Goal: Task Accomplishment & Management: Complete application form

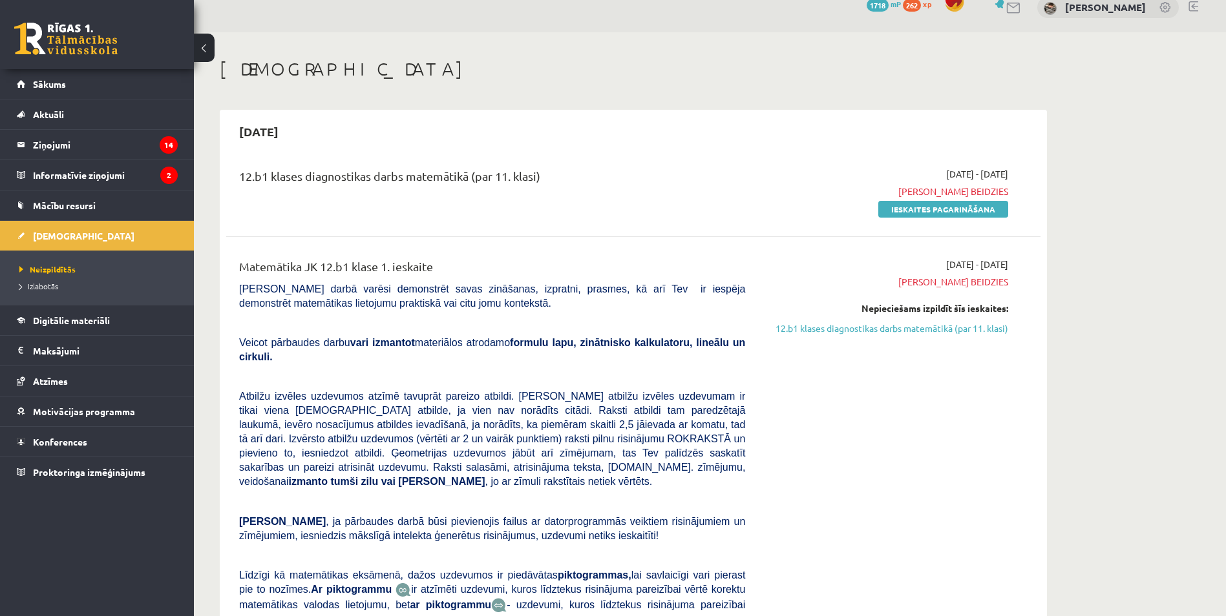
scroll to position [65, 0]
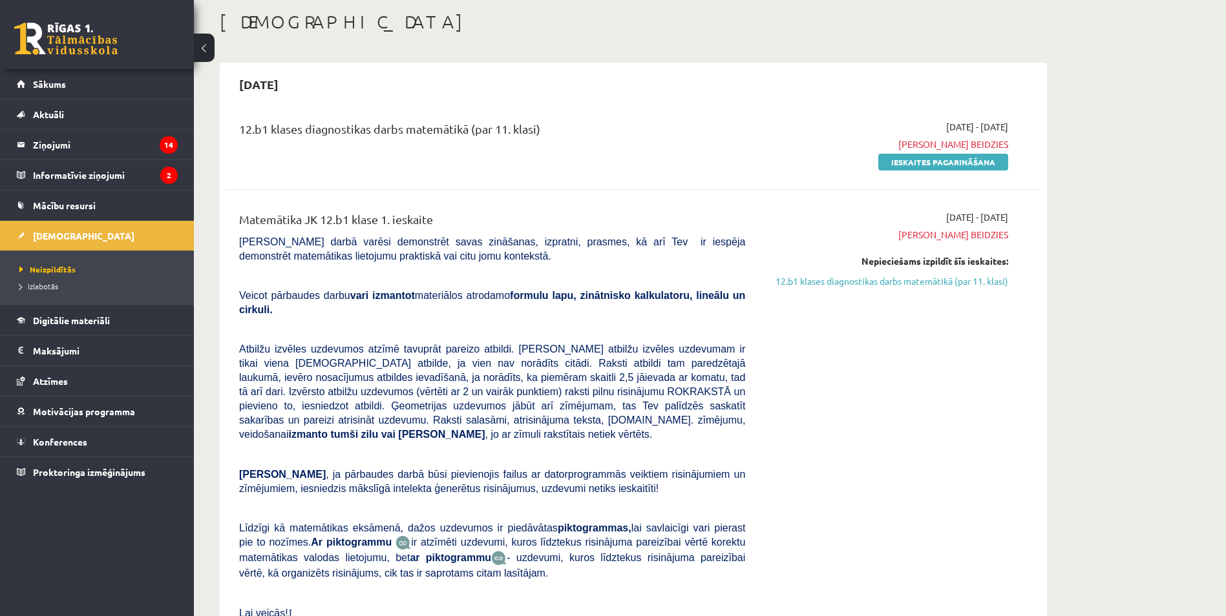
drag, startPoint x: 481, startPoint y: 133, endPoint x: 598, endPoint y: 136, distance: 117.0
click at [591, 141] on div "12.b1 klases diagnostikas darbs matemātikā (par 11. klasi)" at bounding box center [492, 132] width 506 height 24
drag, startPoint x: 598, startPoint y: 136, endPoint x: 583, endPoint y: 151, distance: 21.0
click at [583, 151] on div "12.b1 klases diagnostikas darbs matemātikā (par 11. klasi)" at bounding box center [491, 144] width 525 height 48
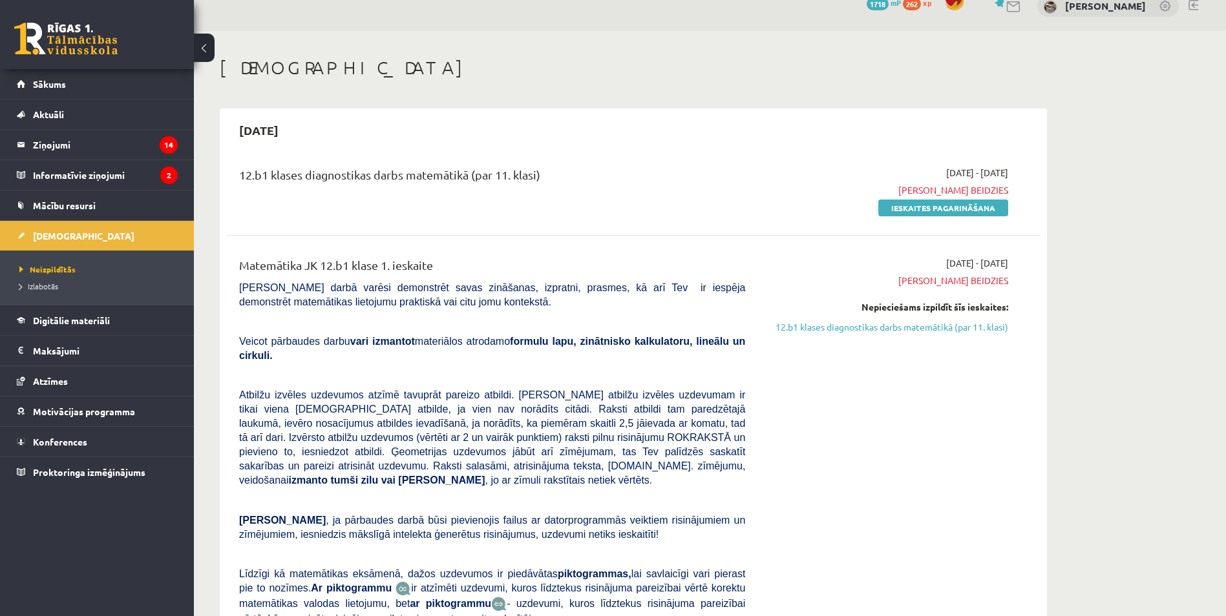
scroll to position [0, 0]
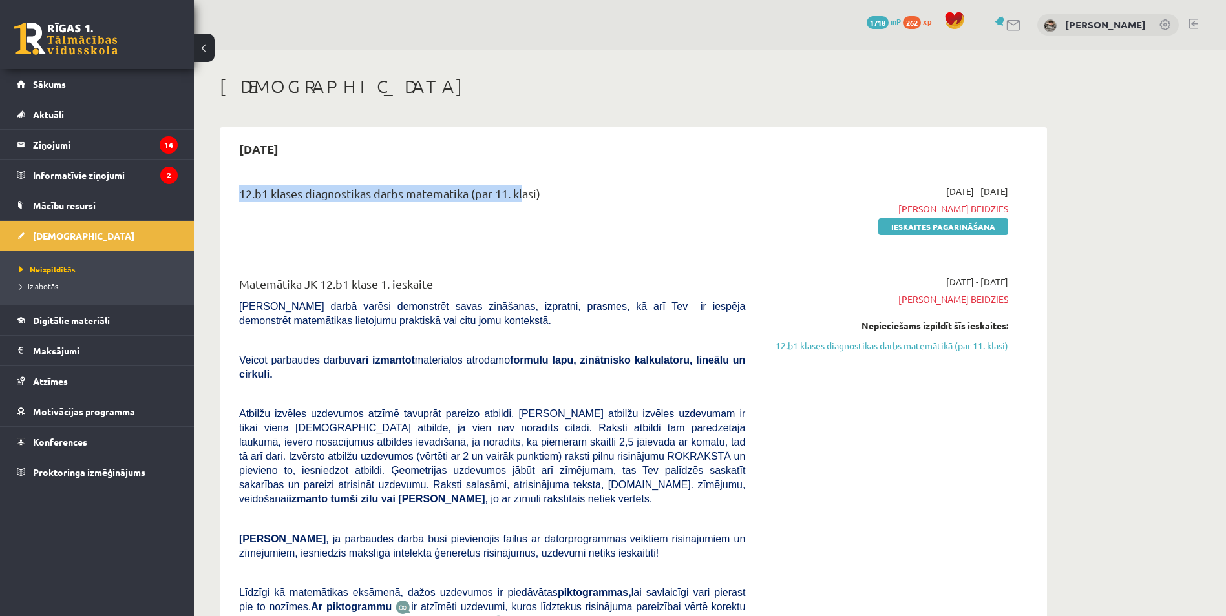
drag, startPoint x: 520, startPoint y: 180, endPoint x: 319, endPoint y: 161, distance: 201.9
click at [319, 161] on div "2025-09-15 12.b1 klases diagnostikas darbs matemātikā (par 11. klasi) 2025-09-0…" at bounding box center [633, 437] width 827 height 620
drag, startPoint x: 319, startPoint y: 161, endPoint x: 546, endPoint y: 181, distance: 227.7
click at [547, 185] on div "12.b1 klases diagnostikas darbs matemātikā (par 11. klasi)" at bounding box center [492, 197] width 506 height 24
click at [675, 138] on div "2025-09-15" at bounding box center [633, 149] width 814 height 30
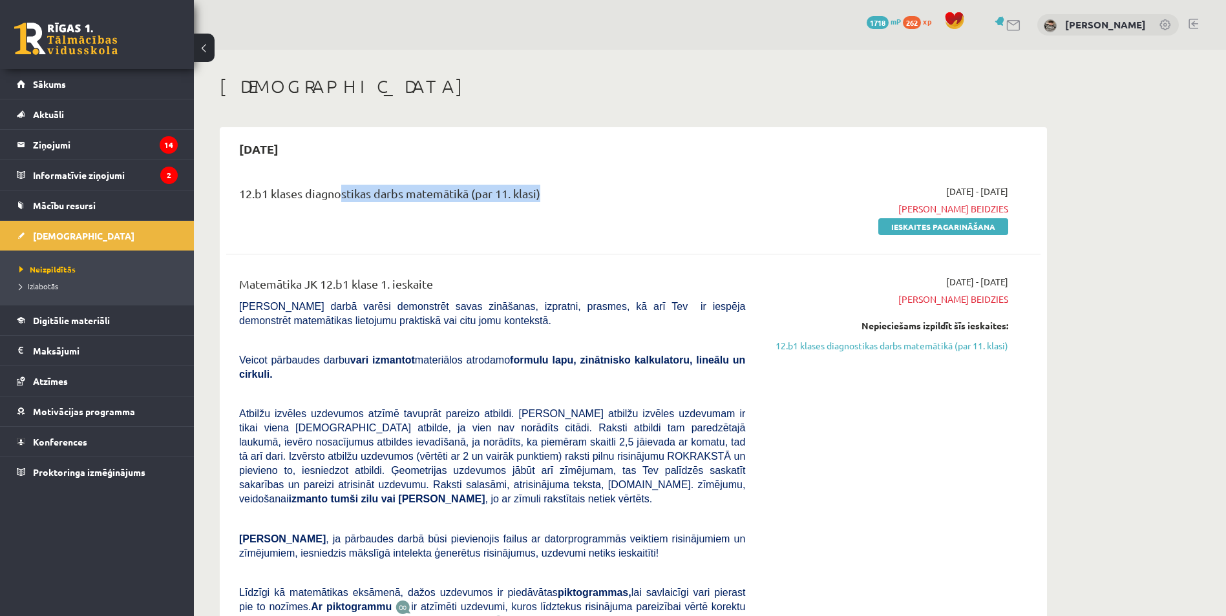
drag, startPoint x: 343, startPoint y: 176, endPoint x: 335, endPoint y: 174, distance: 8.6
click at [335, 174] on div "12.b1 klases diagnostikas darbs matemātikā (par 11. klasi) 2025-09-01 - 2025-09…" at bounding box center [633, 209] width 814 height 74
click at [603, 220] on div "12.b1 klases diagnostikas darbs matemātikā (par 11. klasi)" at bounding box center [491, 209] width 525 height 48
click at [954, 229] on link "Ieskaites pagarināšana" at bounding box center [943, 226] width 130 height 17
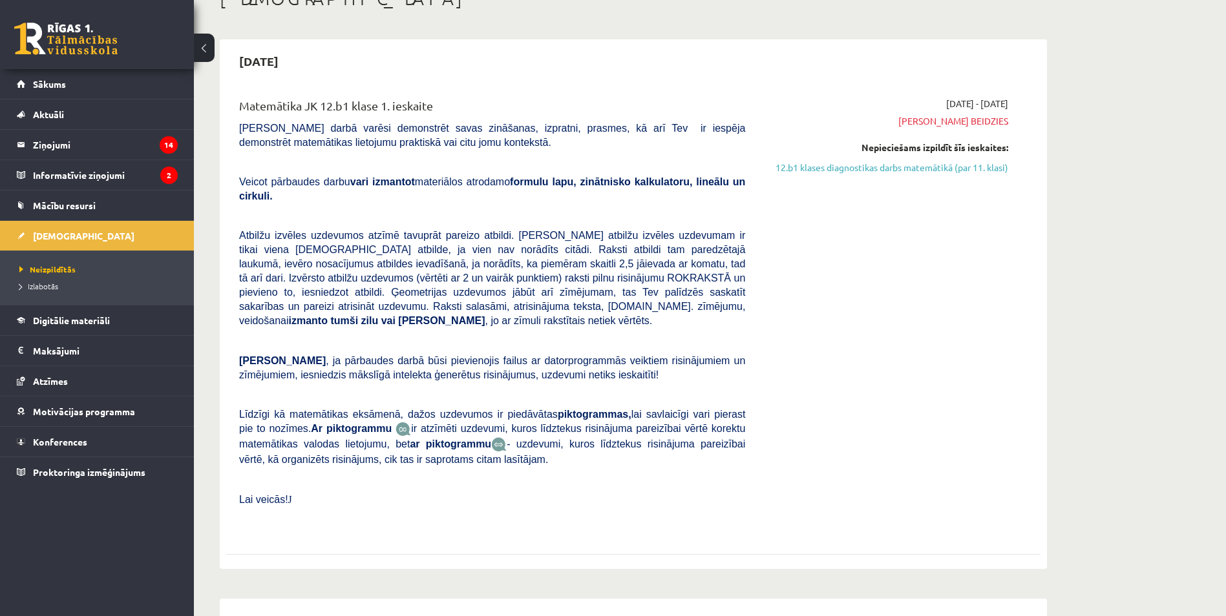
scroll to position [323, 0]
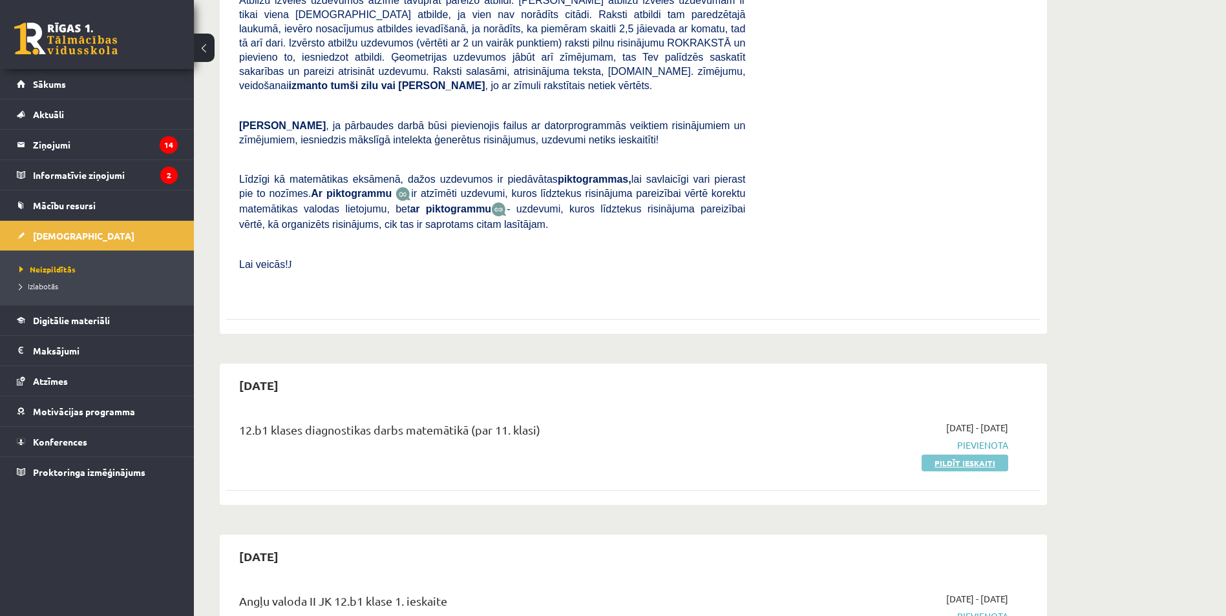
click at [966, 455] on link "Pildīt ieskaiti" at bounding box center [964, 463] width 87 height 17
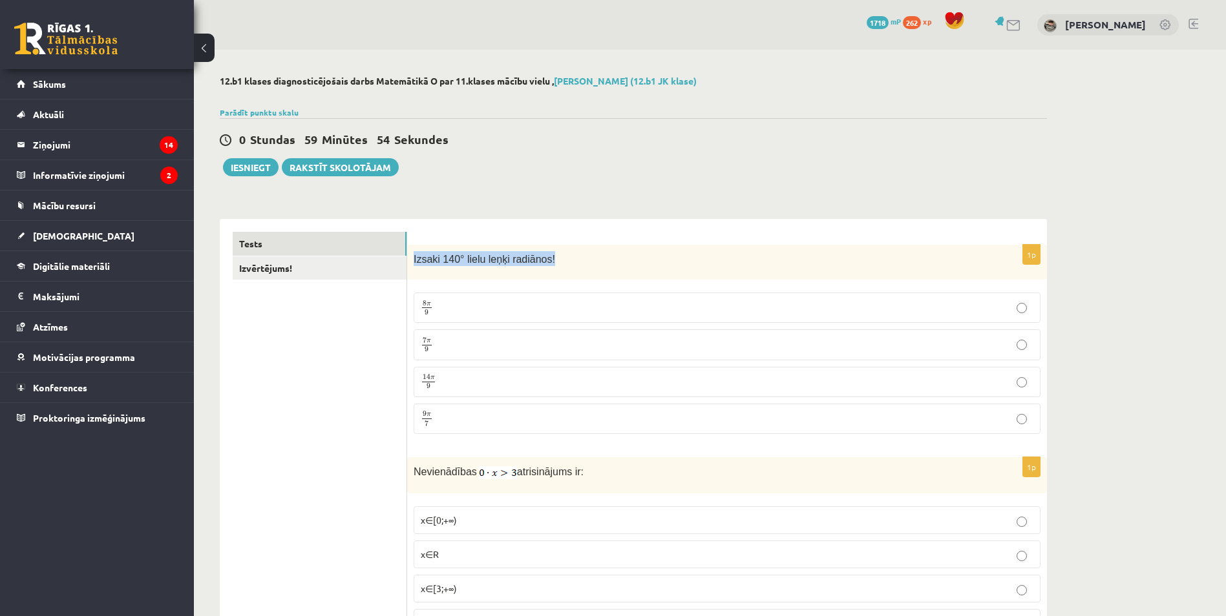
drag, startPoint x: 412, startPoint y: 255, endPoint x: 616, endPoint y: 207, distance: 209.7
drag, startPoint x: 616, startPoint y: 207, endPoint x: 596, endPoint y: 206, distance: 20.7
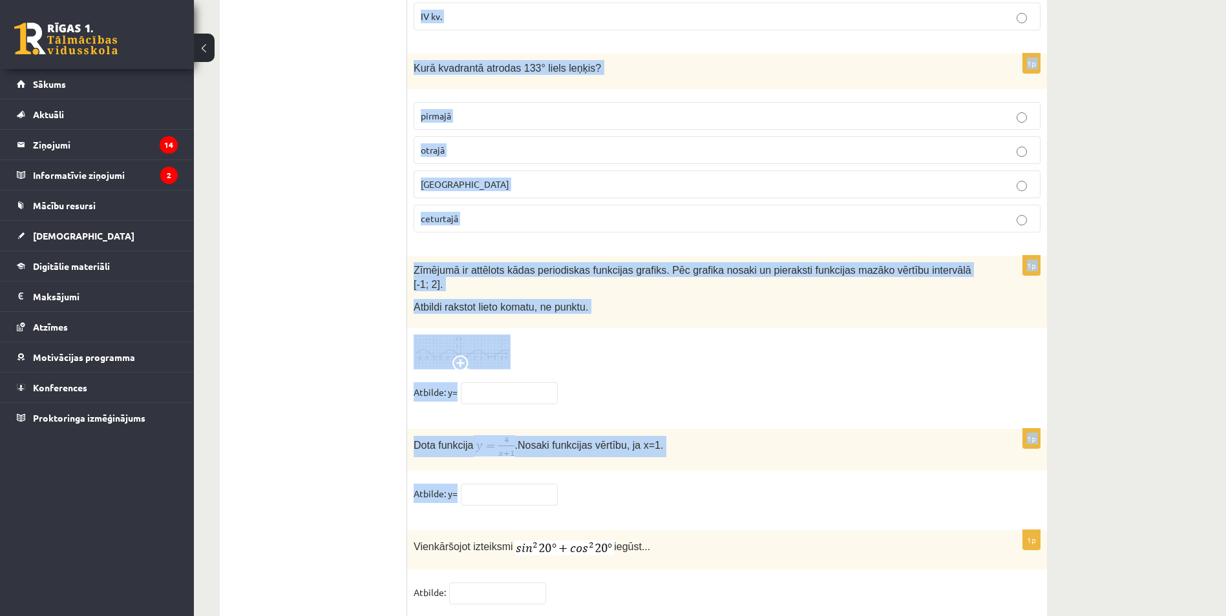
scroll to position [6179, 0]
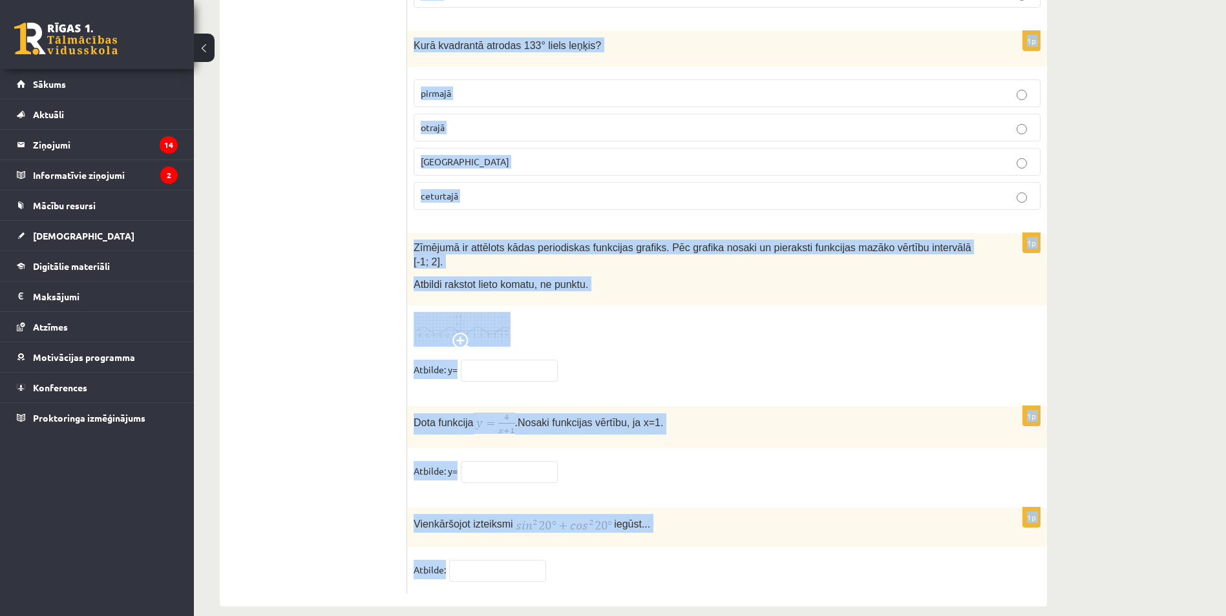
drag, startPoint x: 415, startPoint y: 258, endPoint x: 870, endPoint y: 554, distance: 542.6
copy form "Loremi 892° dolor sitam consecte! 1 a 3 5 e 3 4 s 9 9 d 3 10 e 3 75 t 0 1 i 4 7…"
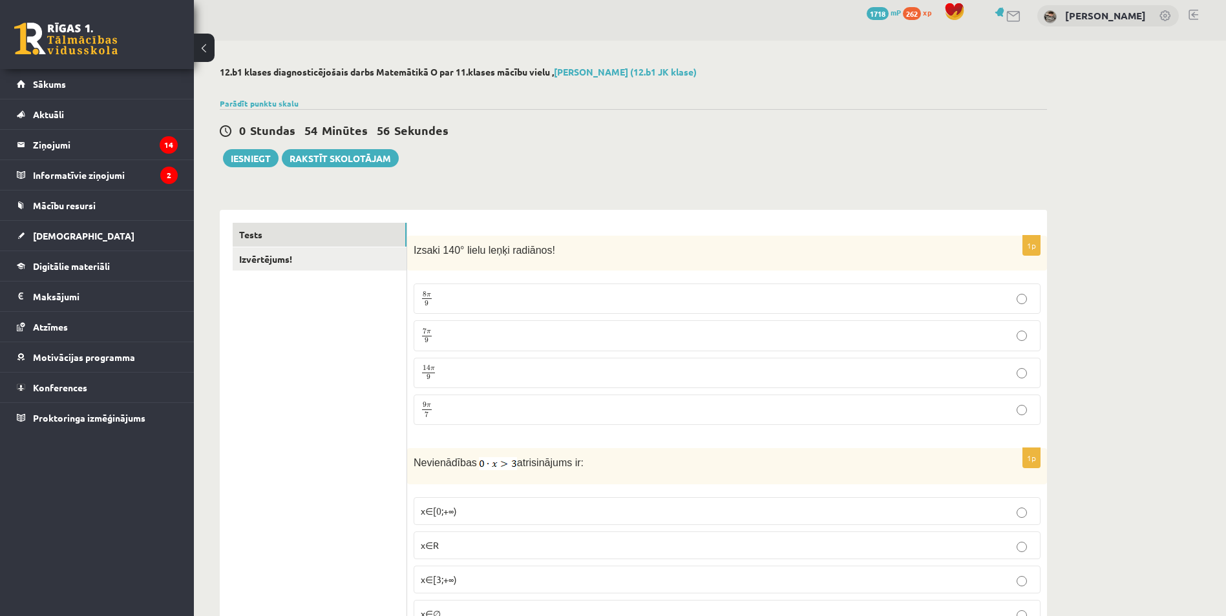
scroll to position [0, 0]
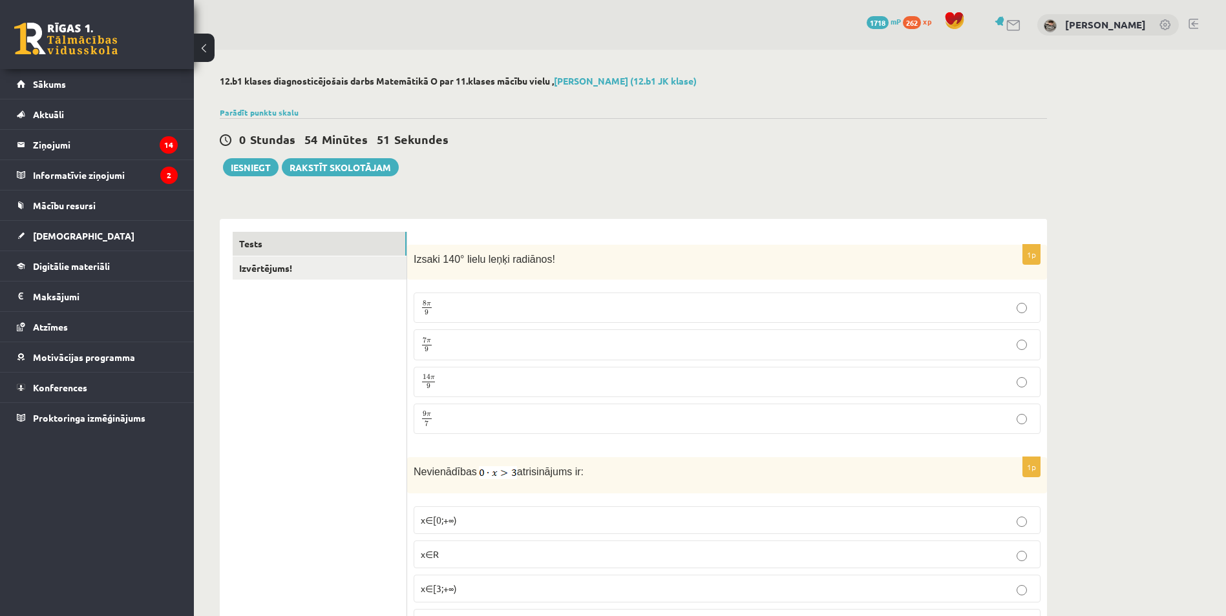
click at [636, 345] on p "7 π 9 7 π 9" at bounding box center [727, 345] width 612 height 16
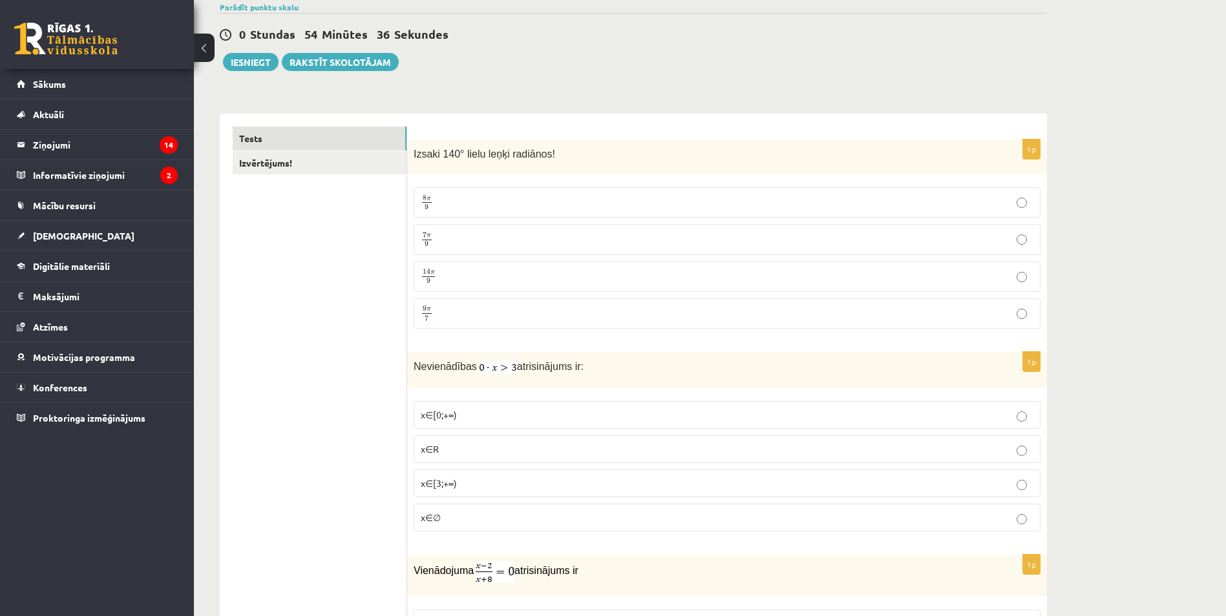
scroll to position [194, 0]
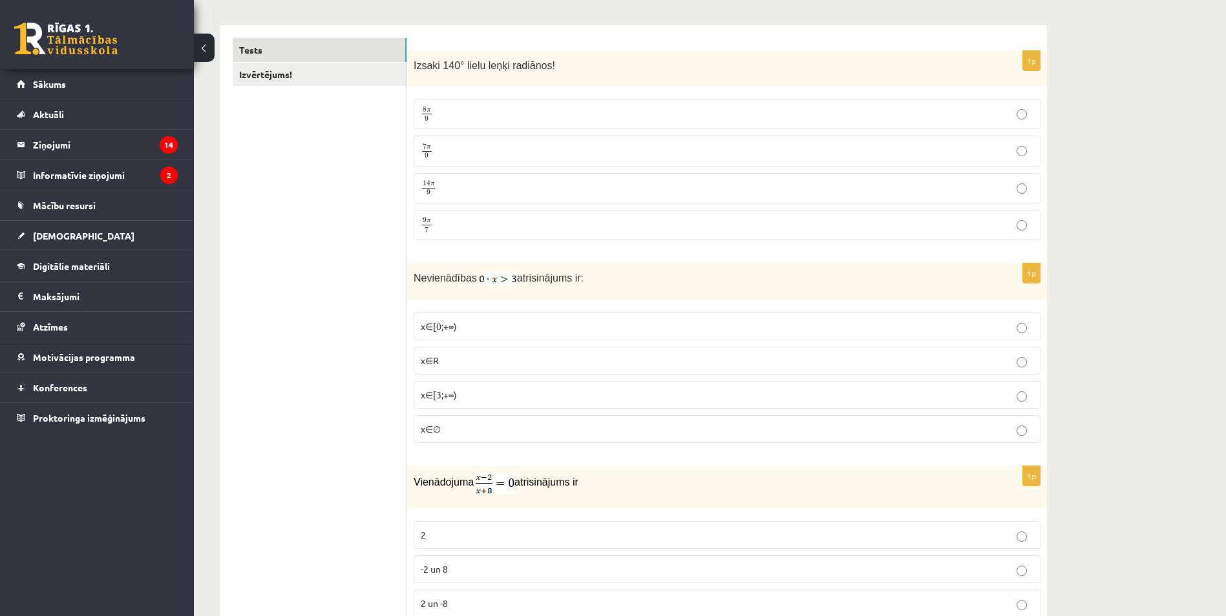
click at [541, 362] on p "x∈R" at bounding box center [727, 361] width 612 height 14
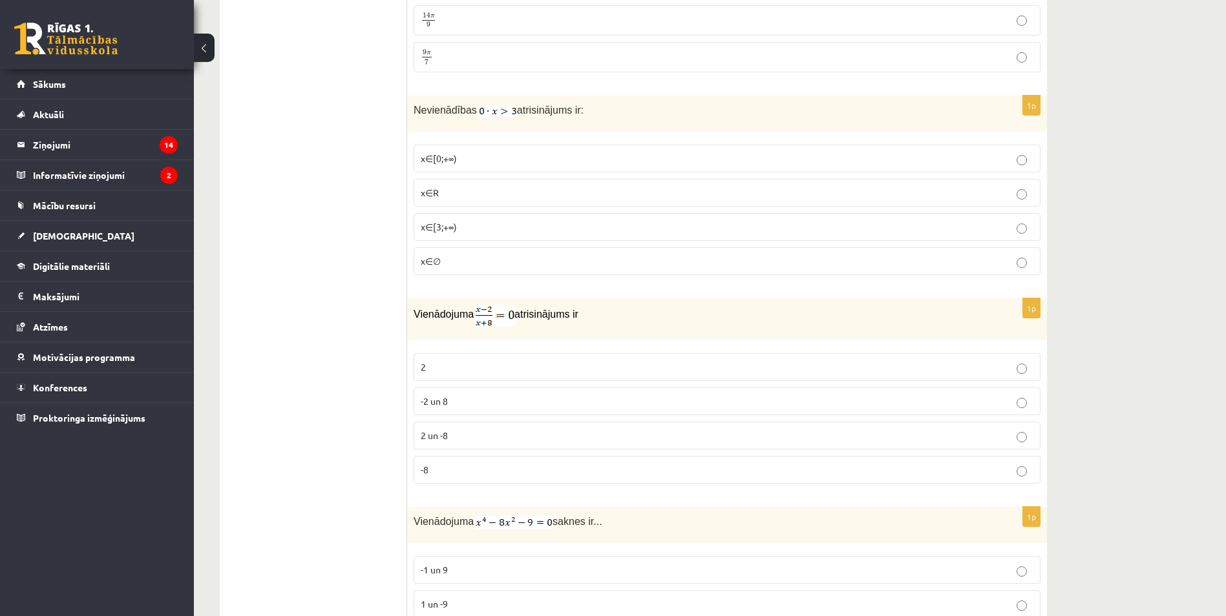
scroll to position [388, 0]
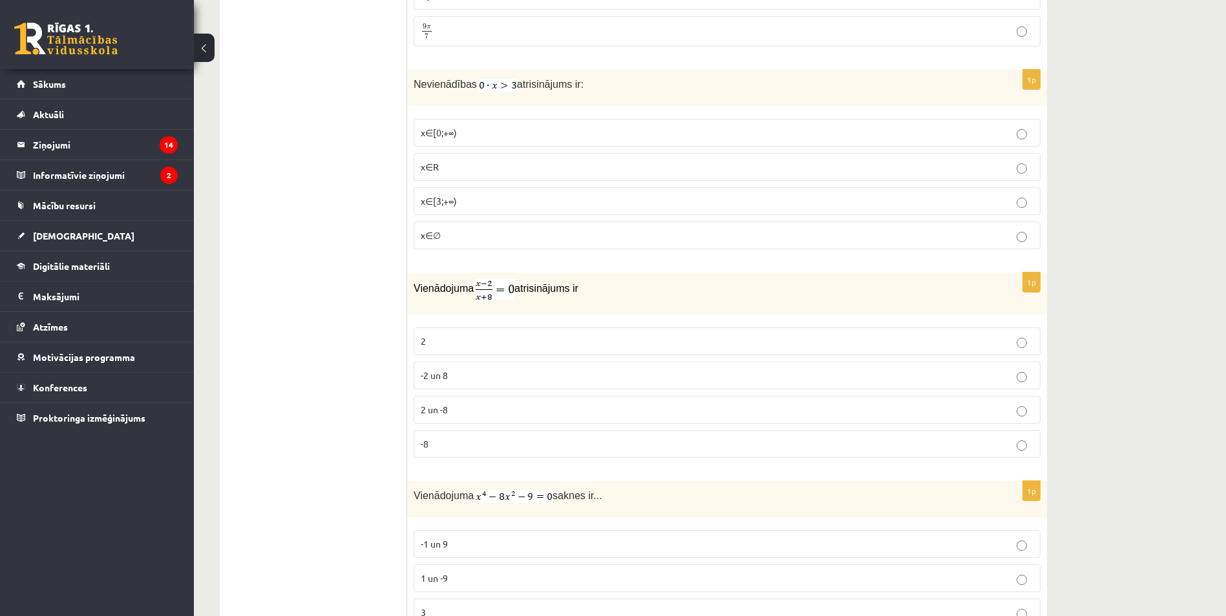
click at [514, 403] on p "2 un -8" at bounding box center [727, 410] width 612 height 14
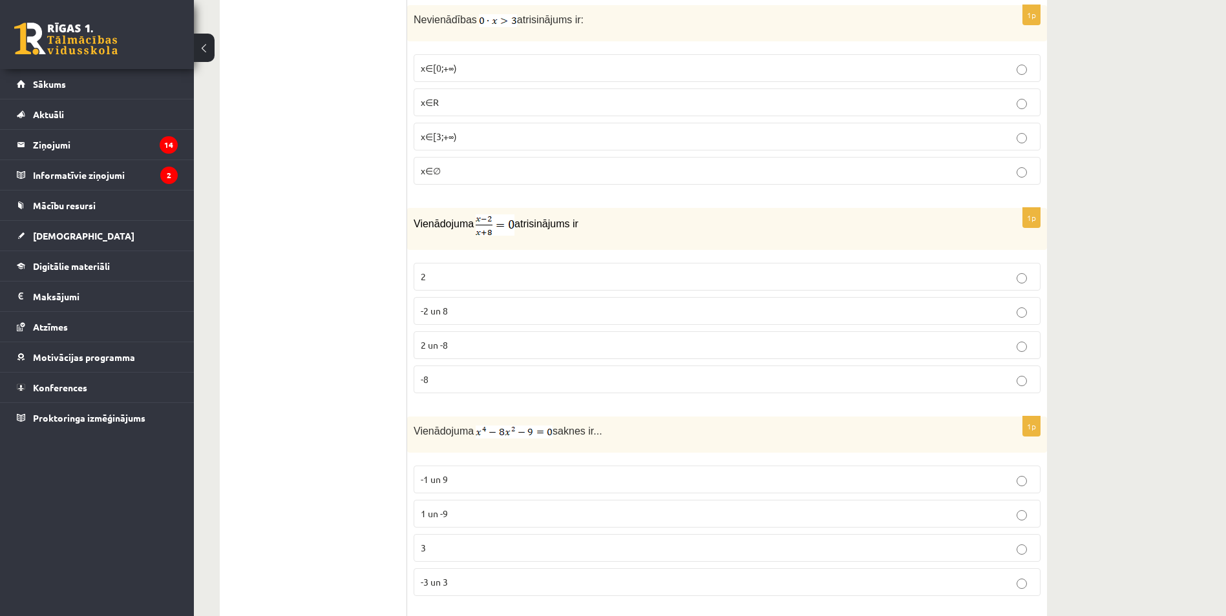
click at [518, 474] on p "-1 un 9" at bounding box center [727, 480] width 612 height 14
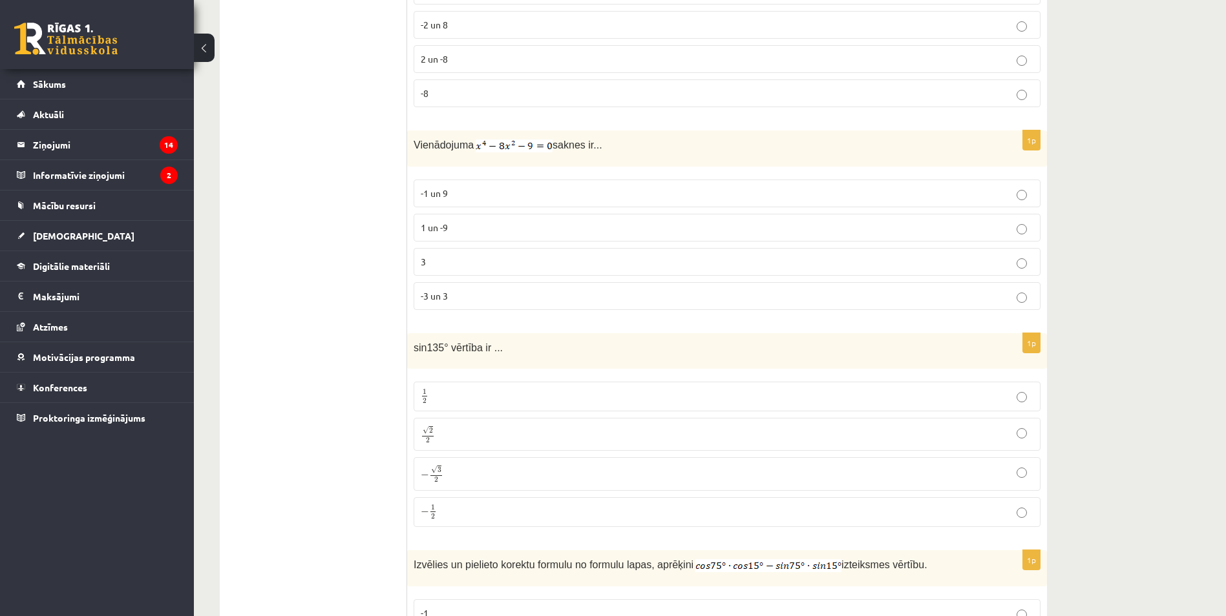
scroll to position [775, 0]
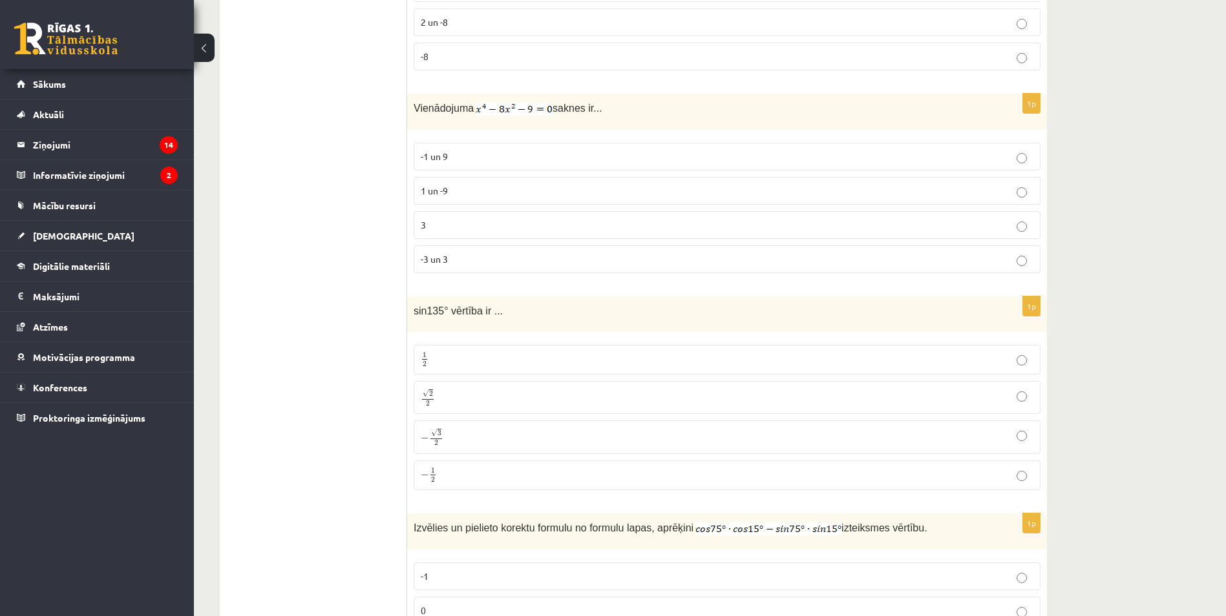
click at [539, 390] on p "√ 2 2 2 2" at bounding box center [727, 397] width 612 height 19
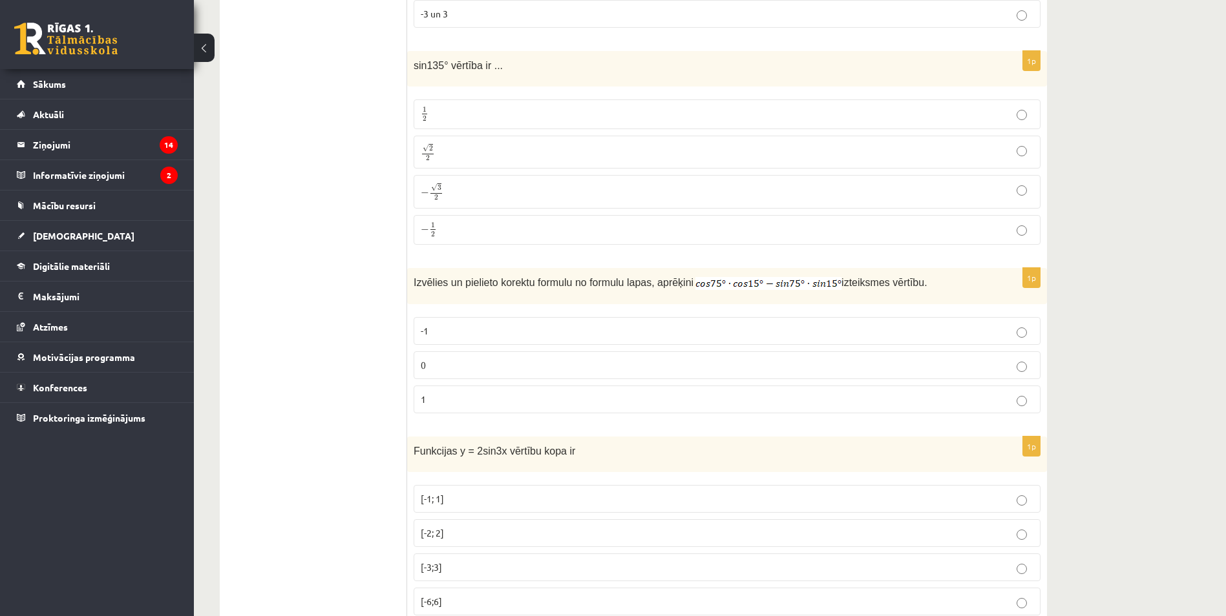
scroll to position [1034, 0]
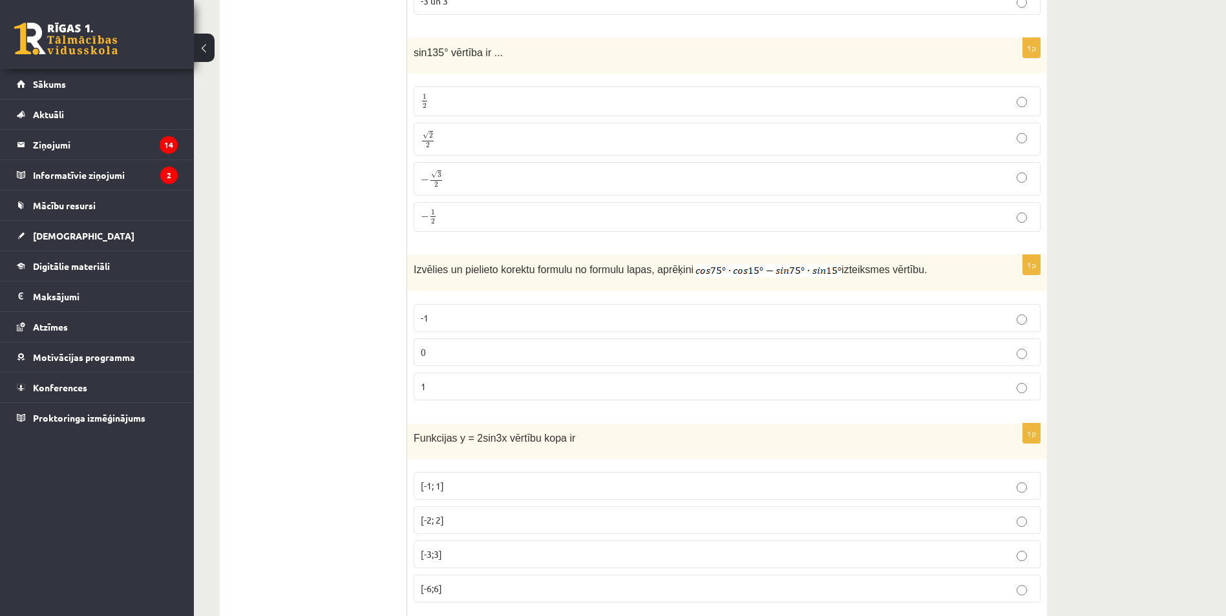
click at [422, 357] on span "0" at bounding box center [423, 352] width 5 height 12
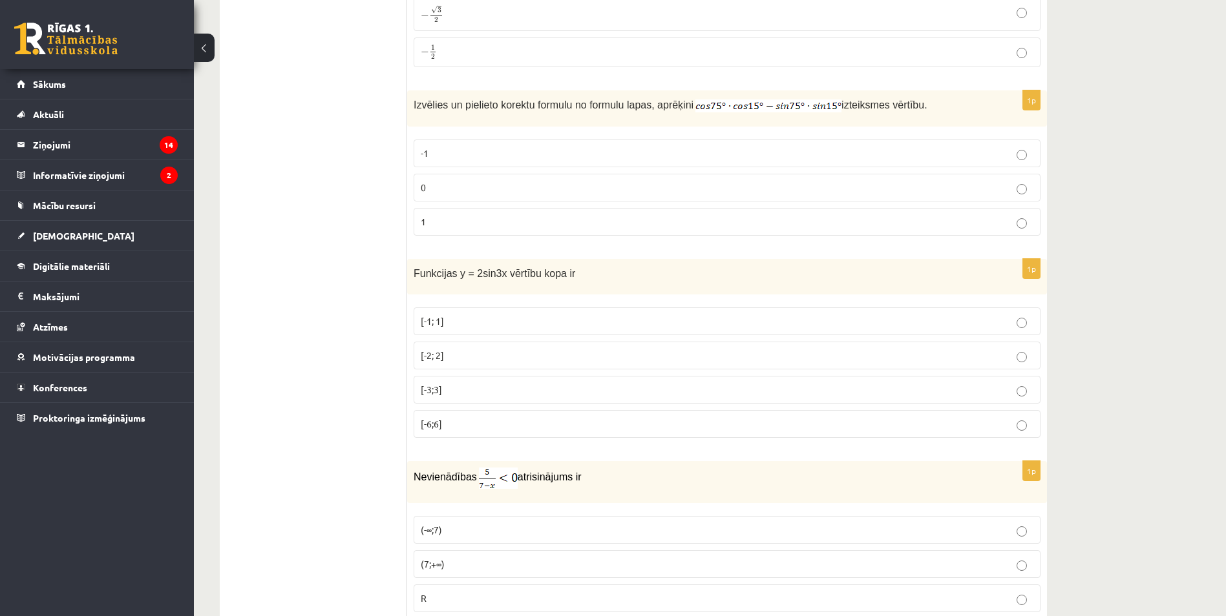
scroll to position [1228, 0]
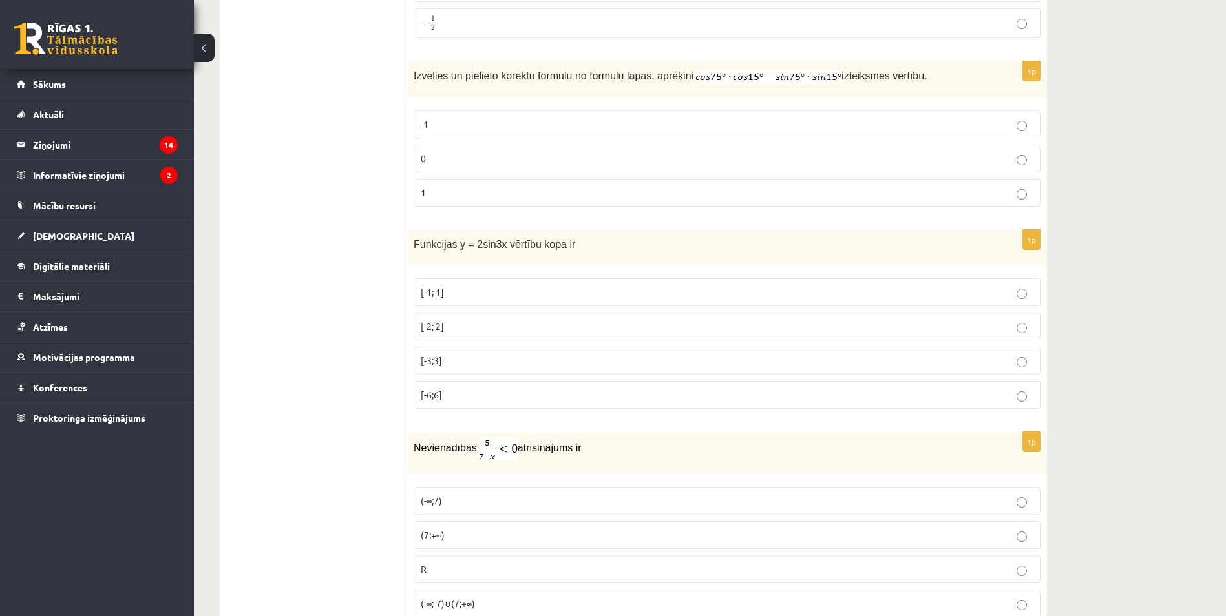
click at [424, 328] on span "[-2; 2]" at bounding box center [432, 326] width 23 height 12
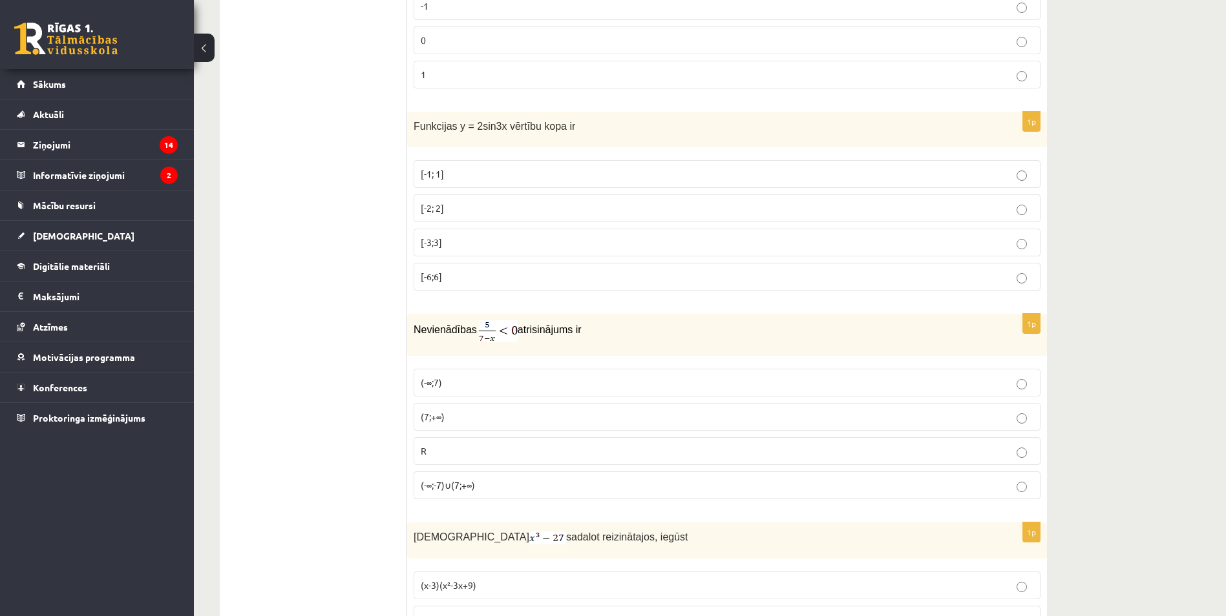
scroll to position [1357, 0]
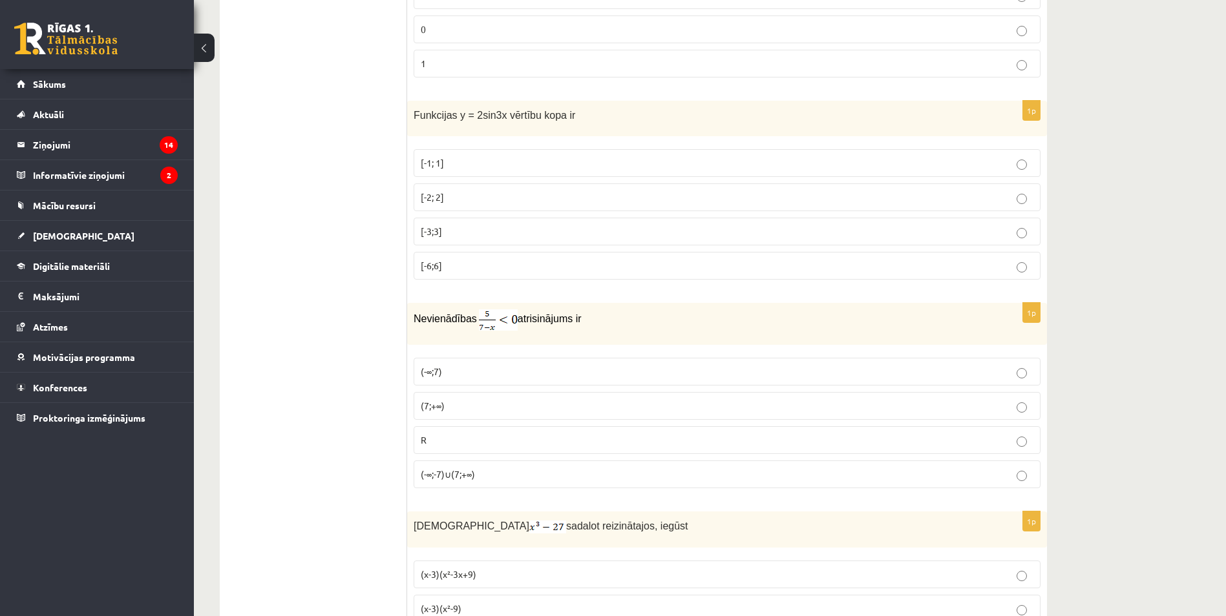
click at [712, 471] on p "(-∞;-7)∪(7;+∞)" at bounding box center [727, 475] width 612 height 14
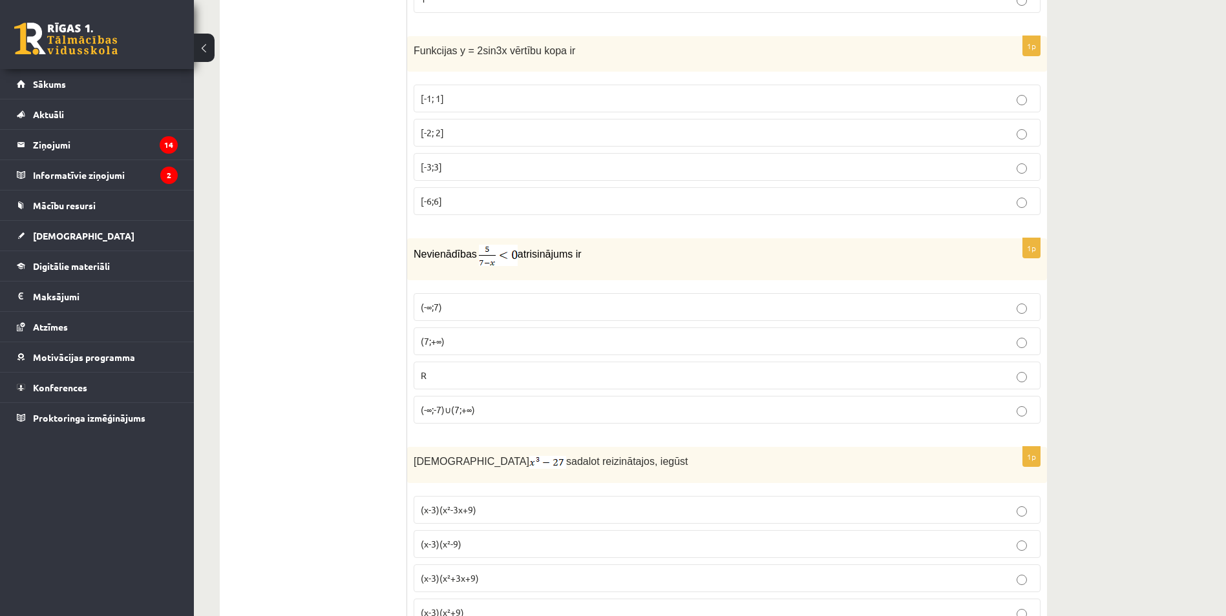
scroll to position [1486, 0]
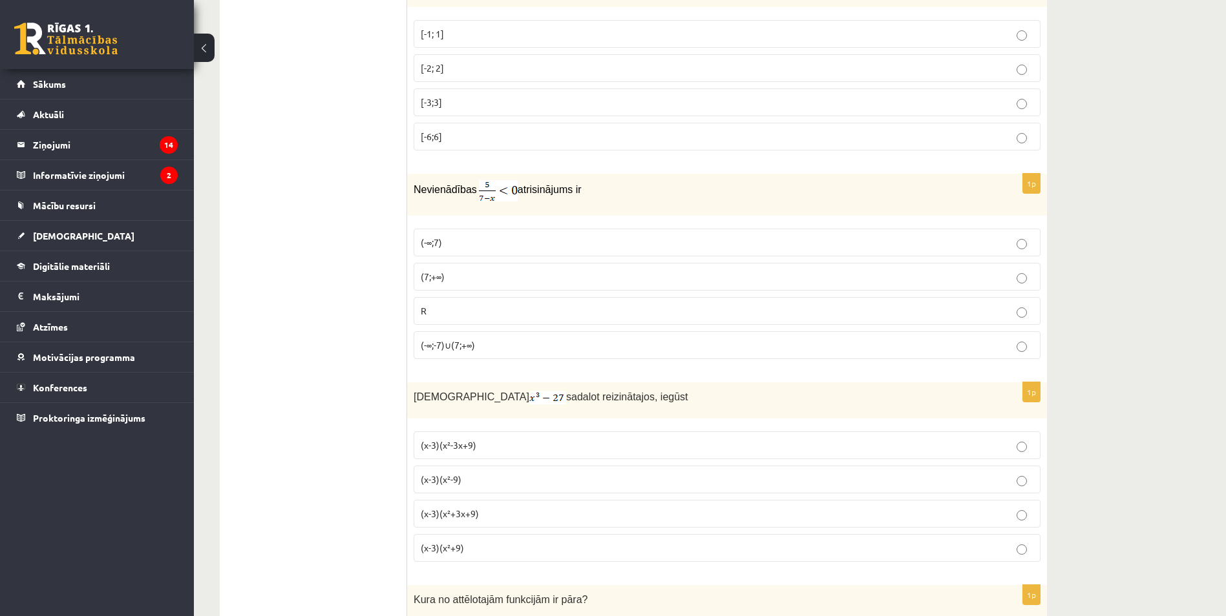
click at [841, 513] on p "(x-3)(x²+3x+9)" at bounding box center [727, 514] width 612 height 14
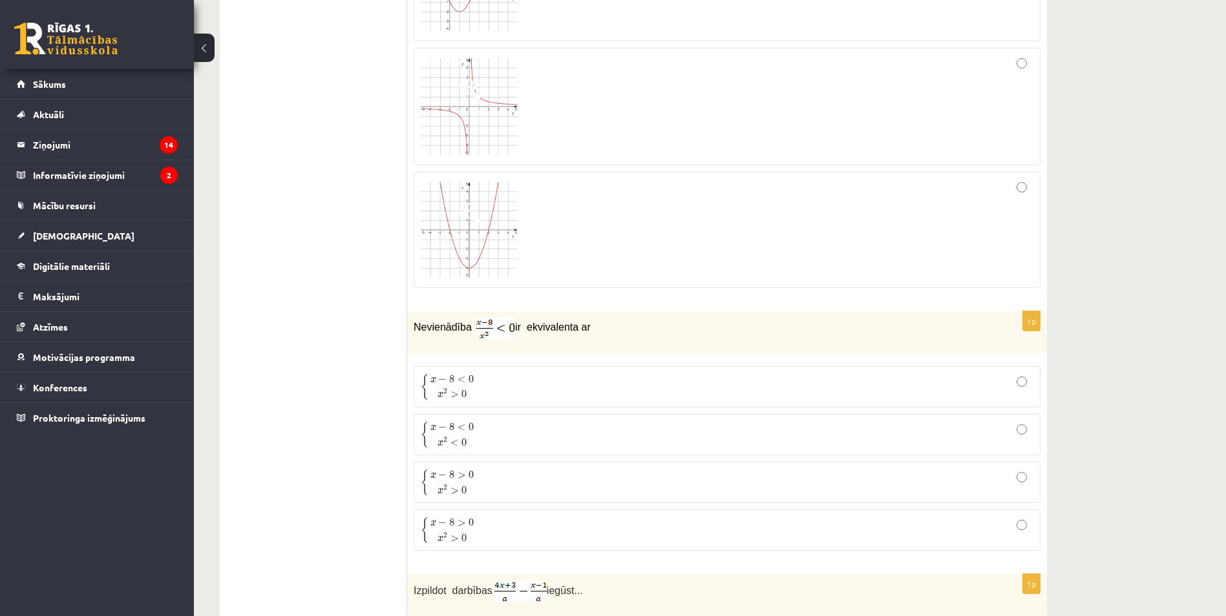
scroll to position [2197, 0]
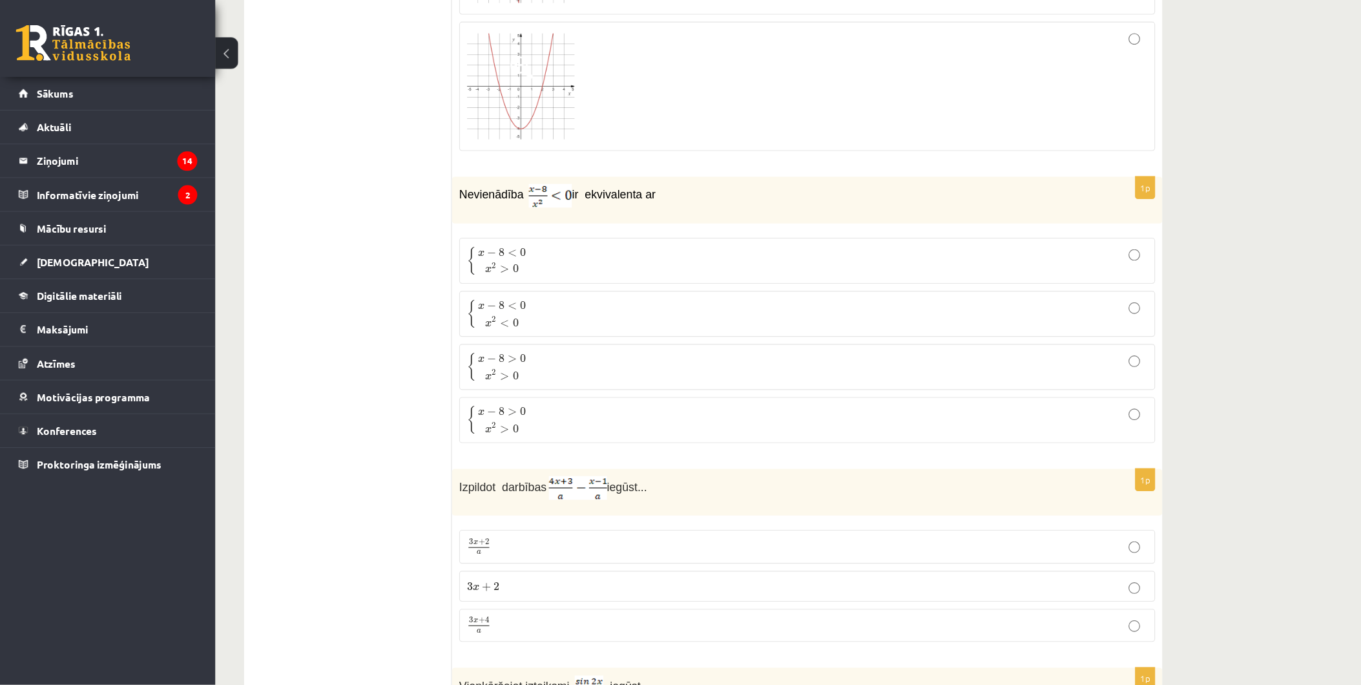
scroll to position [2326, 0]
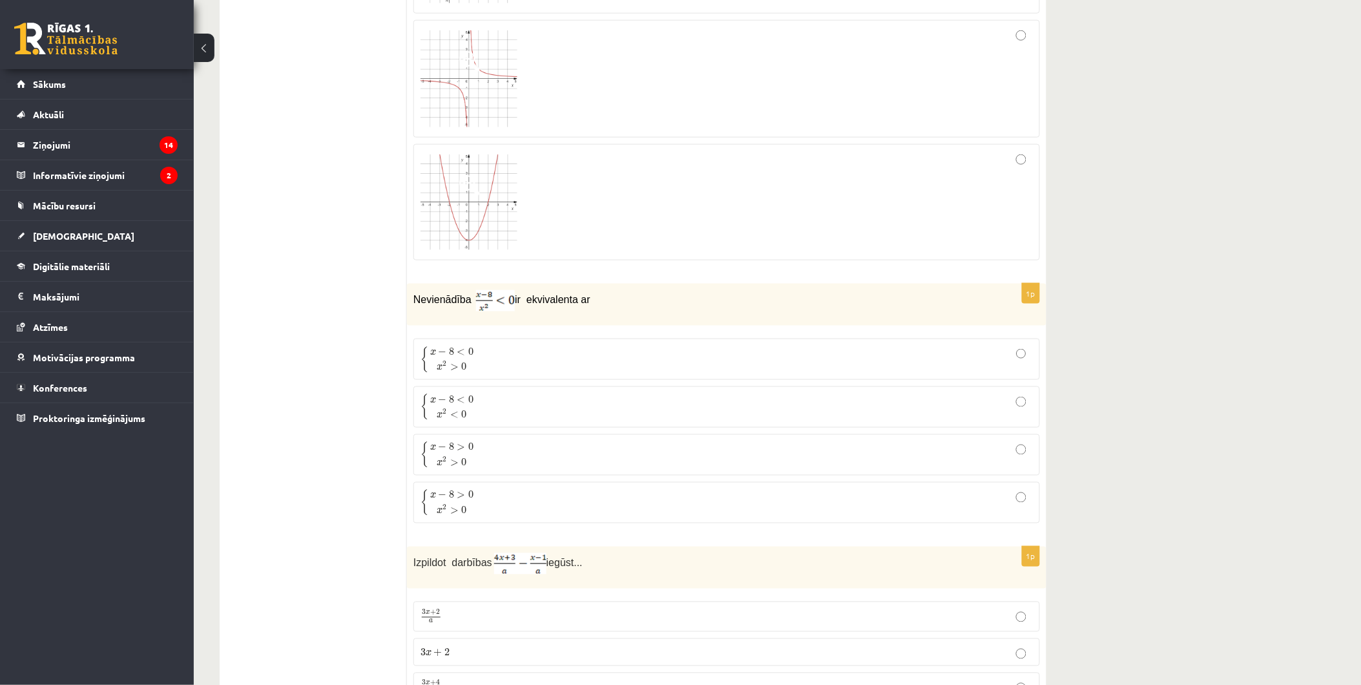
scroll to position [2110, 0]
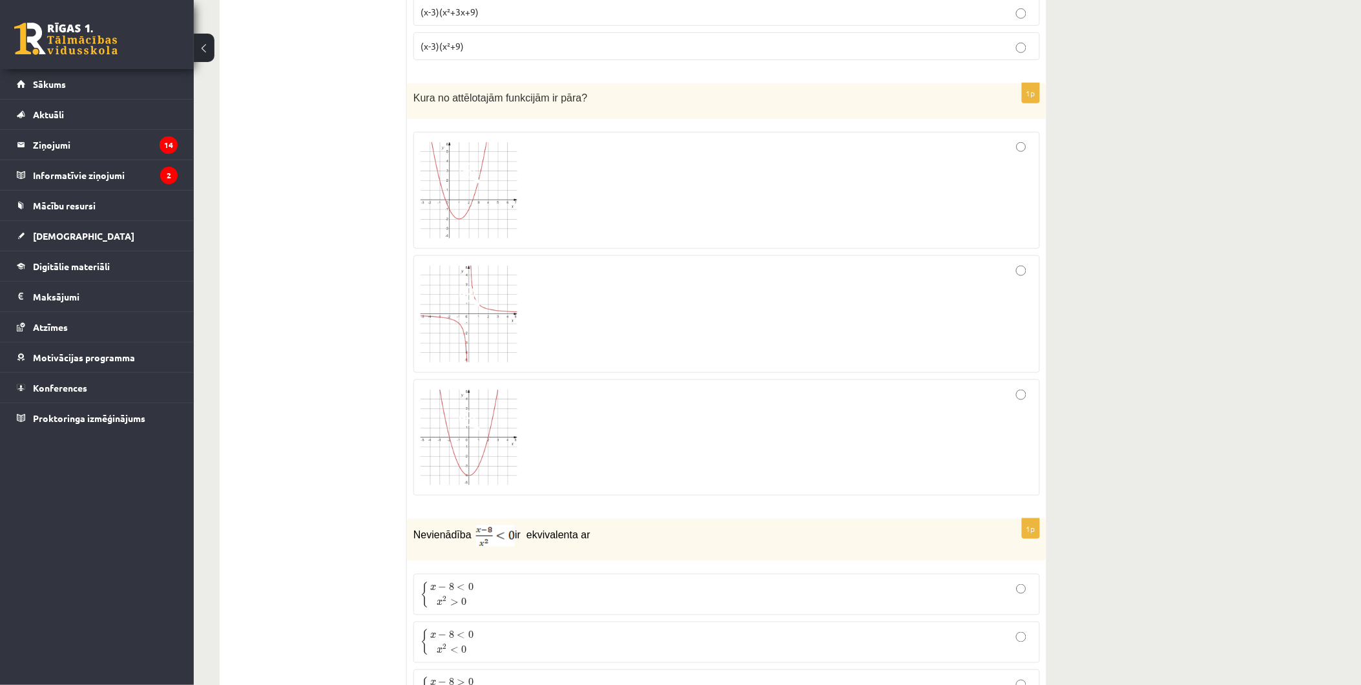
scroll to position [2038, 0]
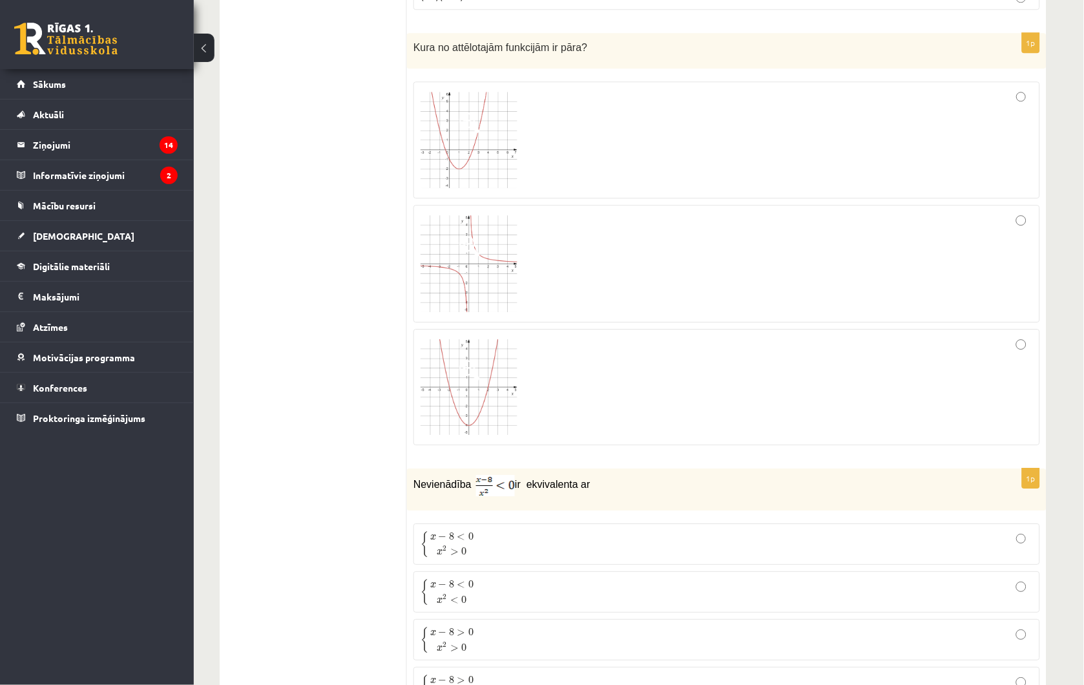
click at [667, 45] on p "Kura no attēlotajām funkcijām ir pāra?" at bounding box center [694, 46] width 562 height 15
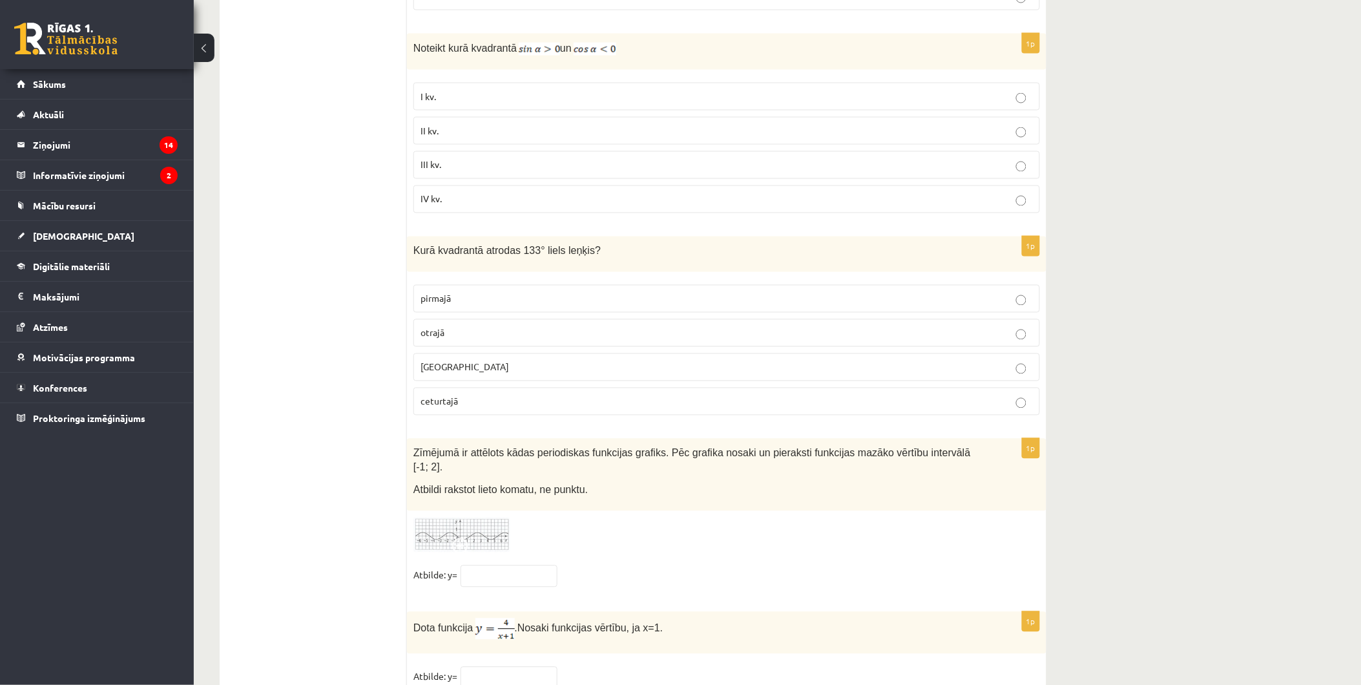
click at [545, 340] on p "otrajā" at bounding box center [727, 333] width 612 height 14
click at [562, 179] on label "III kv." at bounding box center [726, 165] width 627 height 28
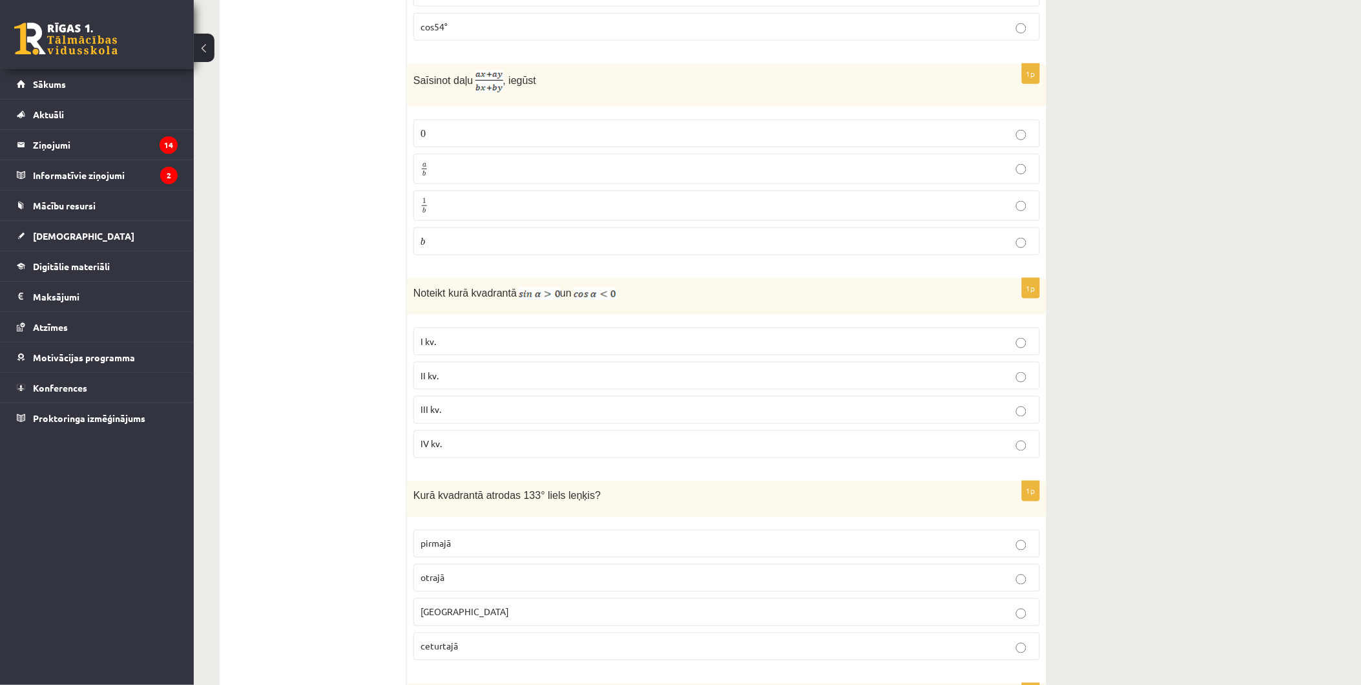
scroll to position [5687, 0]
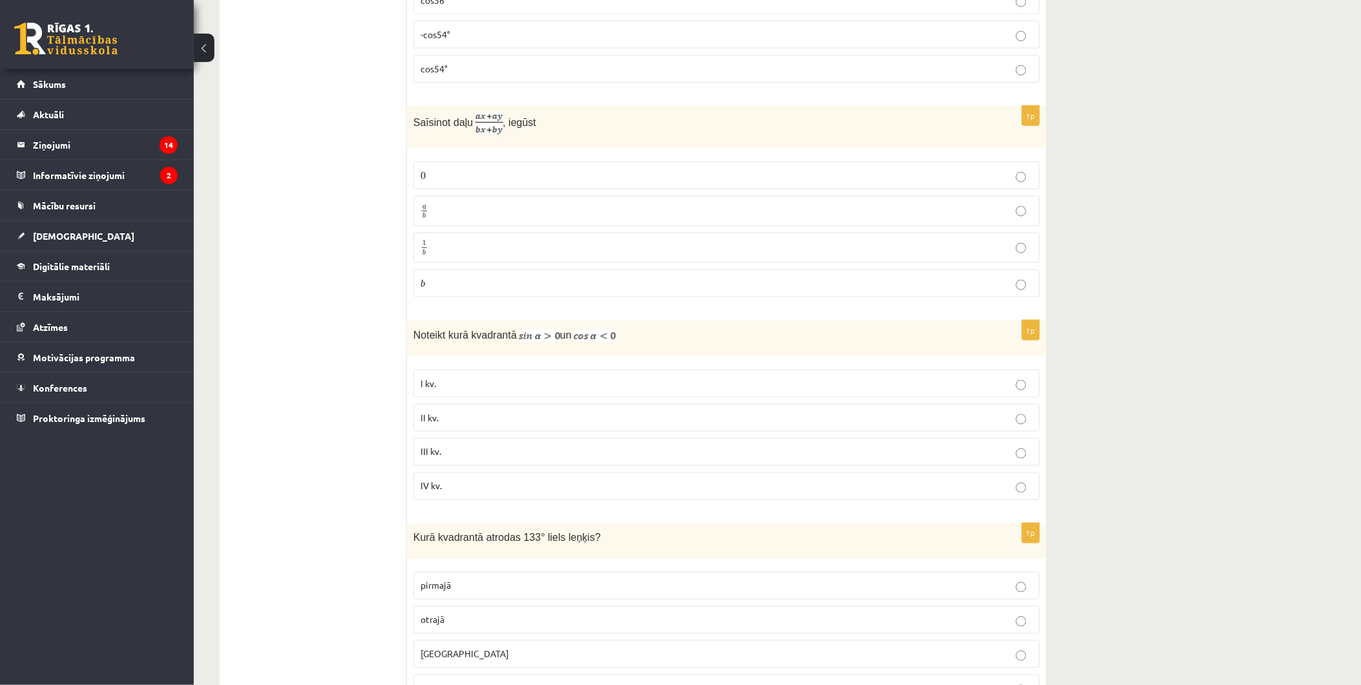
click at [547, 226] on label "a b a b" at bounding box center [726, 211] width 627 height 30
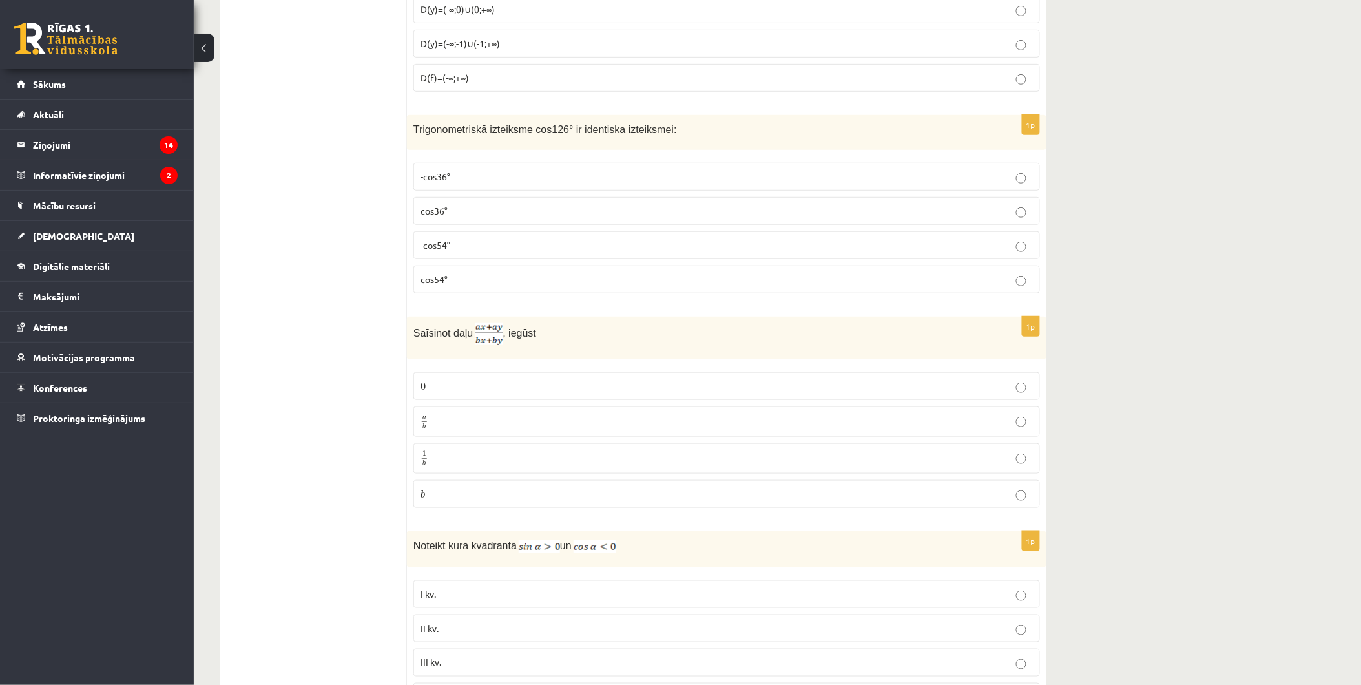
scroll to position [5471, 0]
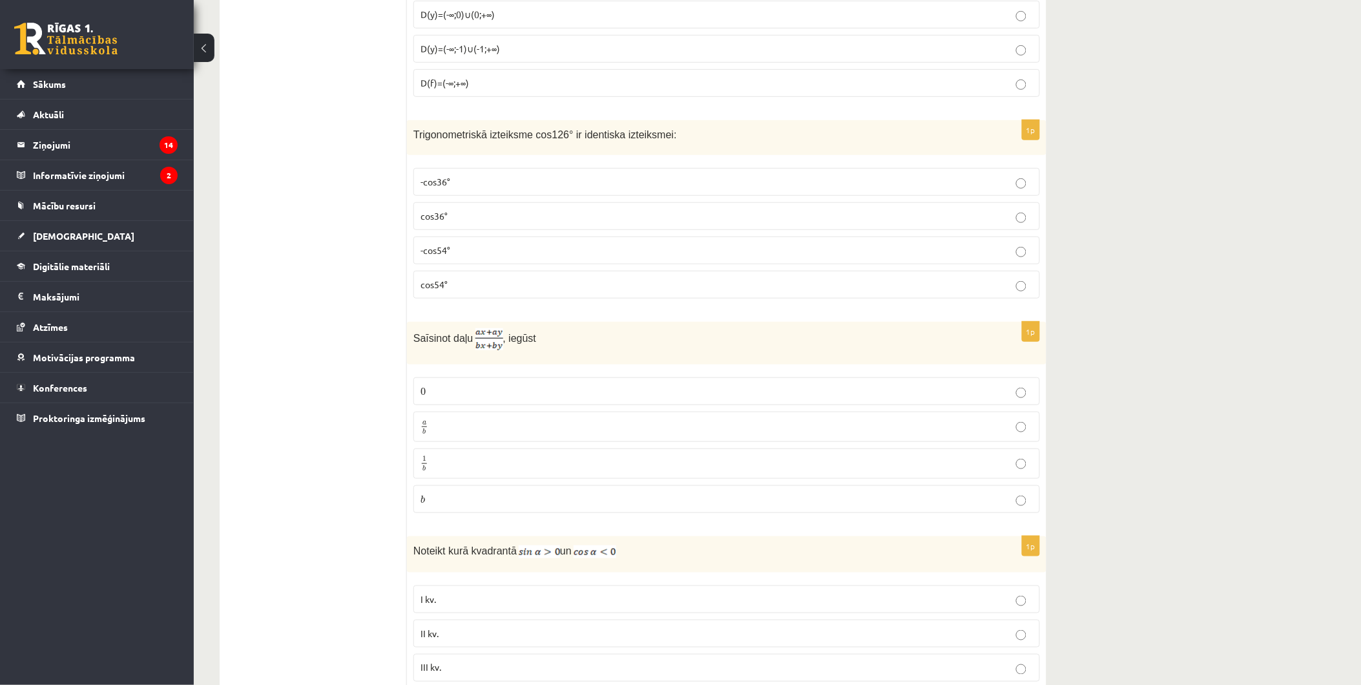
click at [601, 257] on p "-cos54°" at bounding box center [727, 251] width 612 height 14
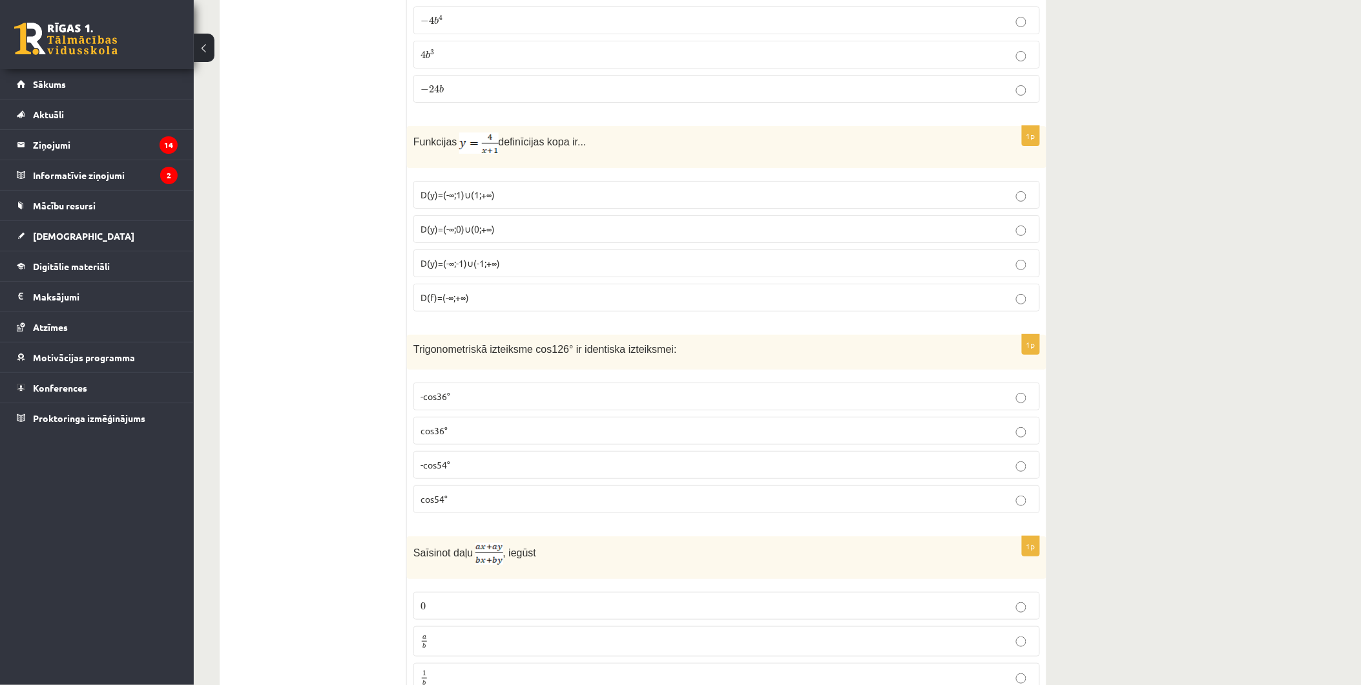
scroll to position [5256, 0]
click at [479, 229] on label "D(y)=(-∞;0)∪(0;+∞)" at bounding box center [726, 230] width 627 height 28
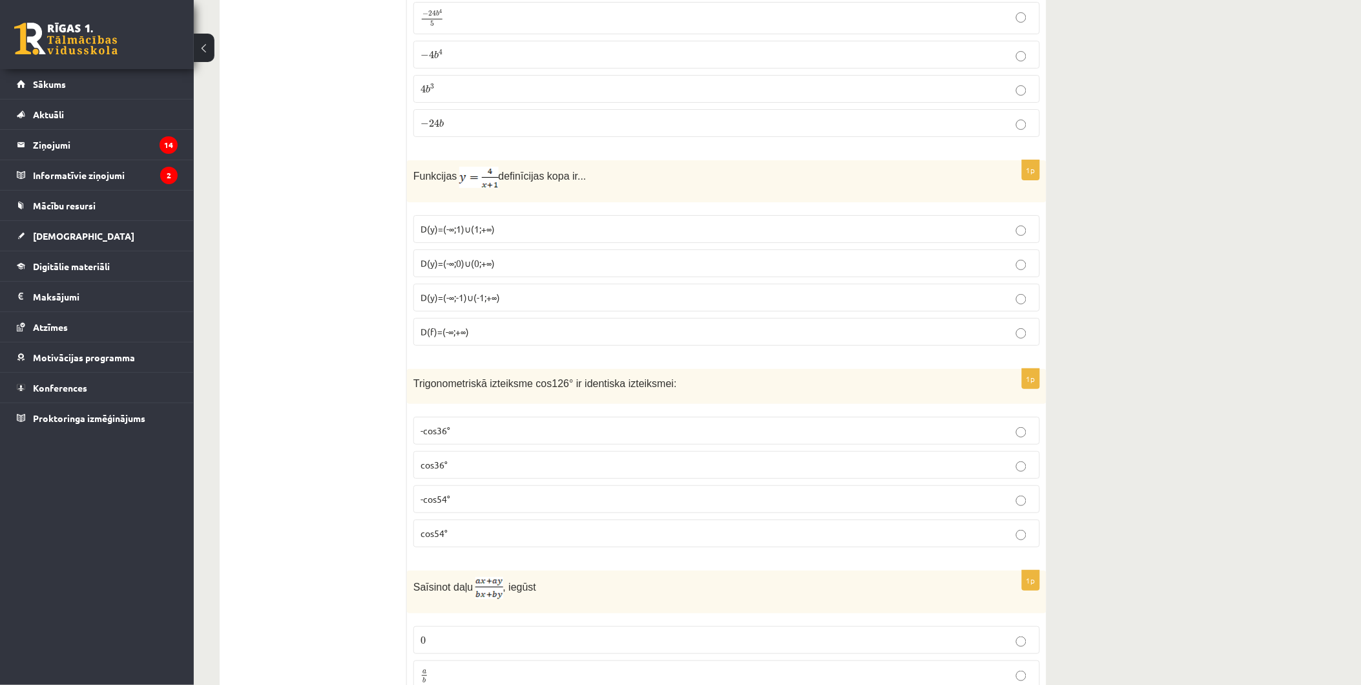
scroll to position [5113, 0]
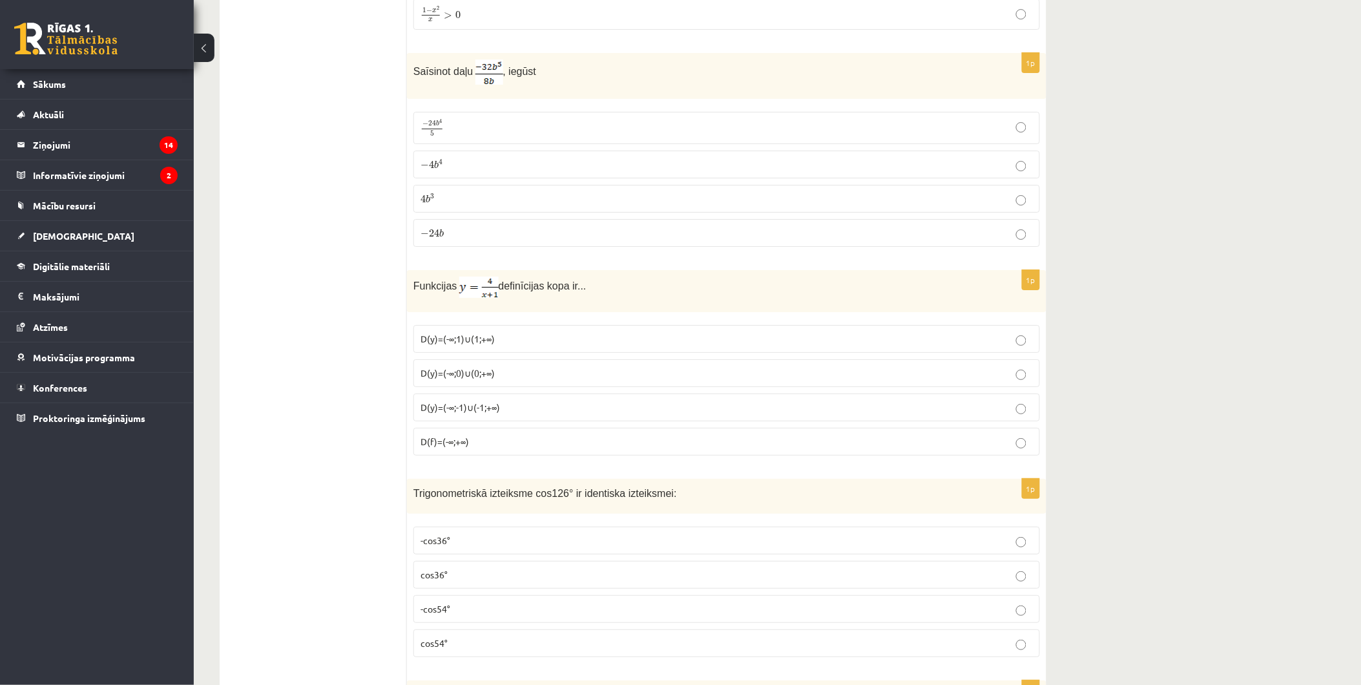
click at [515, 171] on p "− 4 b 4 − 4 b 4" at bounding box center [727, 165] width 612 height 14
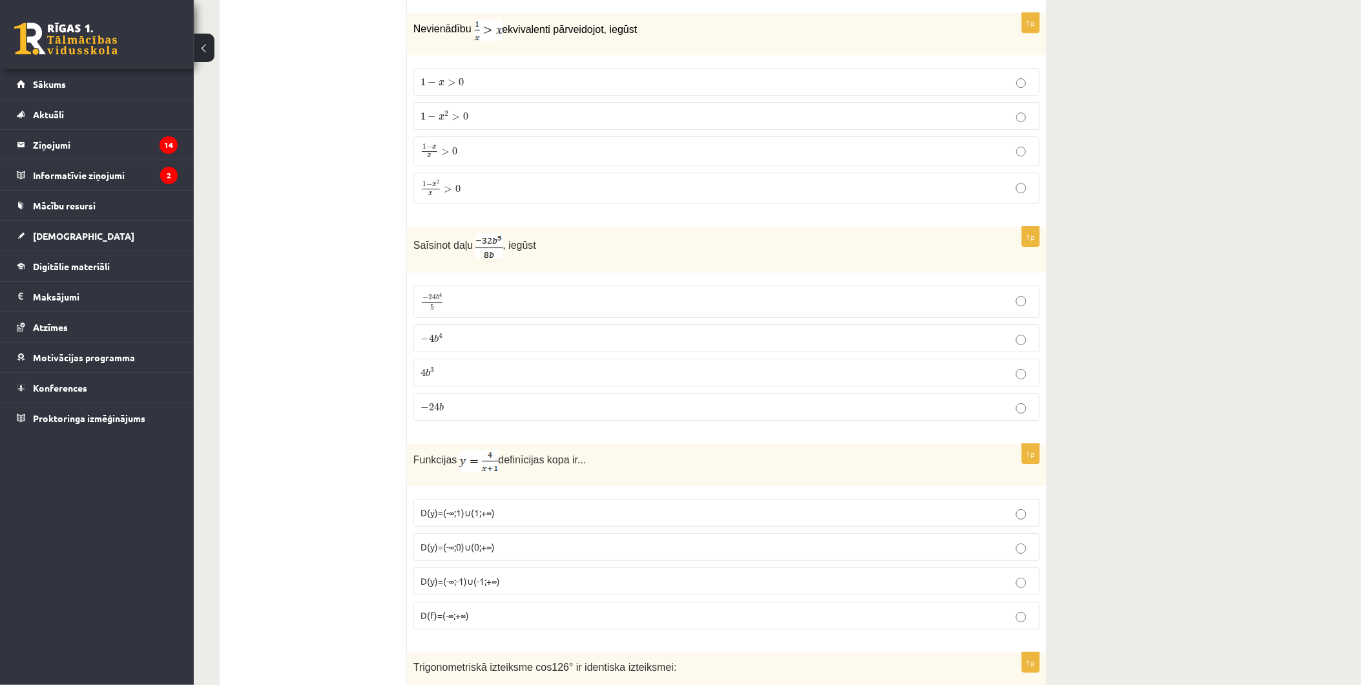
scroll to position [4897, 0]
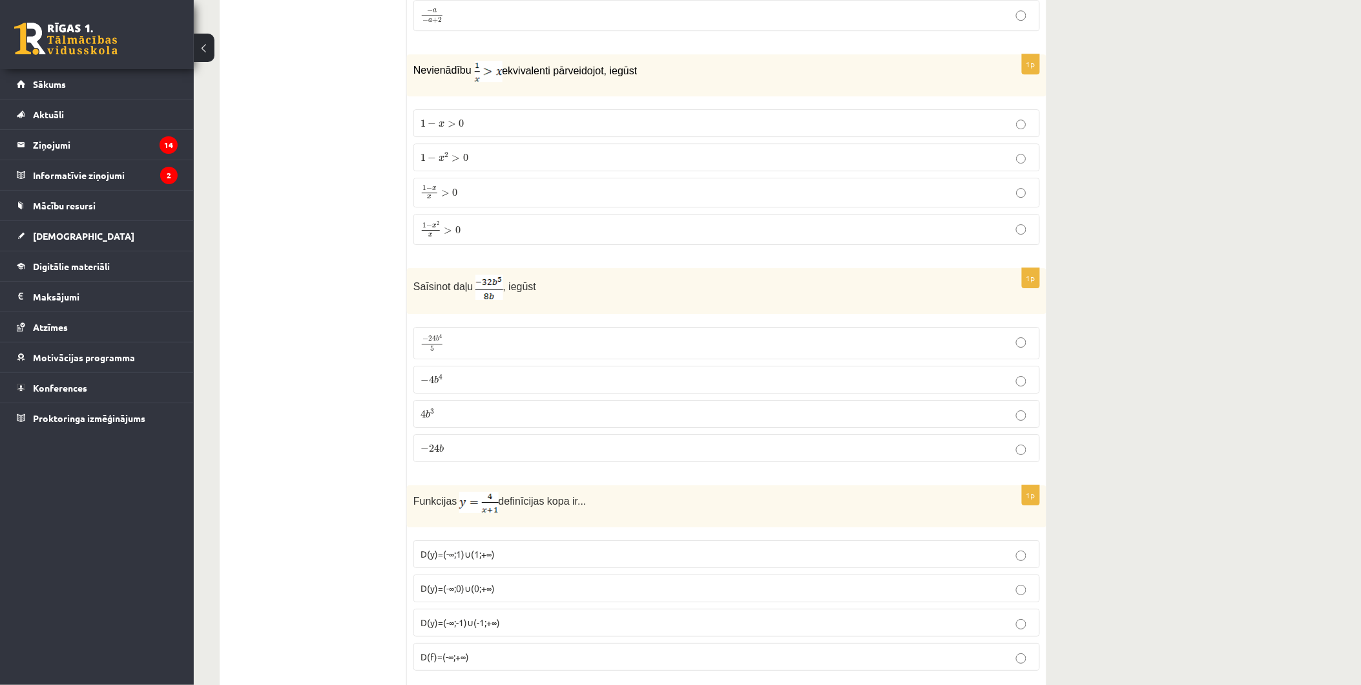
click at [887, 130] on p "1 − x > 0 1 − x > 0" at bounding box center [727, 123] width 612 height 14
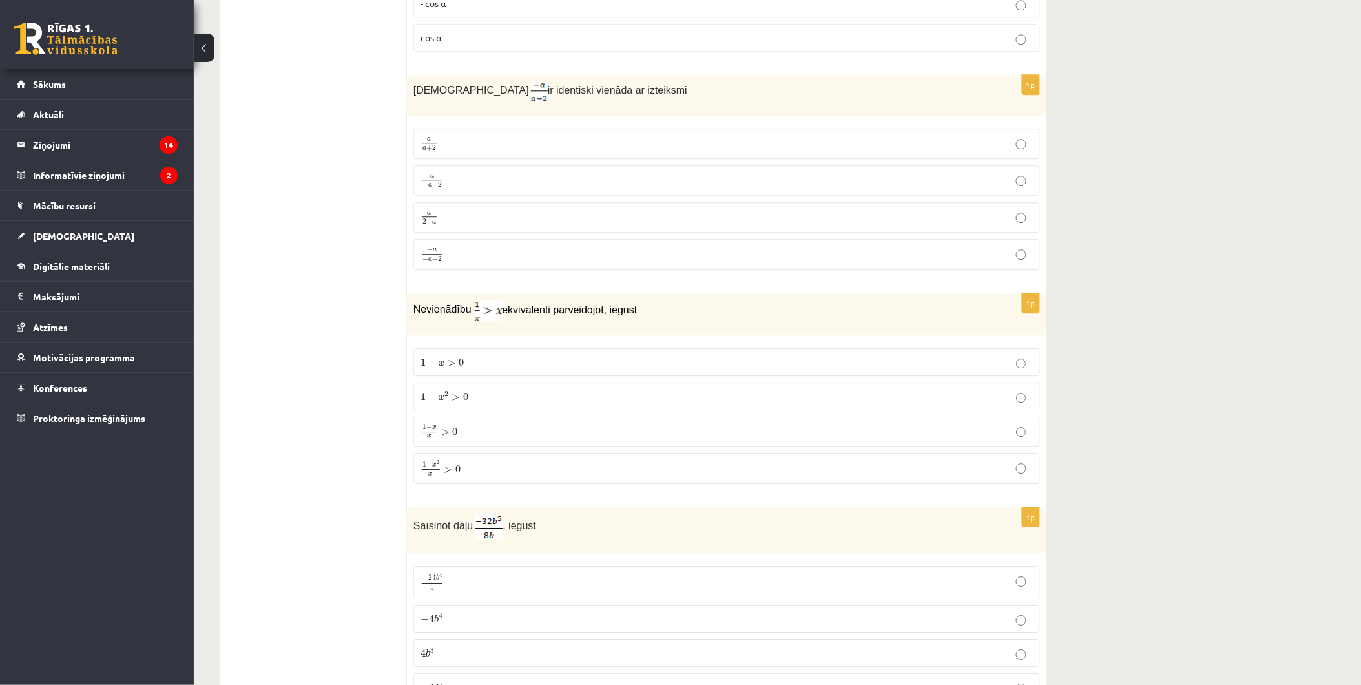
scroll to position [4610, 0]
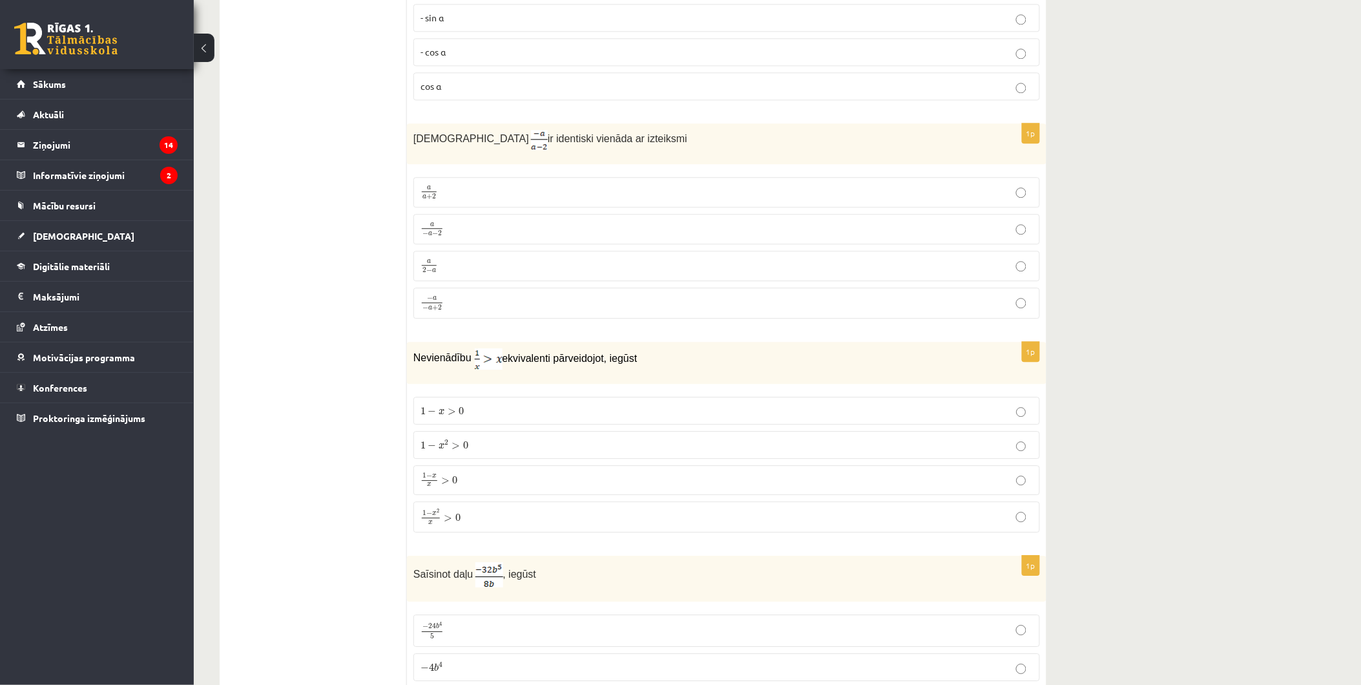
click at [677, 192] on p "a a + 2 a a + 2" at bounding box center [727, 192] width 612 height 16
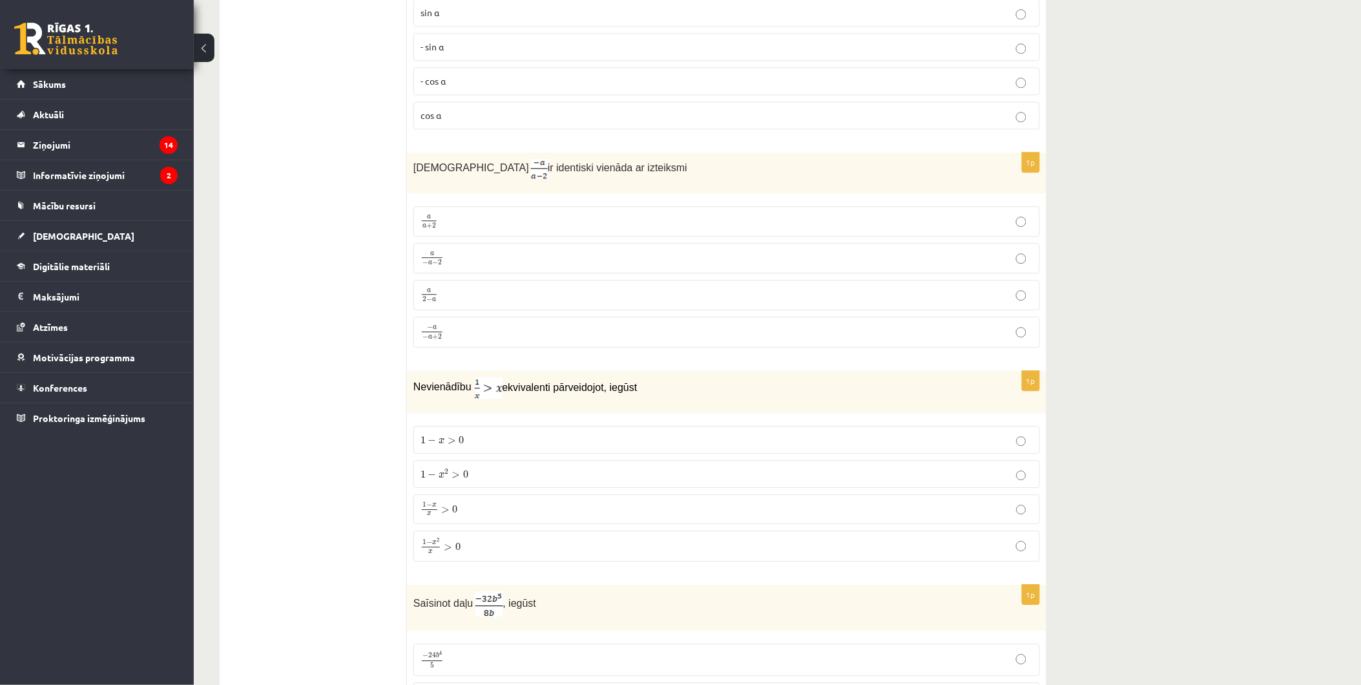
scroll to position [4466, 0]
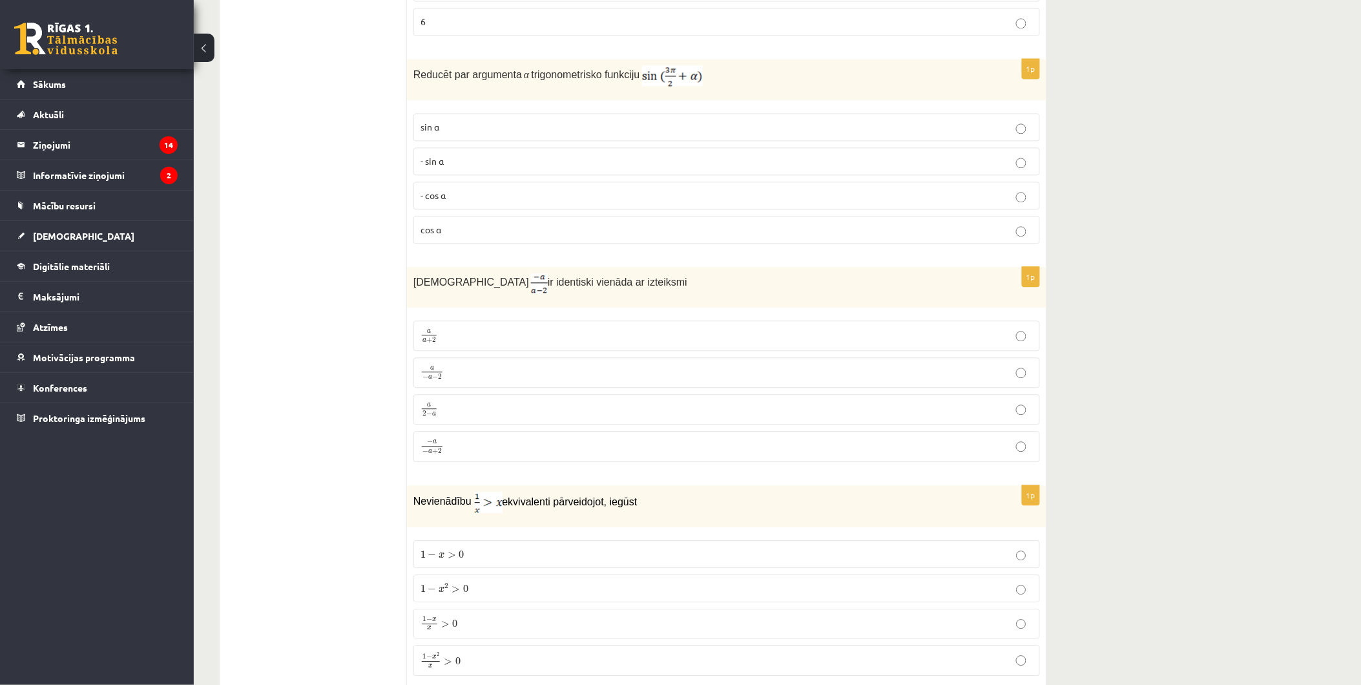
click at [531, 291] on img at bounding box center [539, 283] width 17 height 20
drag, startPoint x: 465, startPoint y: 286, endPoint x: 512, endPoint y: 286, distance: 46.5
click at [512, 286] on p "Izteiksme ir identiski vienāda ar izteiksmi" at bounding box center [694, 283] width 562 height 20
drag, startPoint x: 512, startPoint y: 286, endPoint x: 504, endPoint y: 298, distance: 14.5
click at [504, 293] on p "Izteiksme ir identiski vienāda ar izteiksmi" at bounding box center [694, 283] width 562 height 20
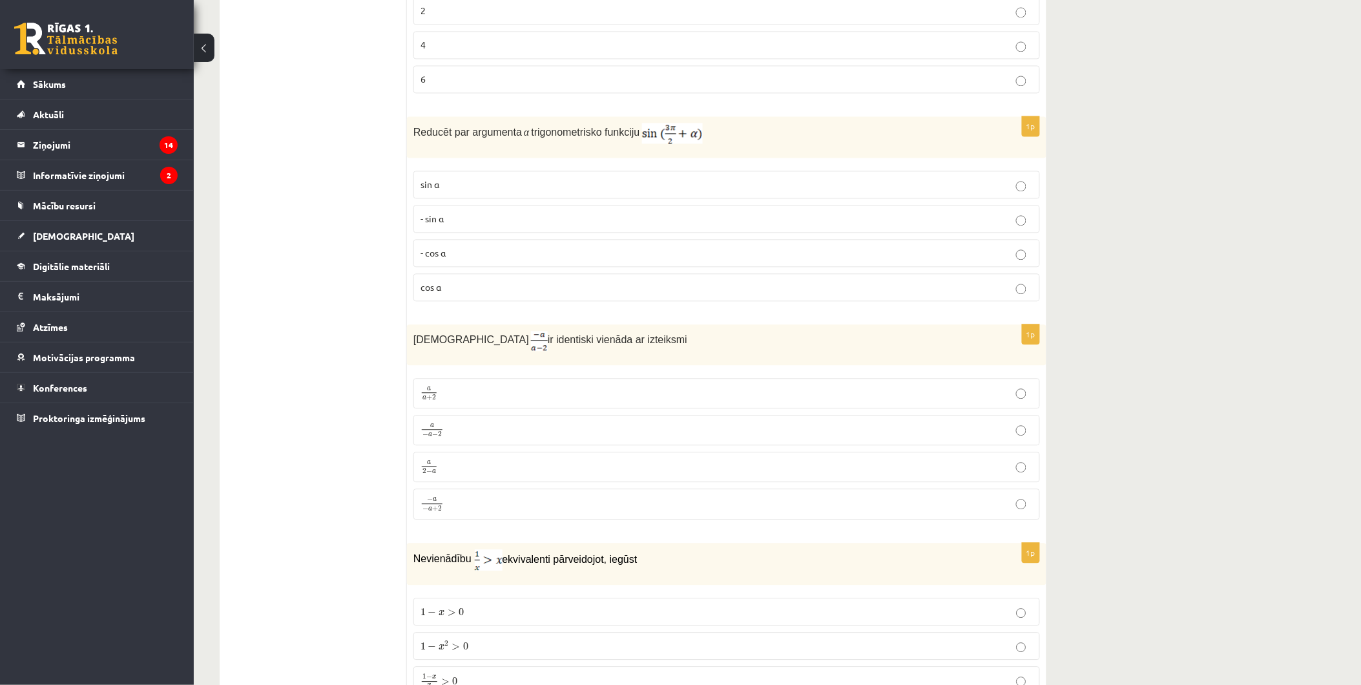
scroll to position [4323, 0]
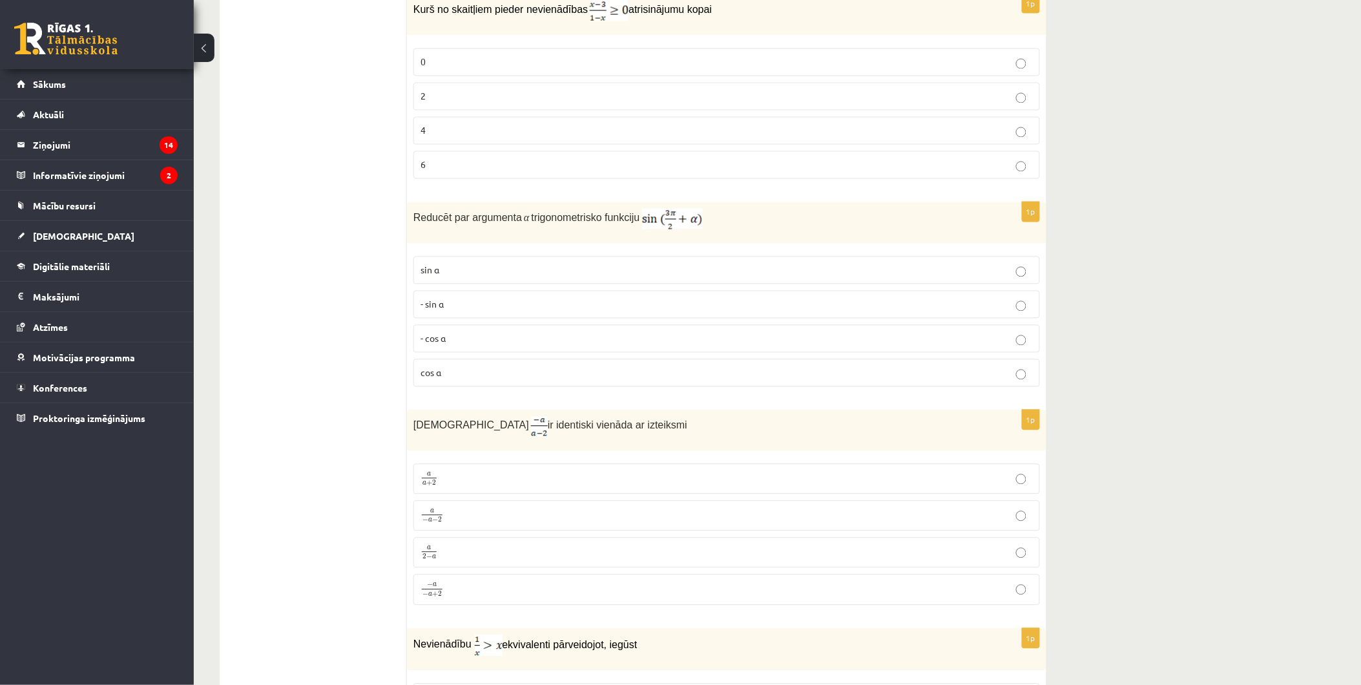
click at [481, 346] on p "- cos ⁡α" at bounding box center [727, 339] width 612 height 14
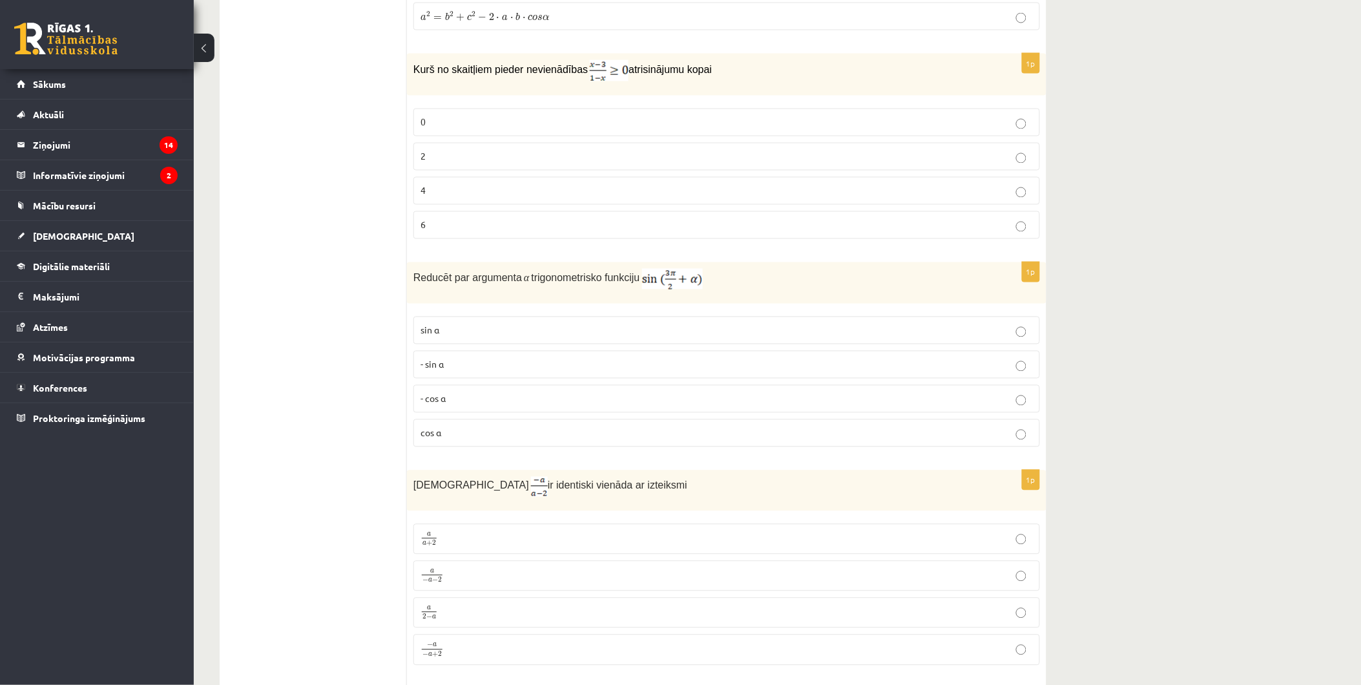
scroll to position [4251, 0]
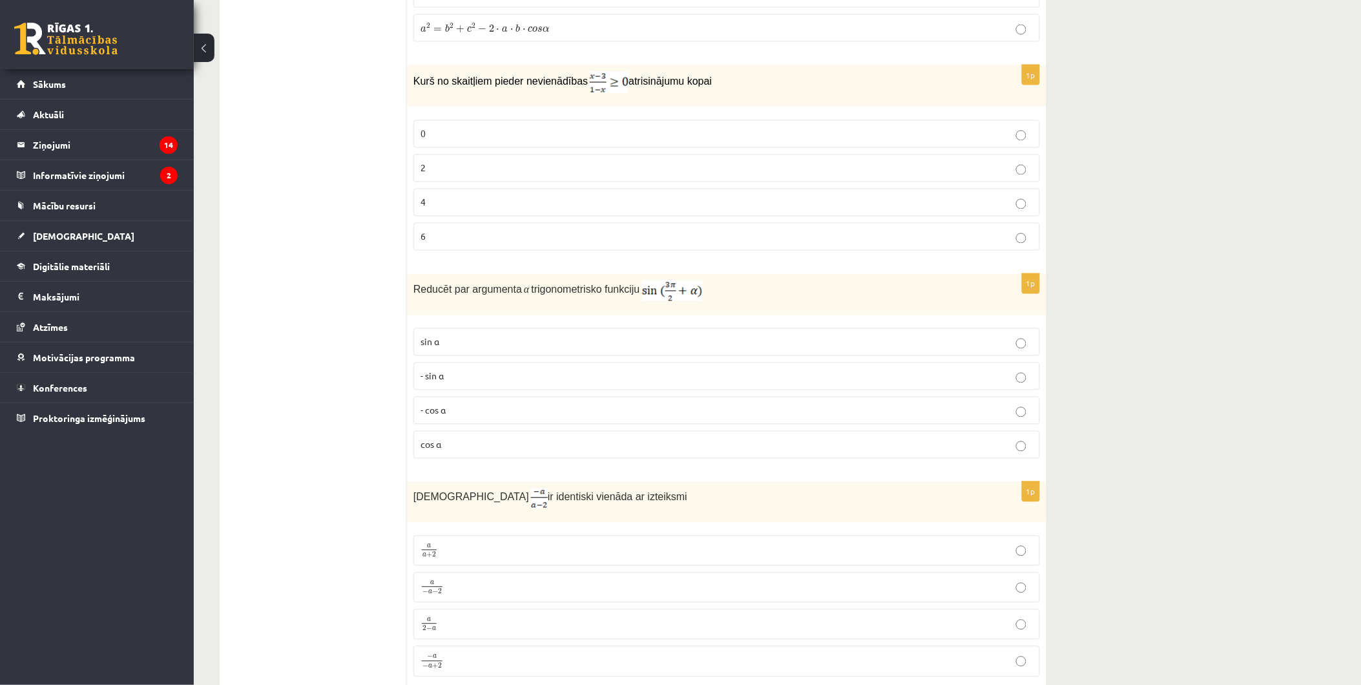
click at [805, 205] on p "4" at bounding box center [727, 203] width 612 height 14
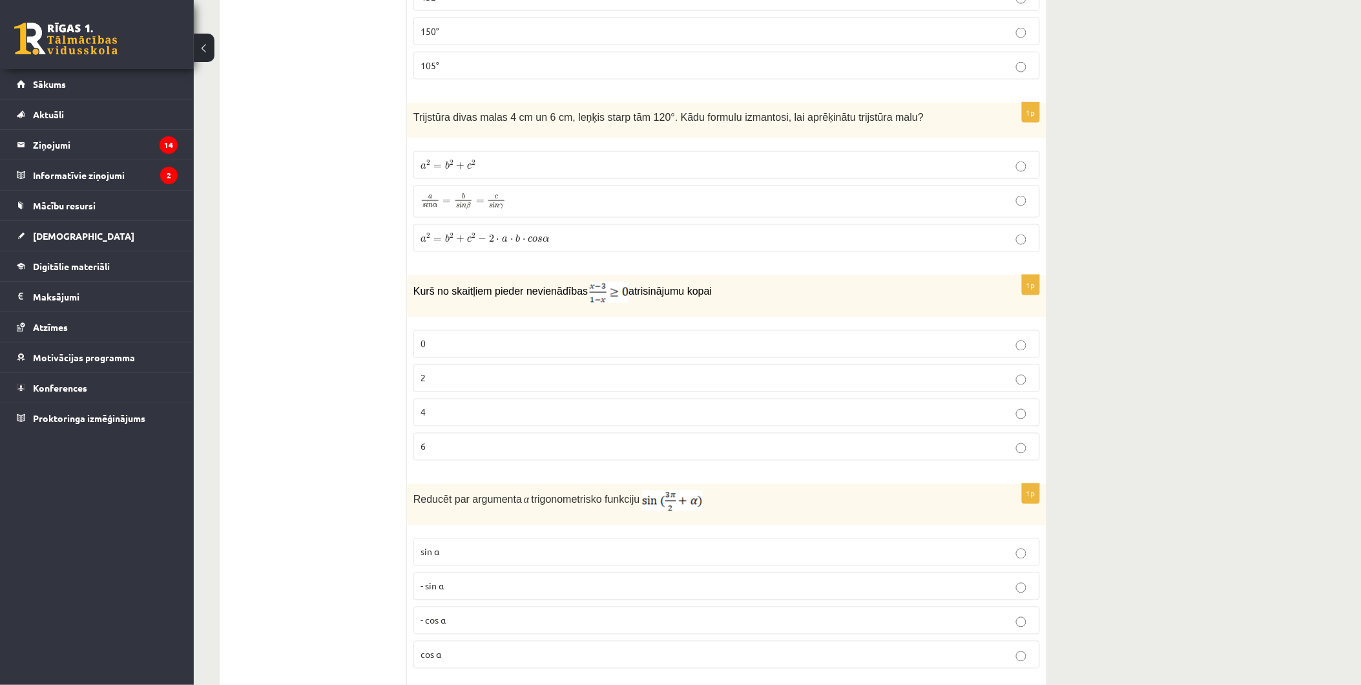
scroll to position [4035, 0]
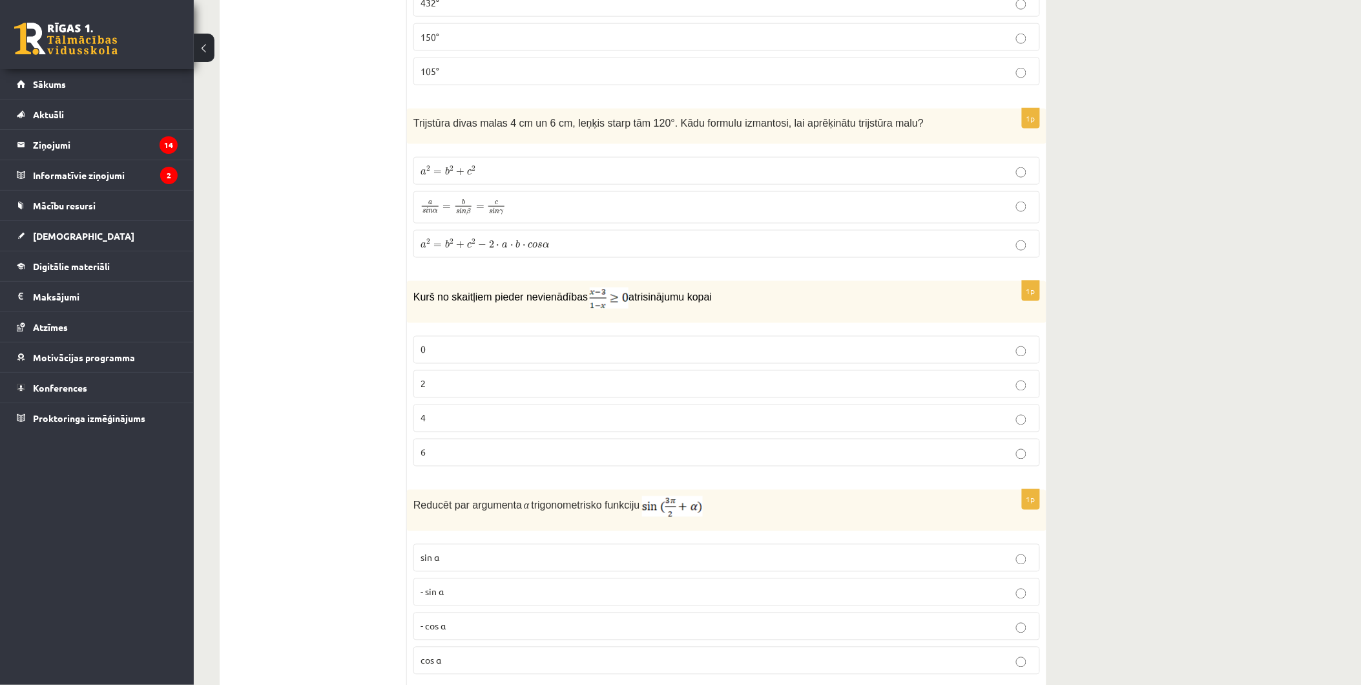
click at [810, 251] on p "a 2 = b 2 + c 2 − 2 ⋅ a ⋅ b ⋅ c o s α a 2 = b 2 + c 2 − 2 ⋅ a ⋅ b ⋅ c o s α" at bounding box center [727, 244] width 612 height 14
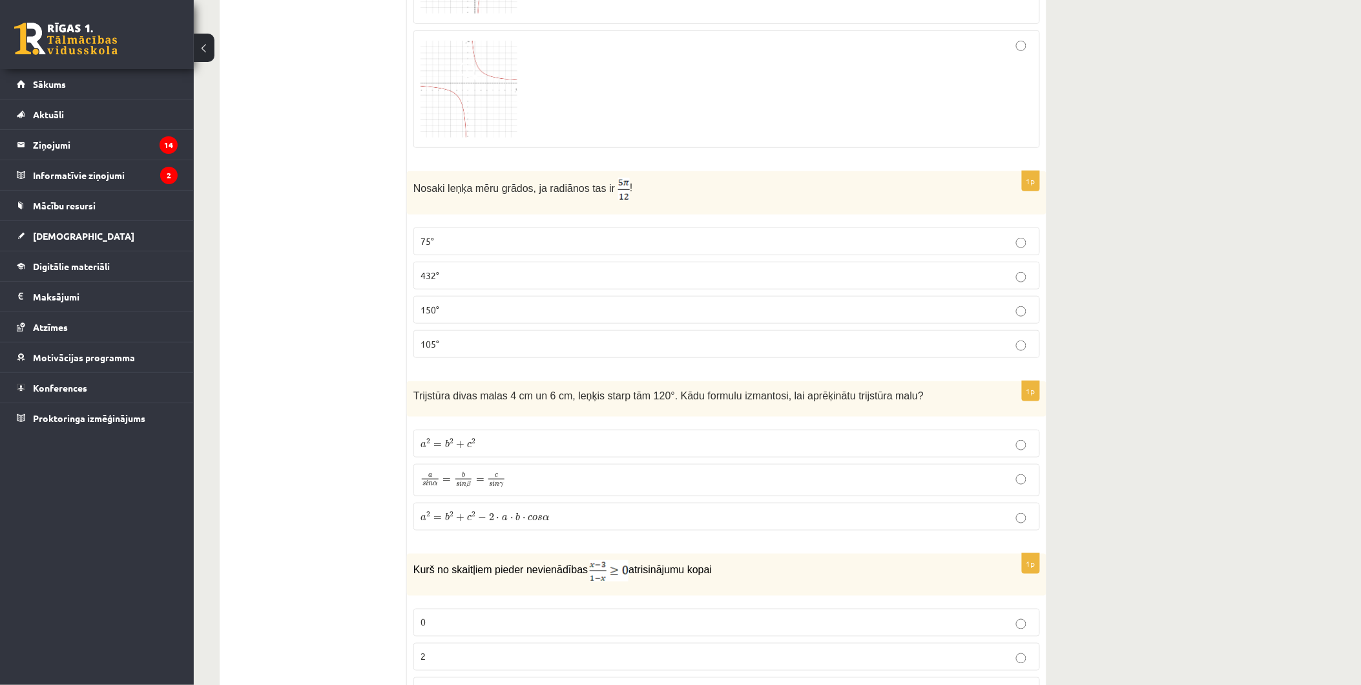
scroll to position [3749, 0]
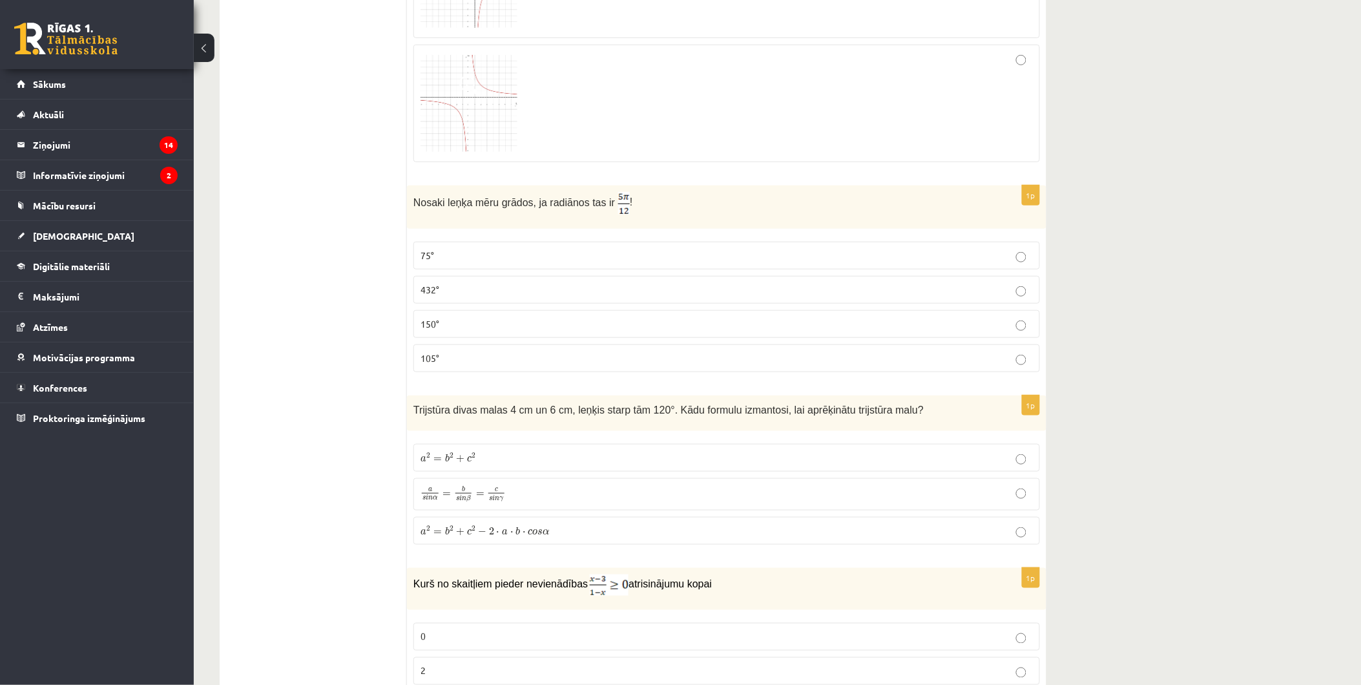
click at [667, 338] on label "150°" at bounding box center [726, 324] width 627 height 28
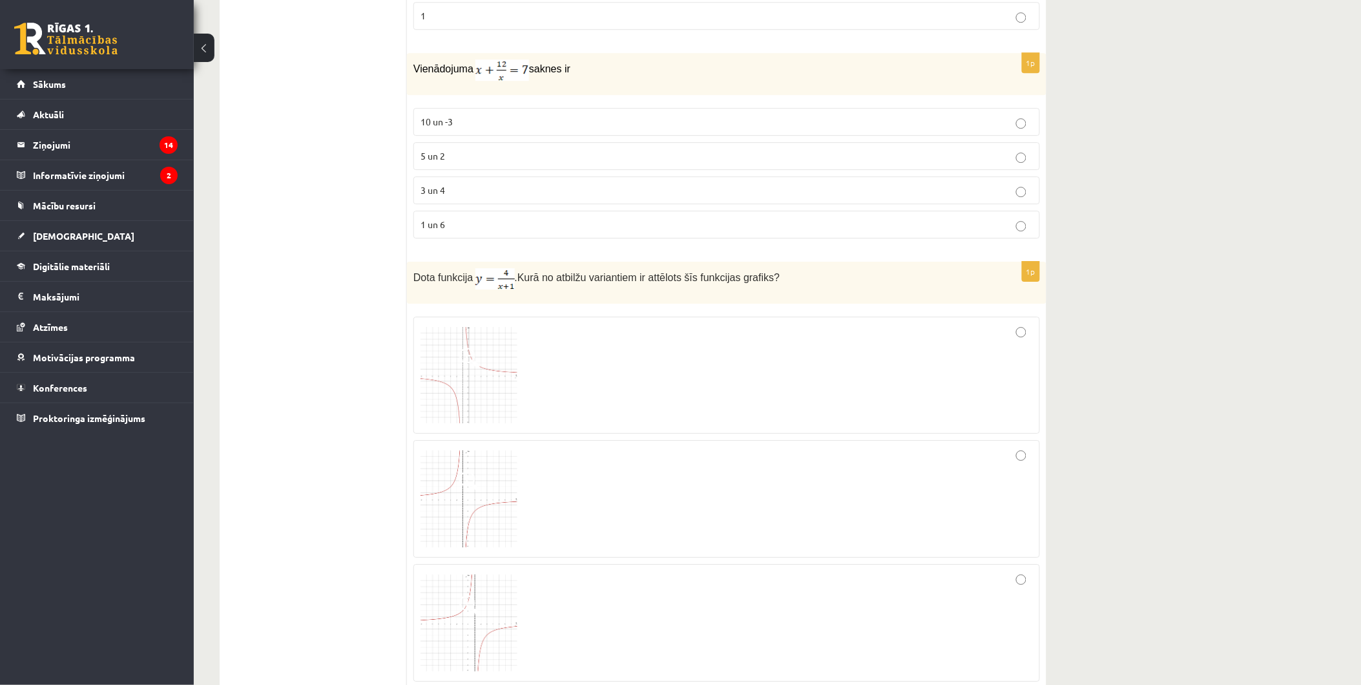
scroll to position [3103, 0]
click at [571, 165] on p "5 un 2" at bounding box center [727, 159] width 612 height 14
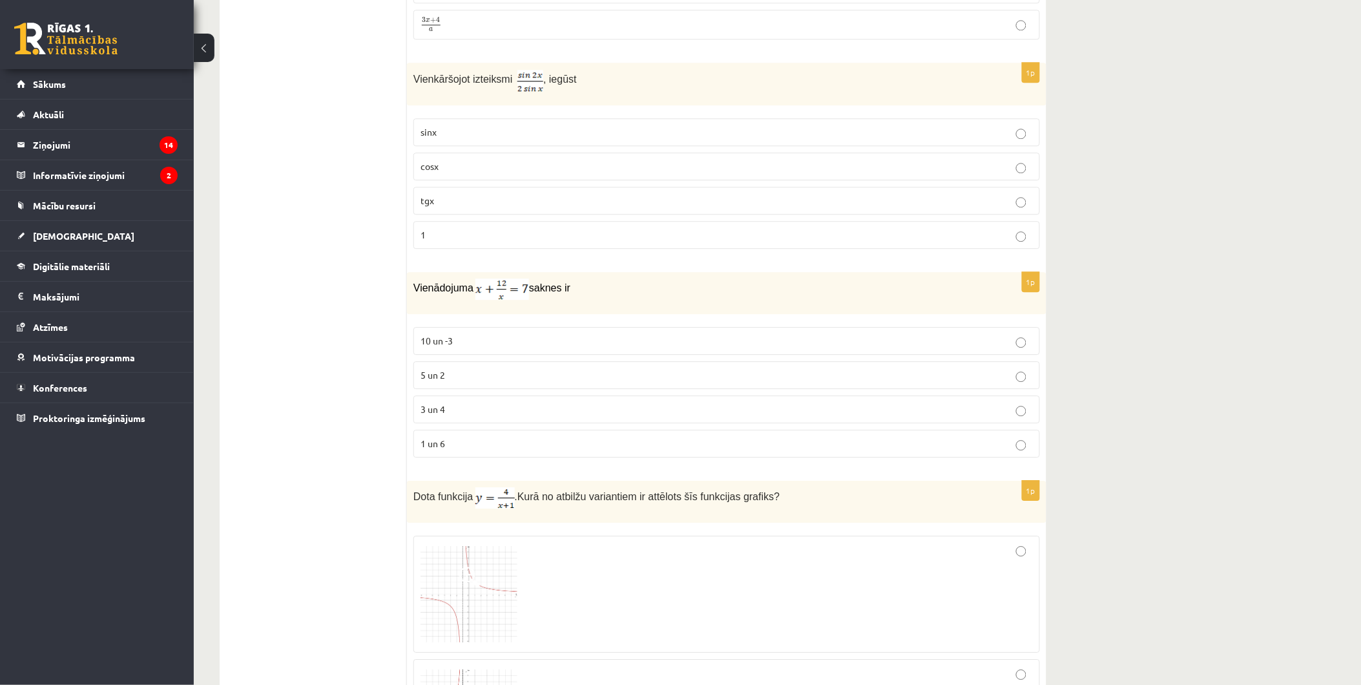
scroll to position [2887, 0]
click at [740, 207] on p "tgx" at bounding box center [727, 200] width 612 height 14
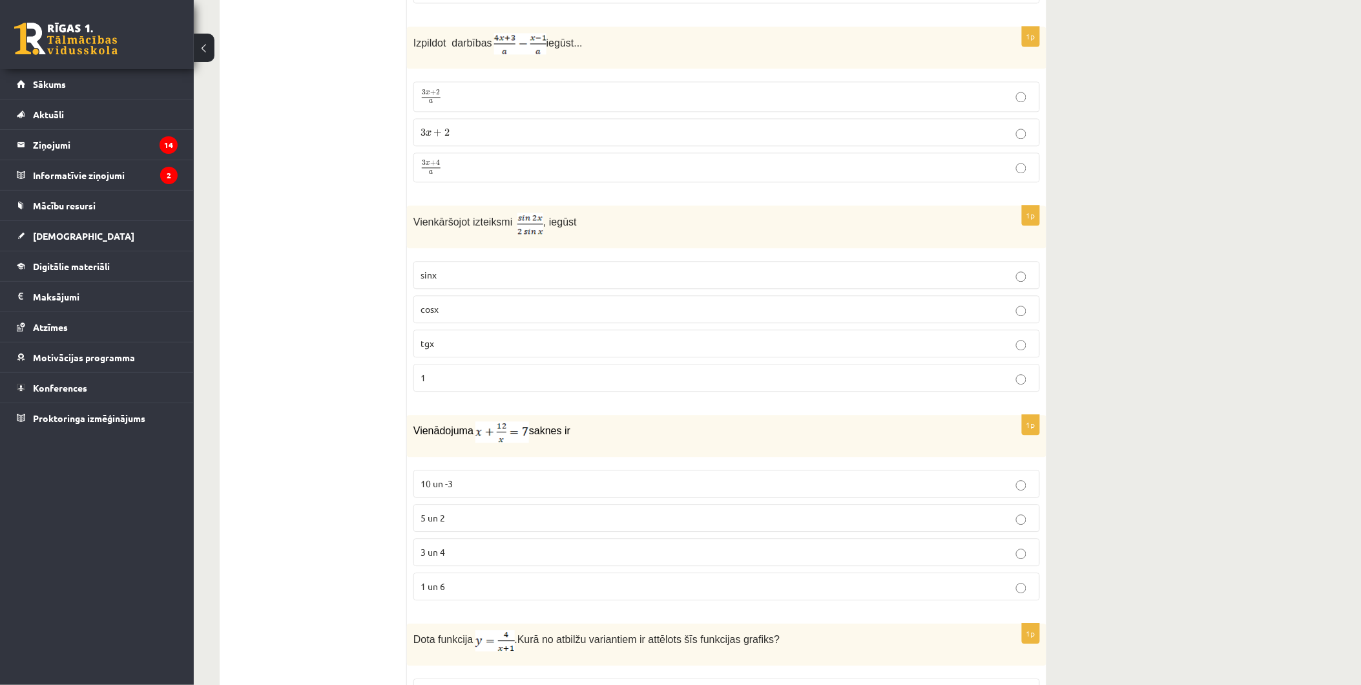
scroll to position [2672, 0]
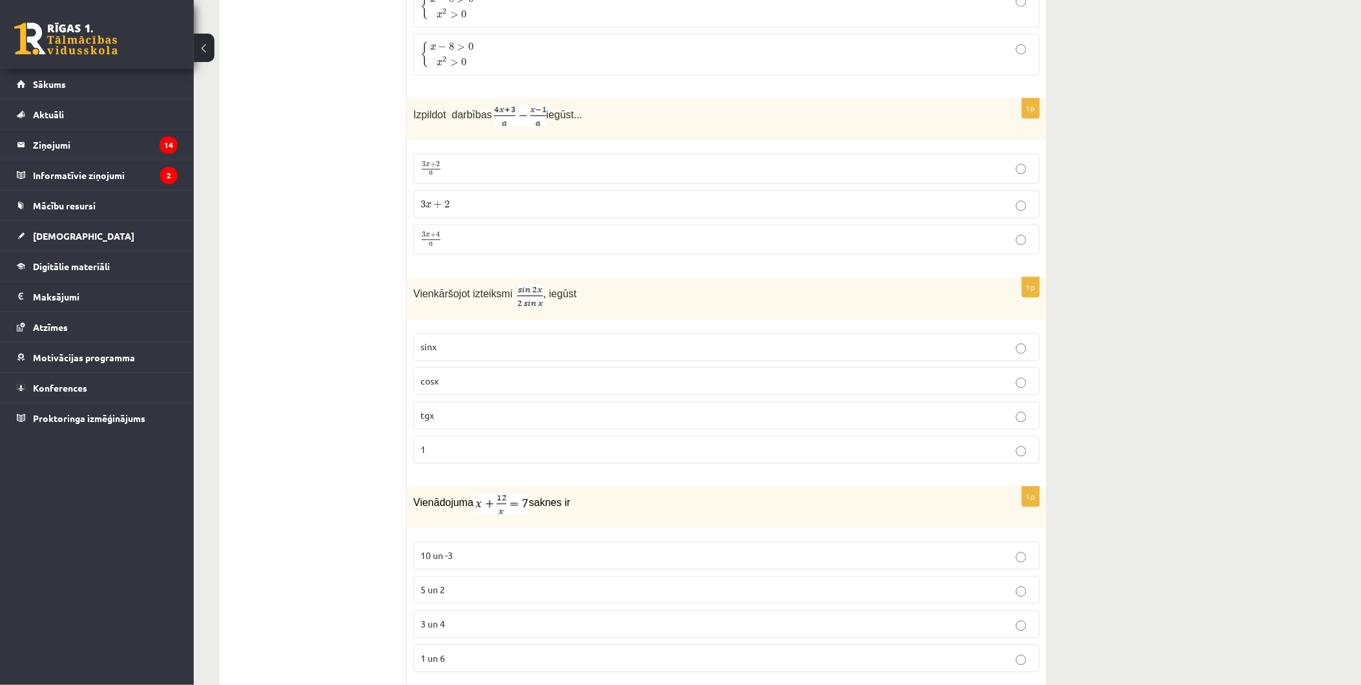
click at [563, 209] on p "3 x + 2 3 x + 2" at bounding box center [727, 204] width 612 height 14
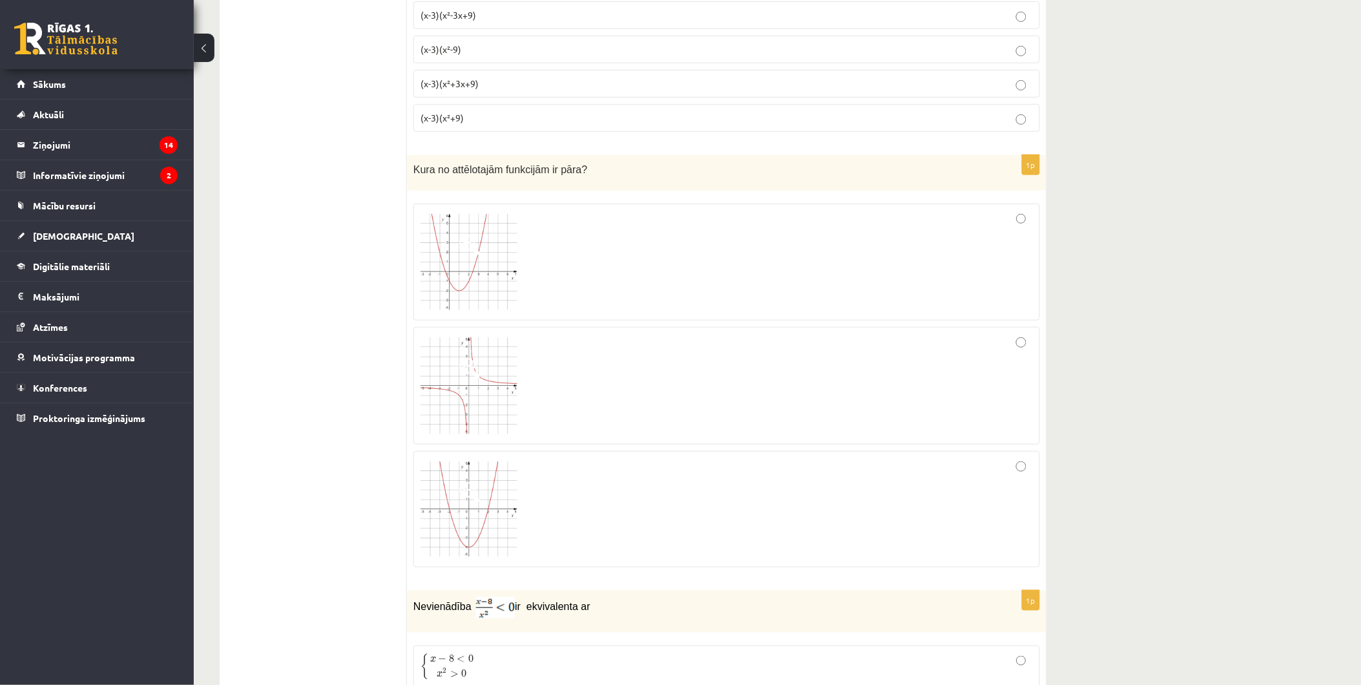
scroll to position [1866, 0]
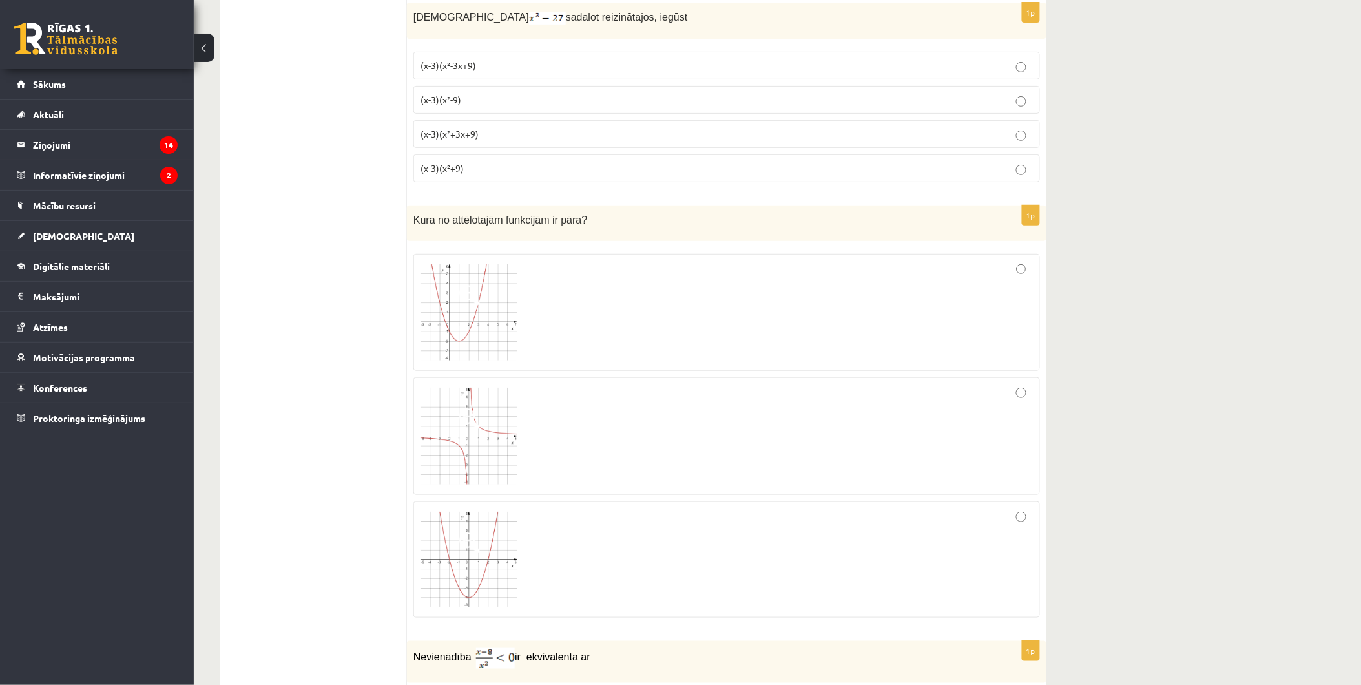
click at [958, 320] on div at bounding box center [727, 312] width 612 height 103
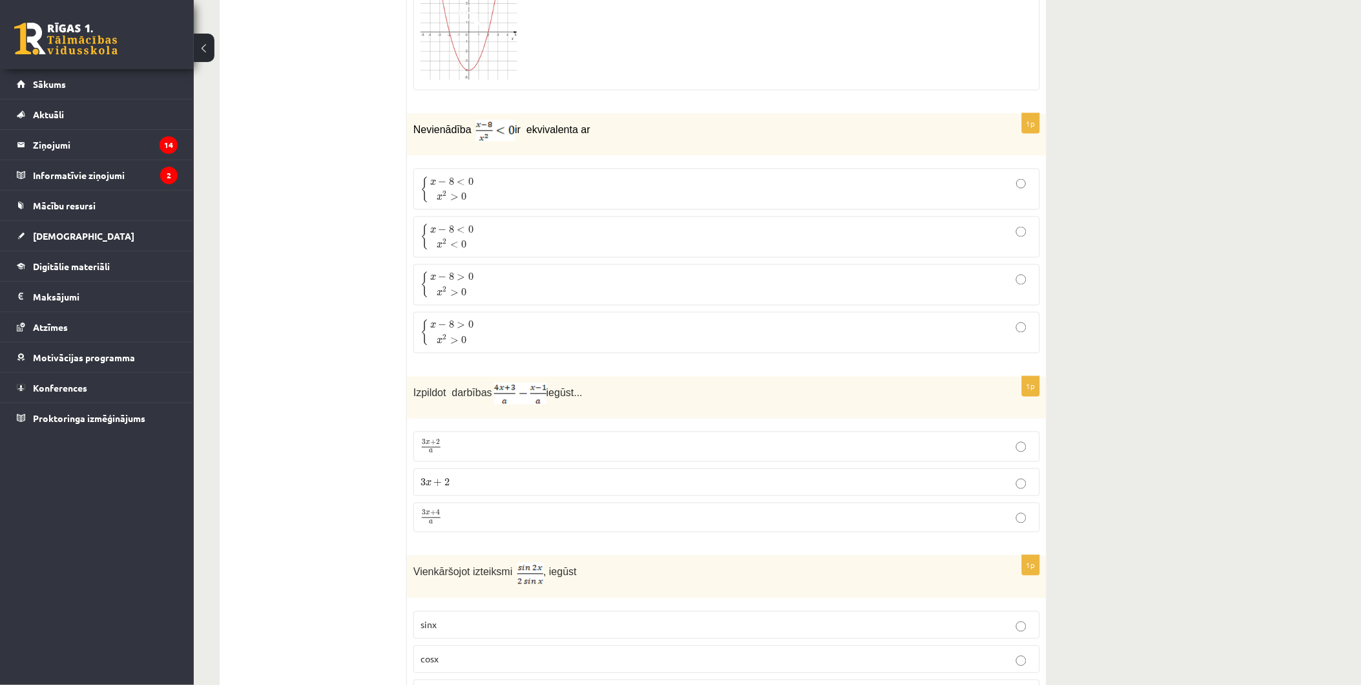
scroll to position [2369, 0]
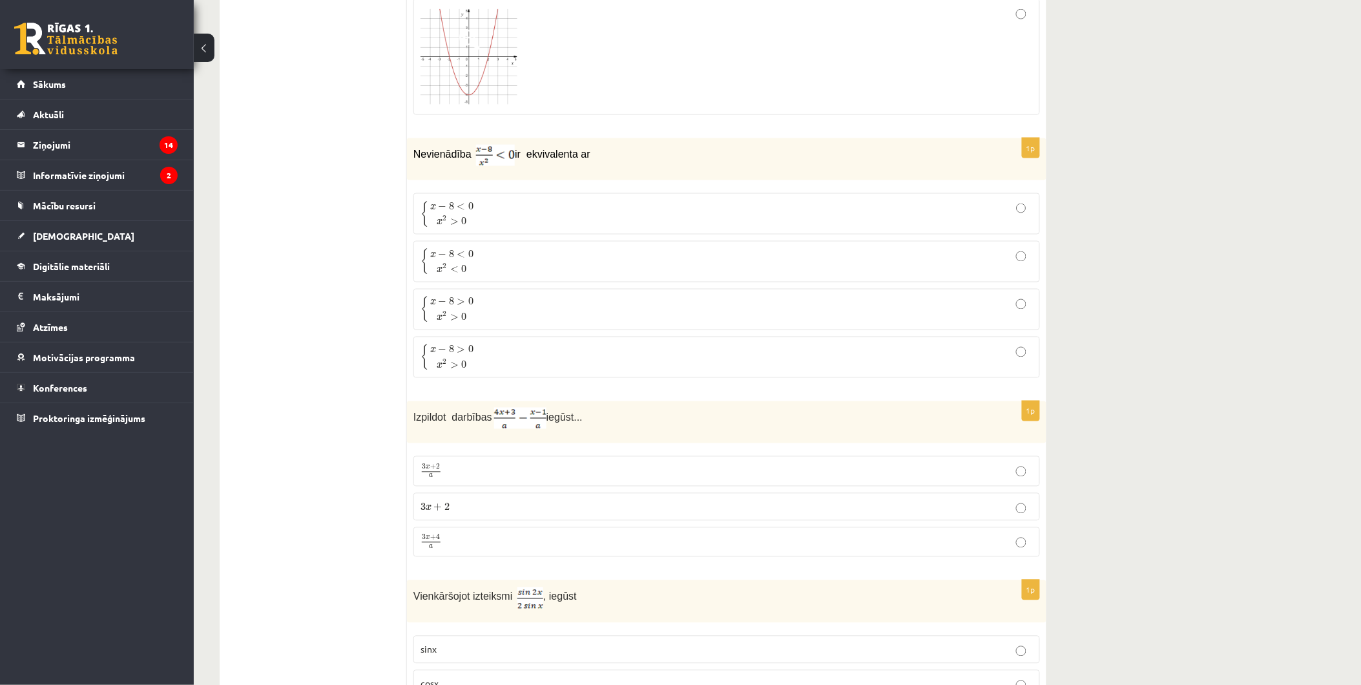
click at [903, 363] on p "{ x − 8 > 0 x 2 > 0 { x − 8 > 0 x 2 > 0" at bounding box center [727, 357] width 612 height 27
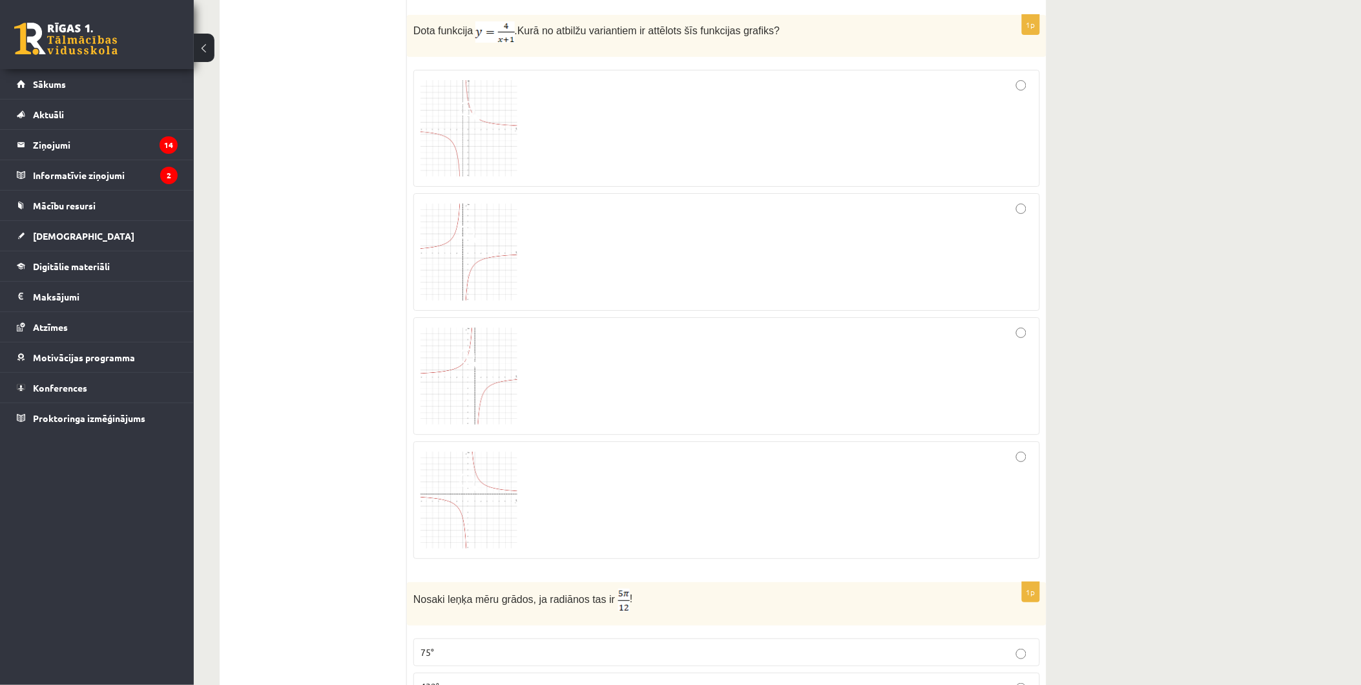
scroll to position [3302, 0]
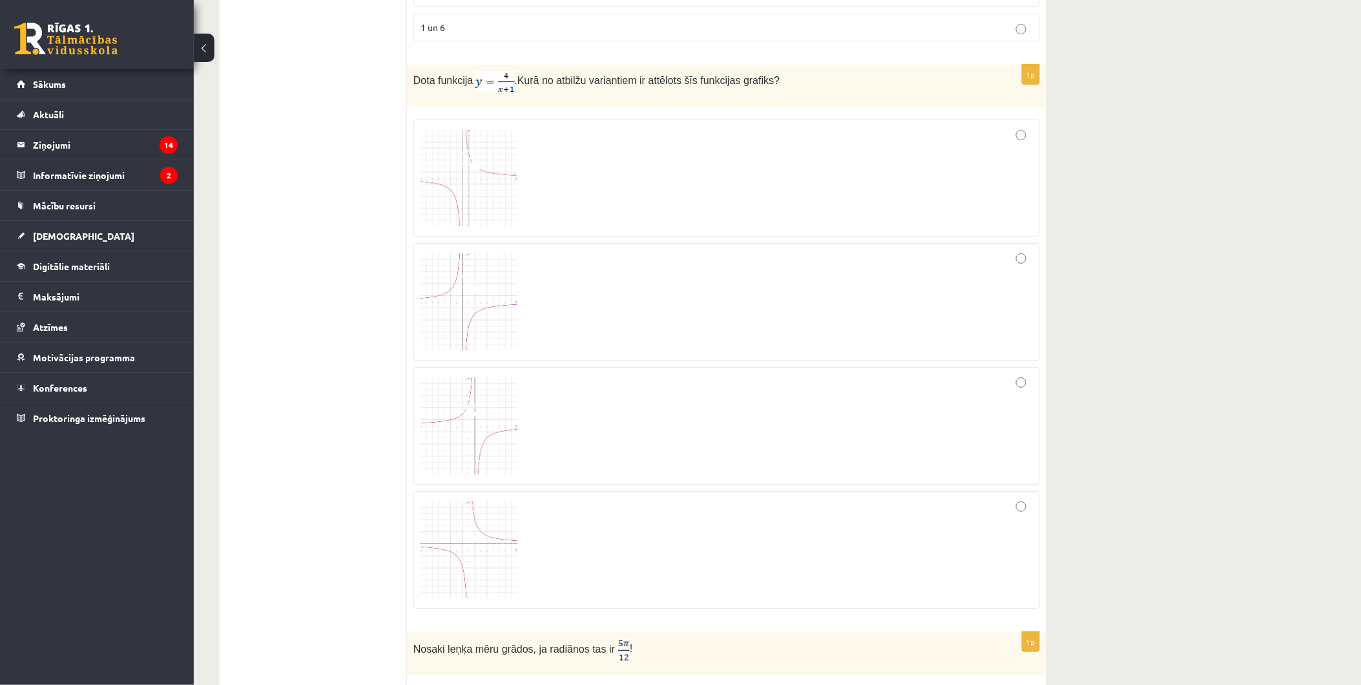
click at [592, 182] on div at bounding box center [727, 178] width 612 height 103
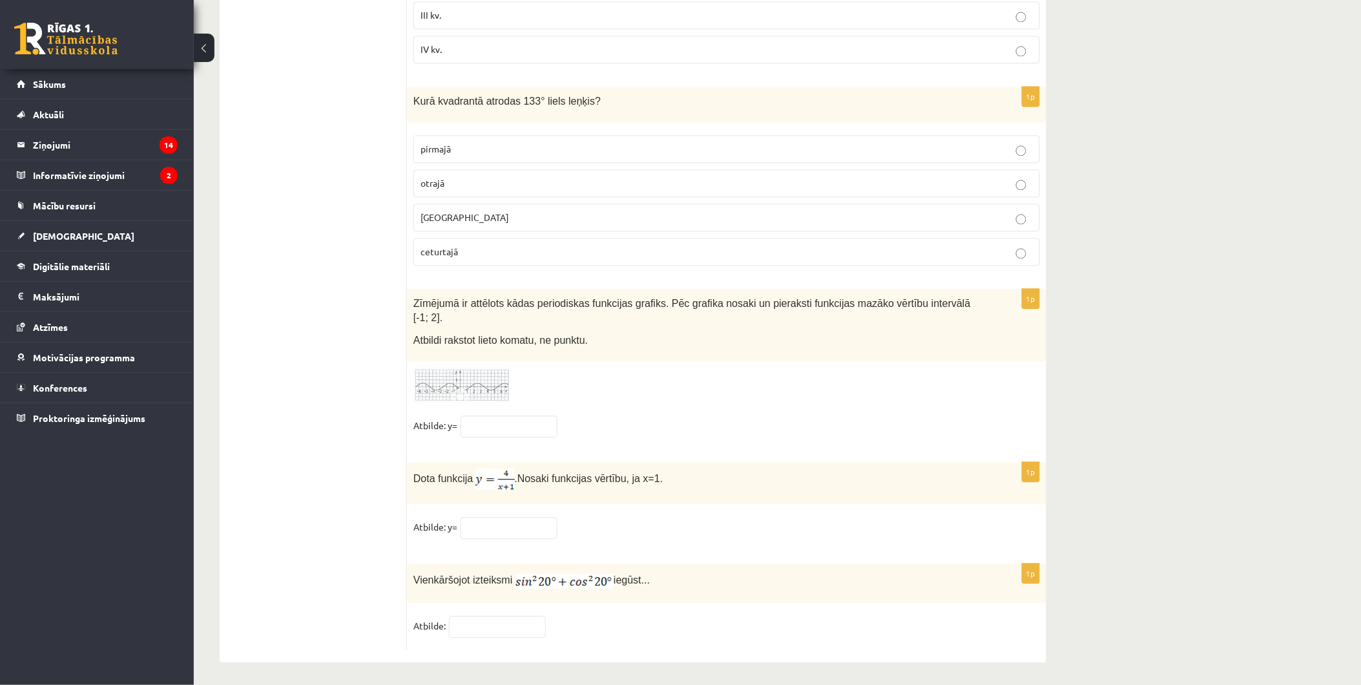
scroll to position [6126, 0]
click at [474, 379] on img at bounding box center [461, 383] width 97 height 36
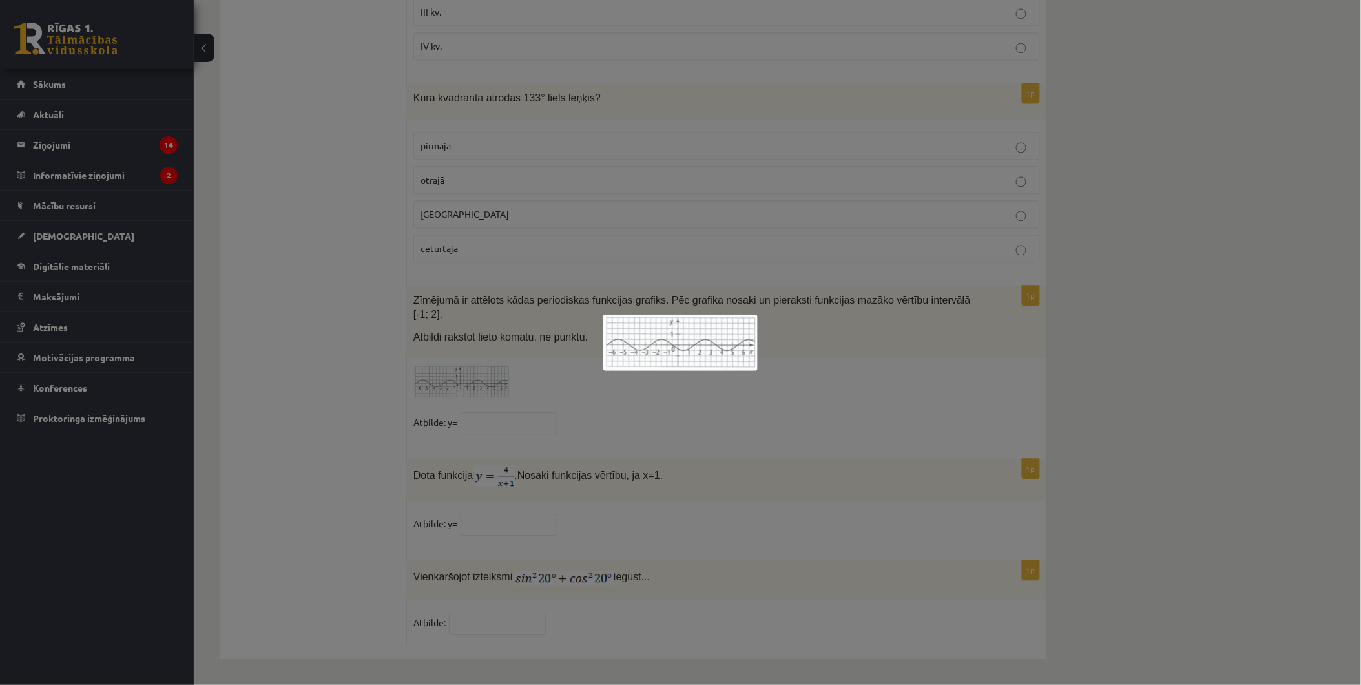
click at [863, 359] on div at bounding box center [680, 342] width 1361 height 685
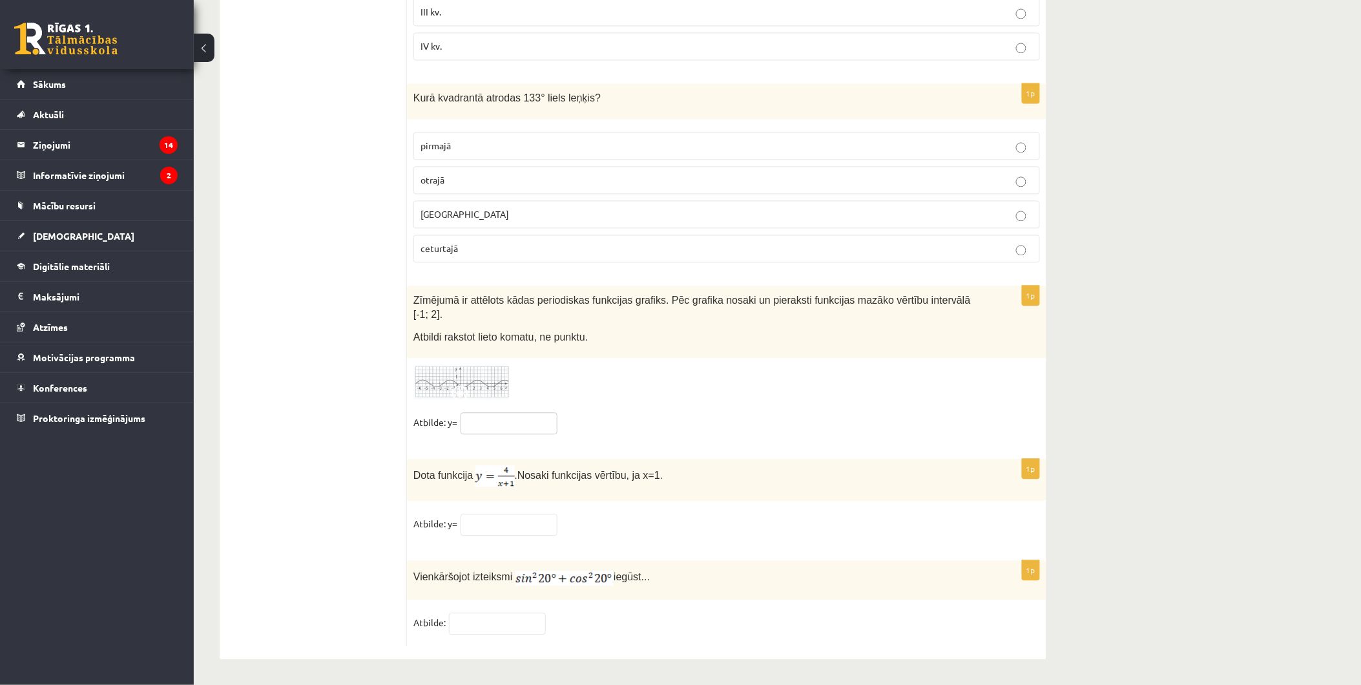
click at [487, 423] on input "text" at bounding box center [509, 424] width 97 height 22
type input "**"
click at [476, 520] on input "text" at bounding box center [509, 525] width 97 height 22
type input "*"
click at [488, 616] on input "text" at bounding box center [497, 624] width 97 height 22
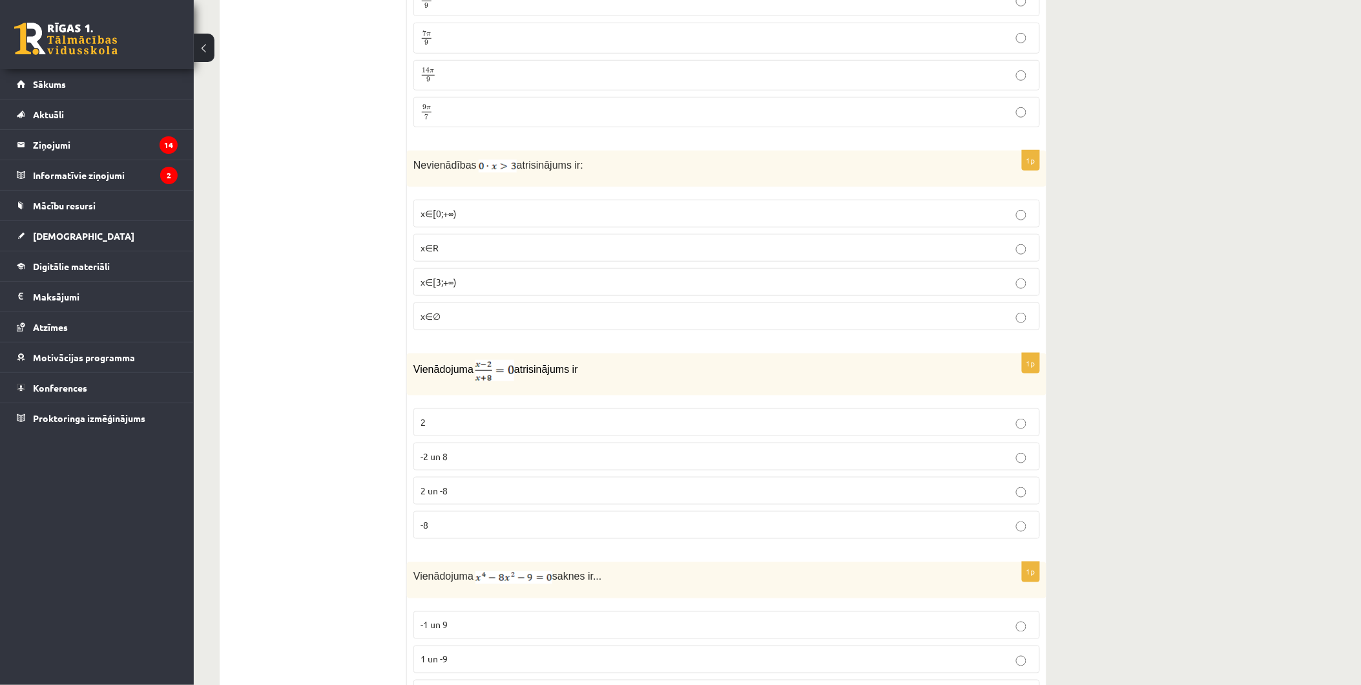
scroll to position [24, 0]
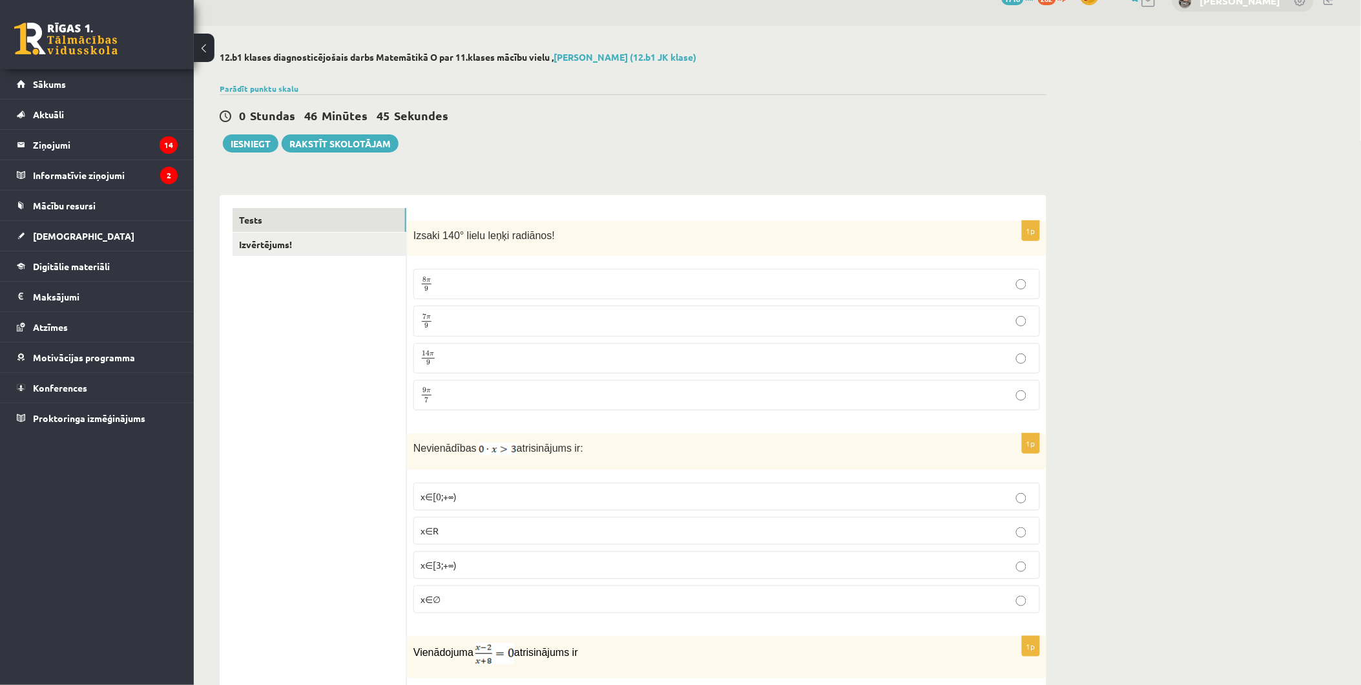
type input "*"
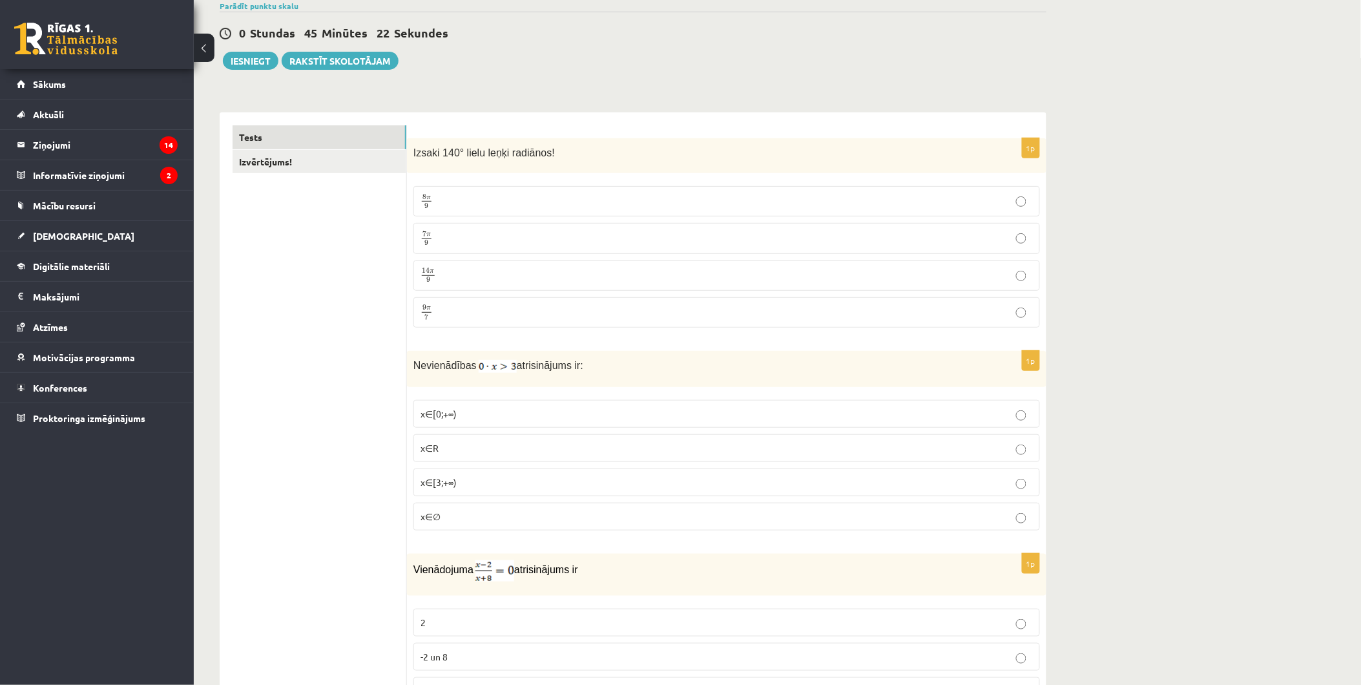
scroll to position [143, 0]
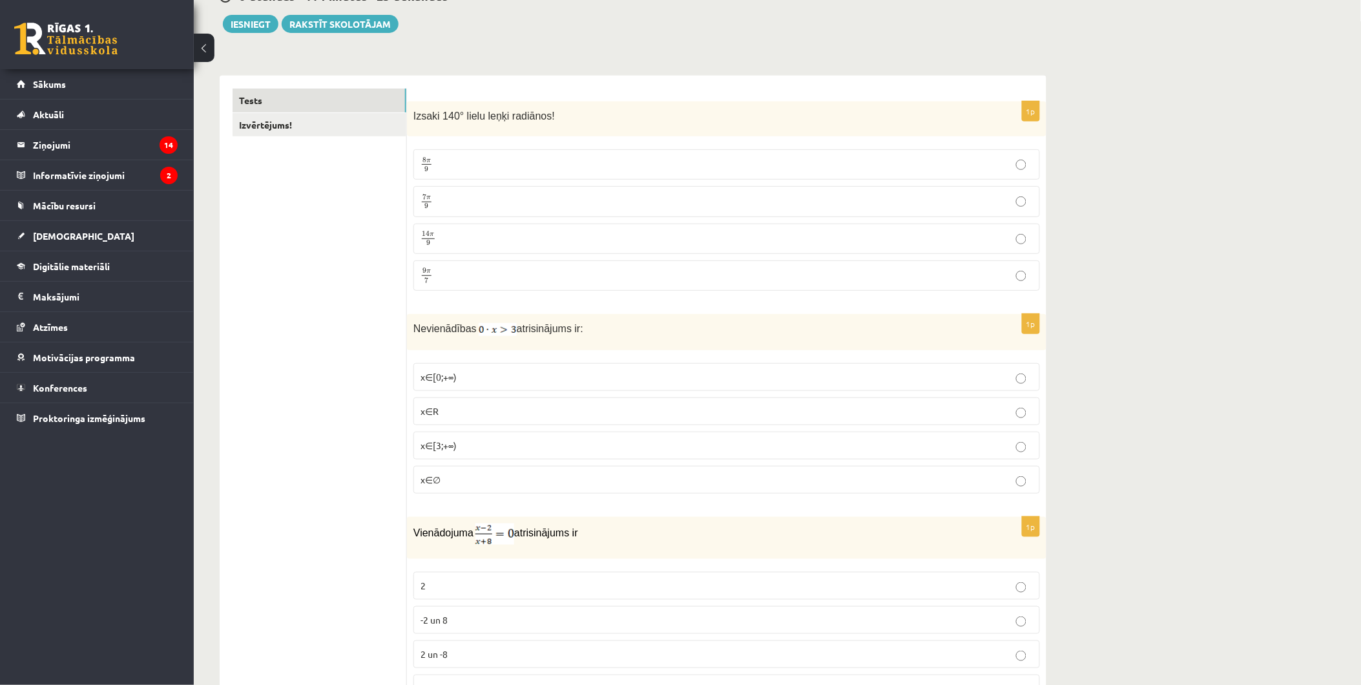
click at [452, 478] on p "x∈∅" at bounding box center [727, 480] width 612 height 14
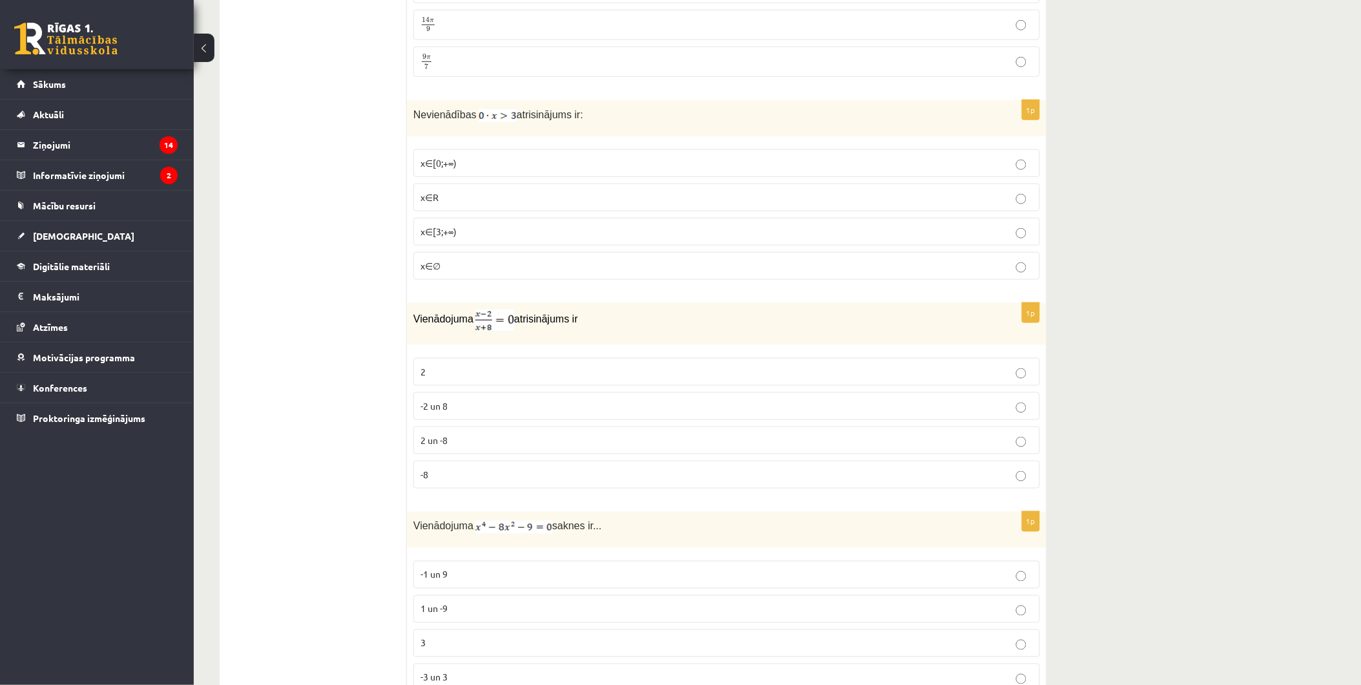
scroll to position [359, 0]
click at [439, 476] on p "-8" at bounding box center [727, 473] width 612 height 14
click at [497, 436] on p "2 un -8" at bounding box center [727, 439] width 612 height 14
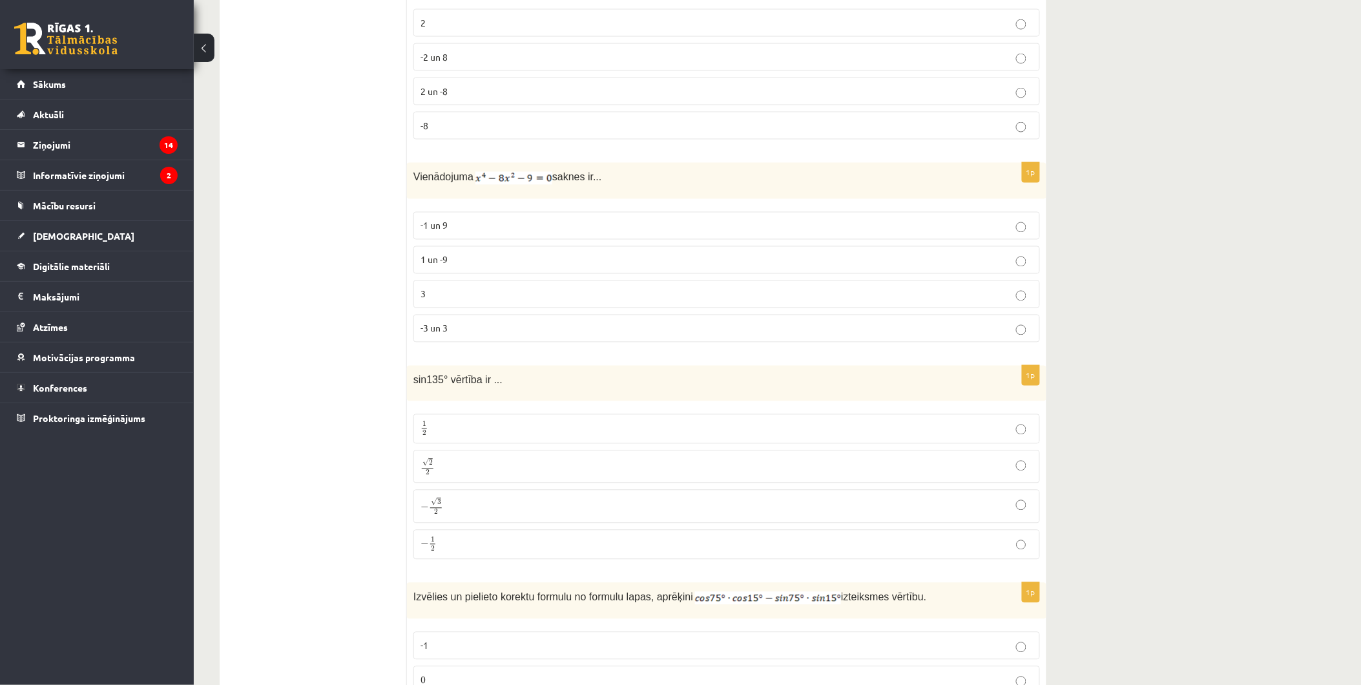
scroll to position [718, 0]
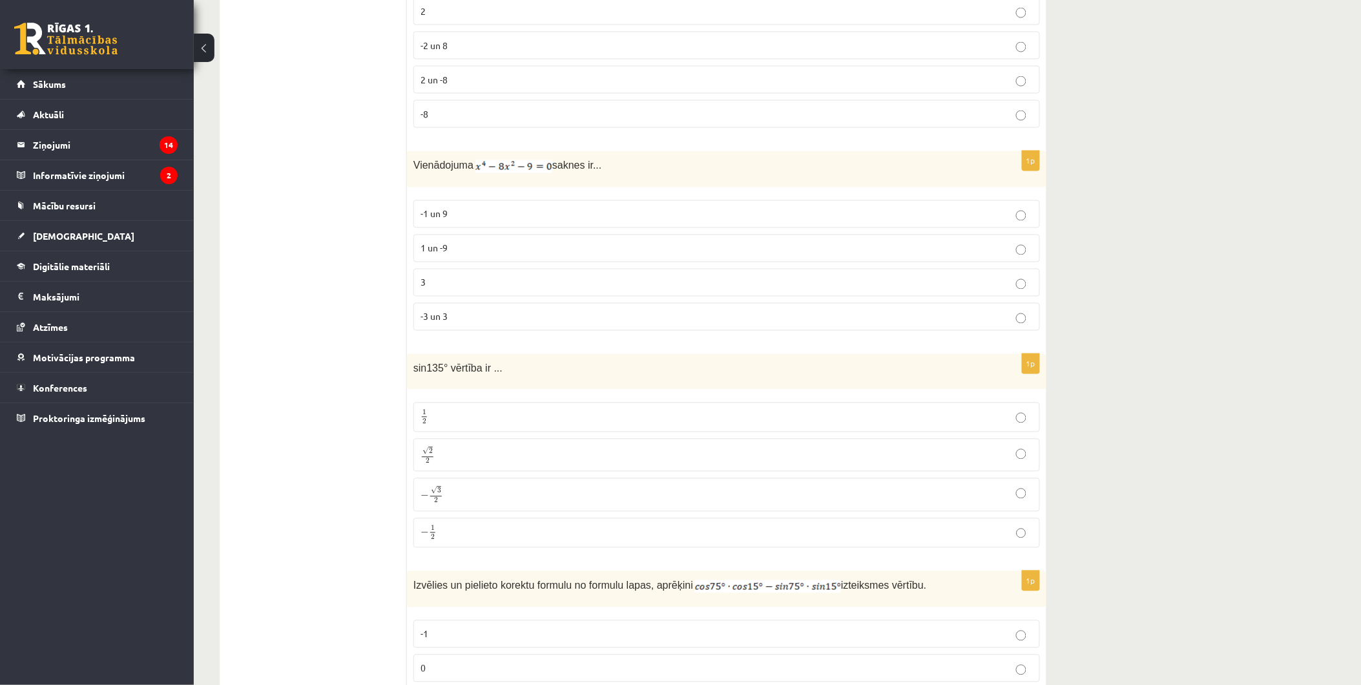
click at [998, 309] on label "-3 un 3" at bounding box center [726, 317] width 627 height 28
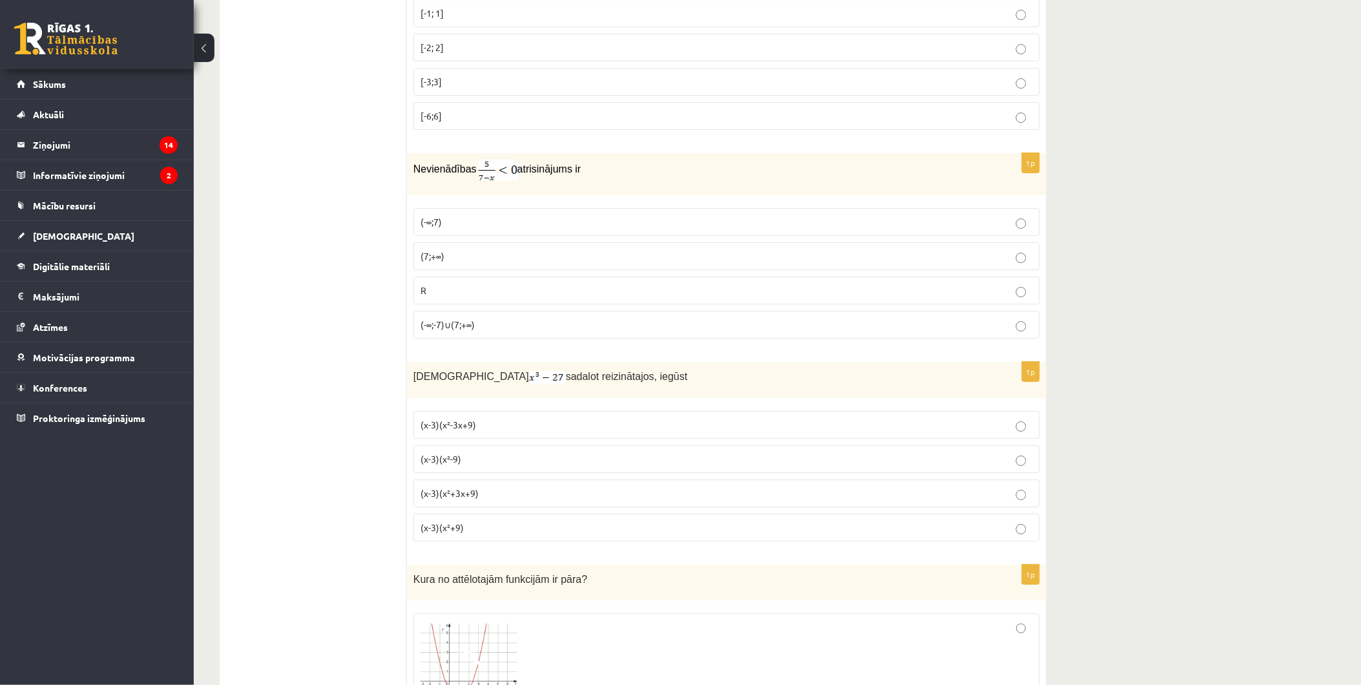
scroll to position [1507, 0]
click at [456, 257] on p "(7;+∞)" at bounding box center [727, 256] width 612 height 14
click at [446, 269] on label "(7;+∞)" at bounding box center [726, 256] width 627 height 28
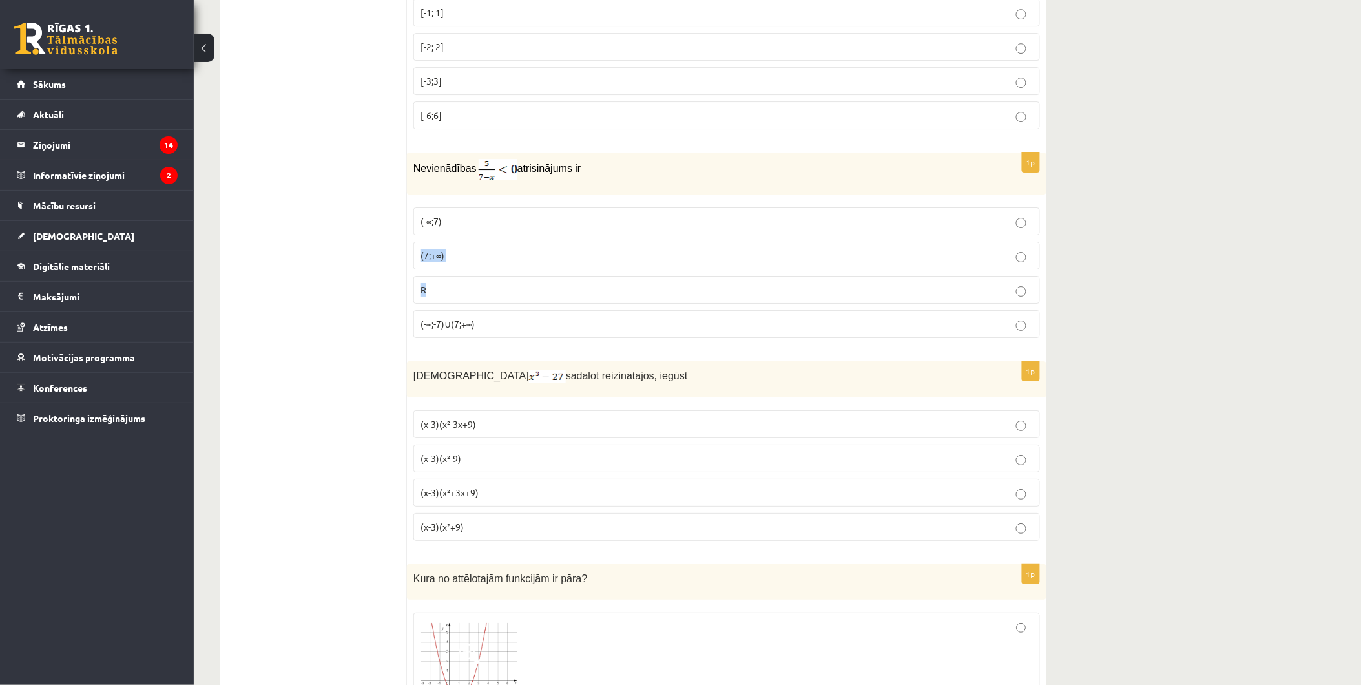
click at [446, 273] on fieldset "(-∞;7) (7;+∞) R (-∞;-7)∪(7;+∞)" at bounding box center [726, 271] width 627 height 141
drag, startPoint x: 446, startPoint y: 273, endPoint x: 350, endPoint y: 328, distance: 110.8
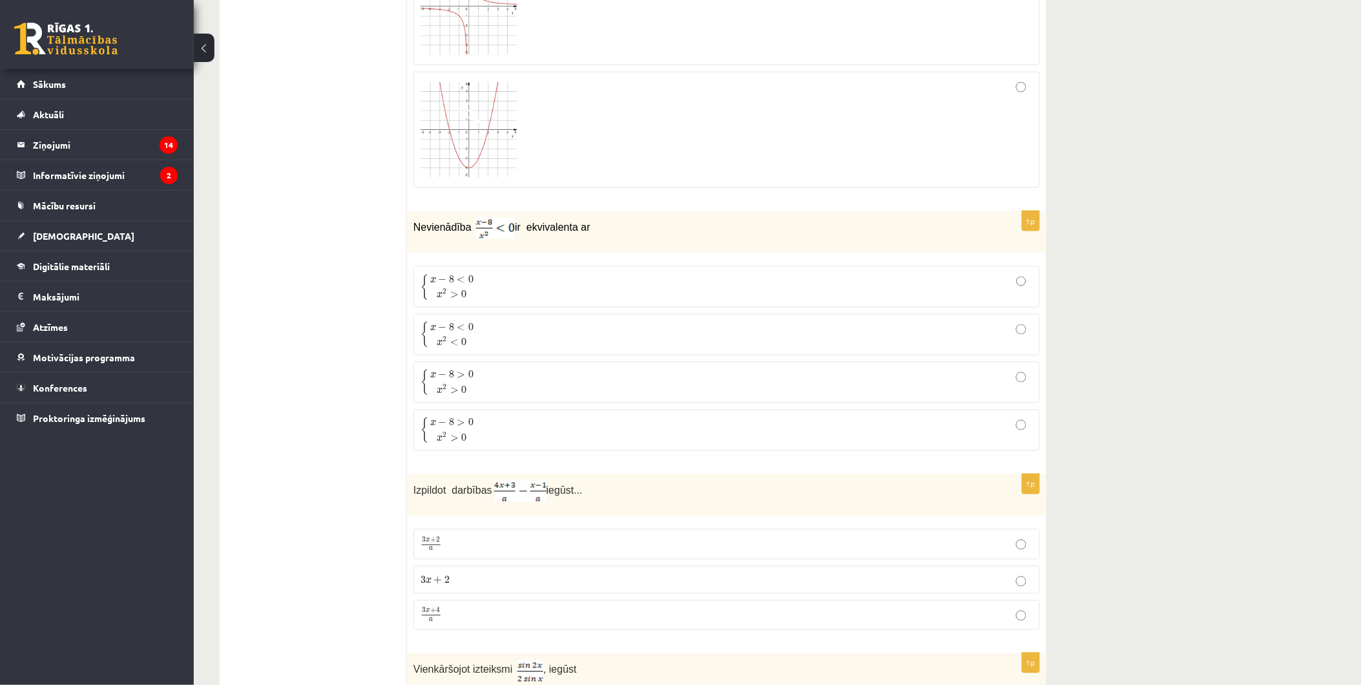
scroll to position [2297, 0]
click at [539, 346] on p "{ x − 8 < 0 x 2 < 0 { x − 8 < 0 x 2 < 0" at bounding box center [727, 333] width 612 height 27
click at [538, 293] on p "{ x − 8 < 0 x 2 > 0 { x − 8 < 0 x 2 > 0" at bounding box center [727, 285] width 612 height 27
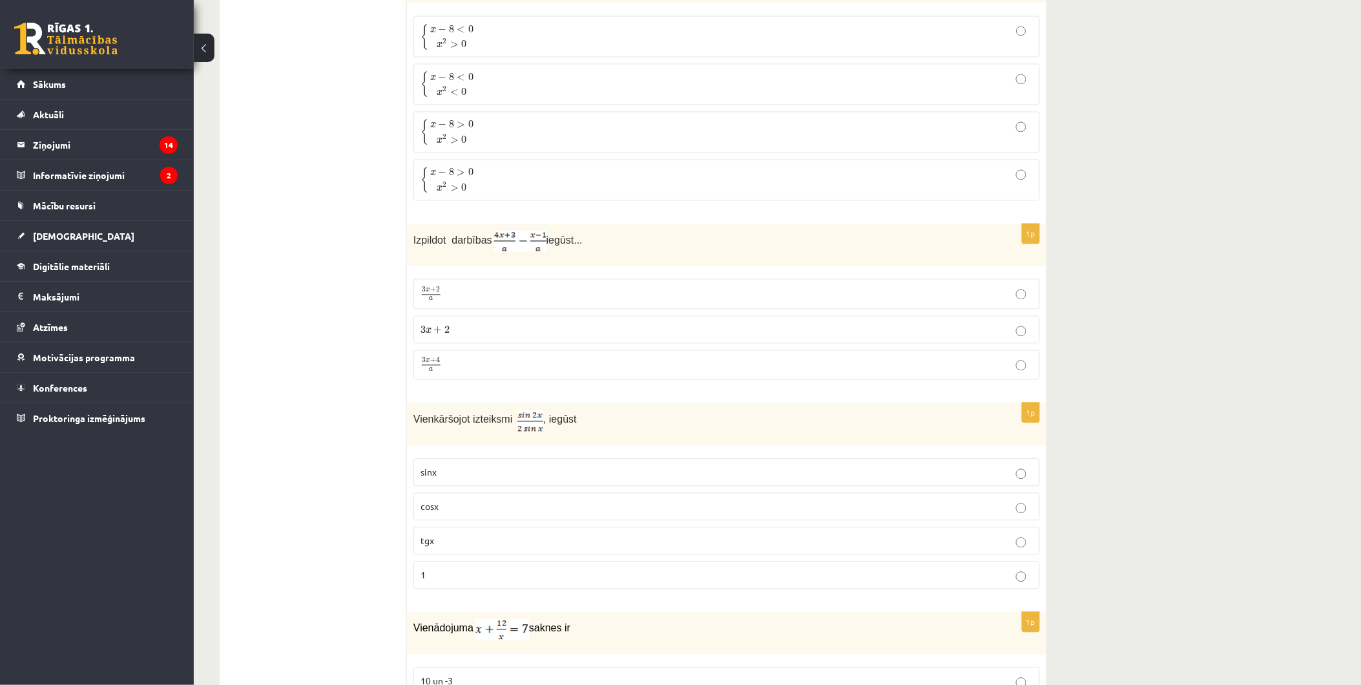
scroll to position [2584, 0]
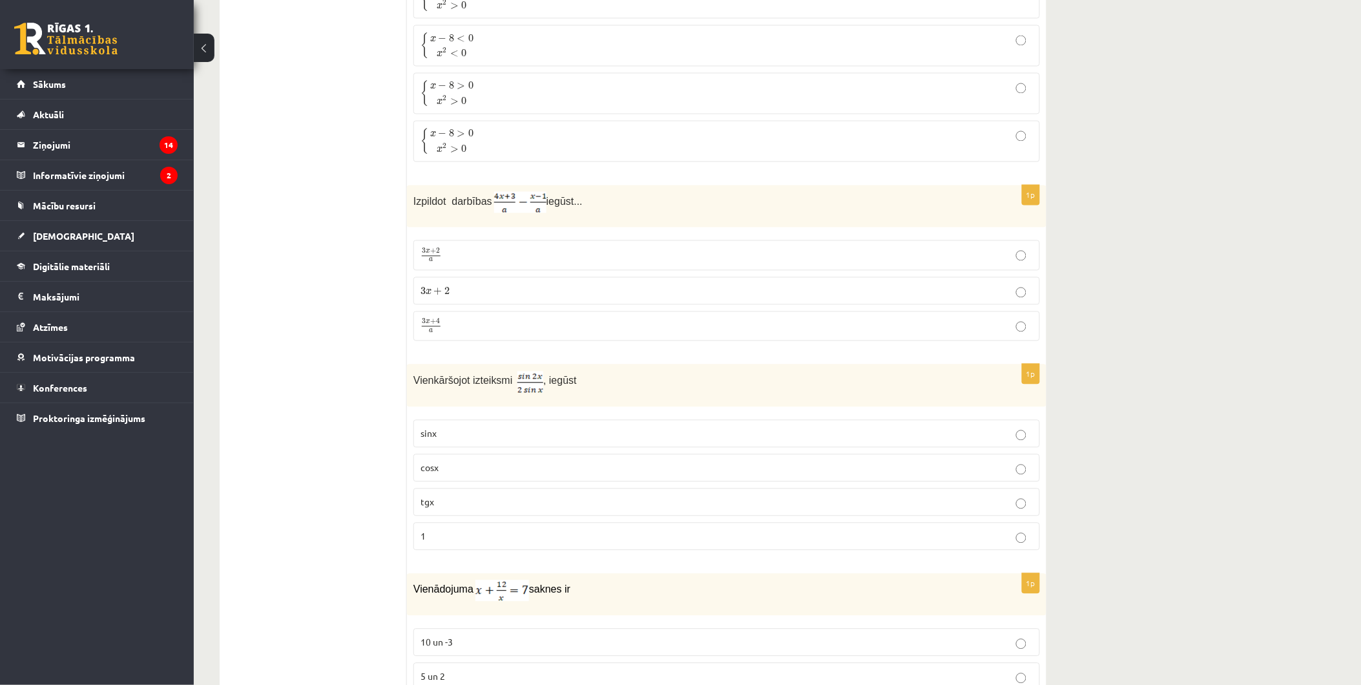
click at [459, 324] on p "3 x + 4 a 3 x + 4 a" at bounding box center [727, 327] width 612 height 16
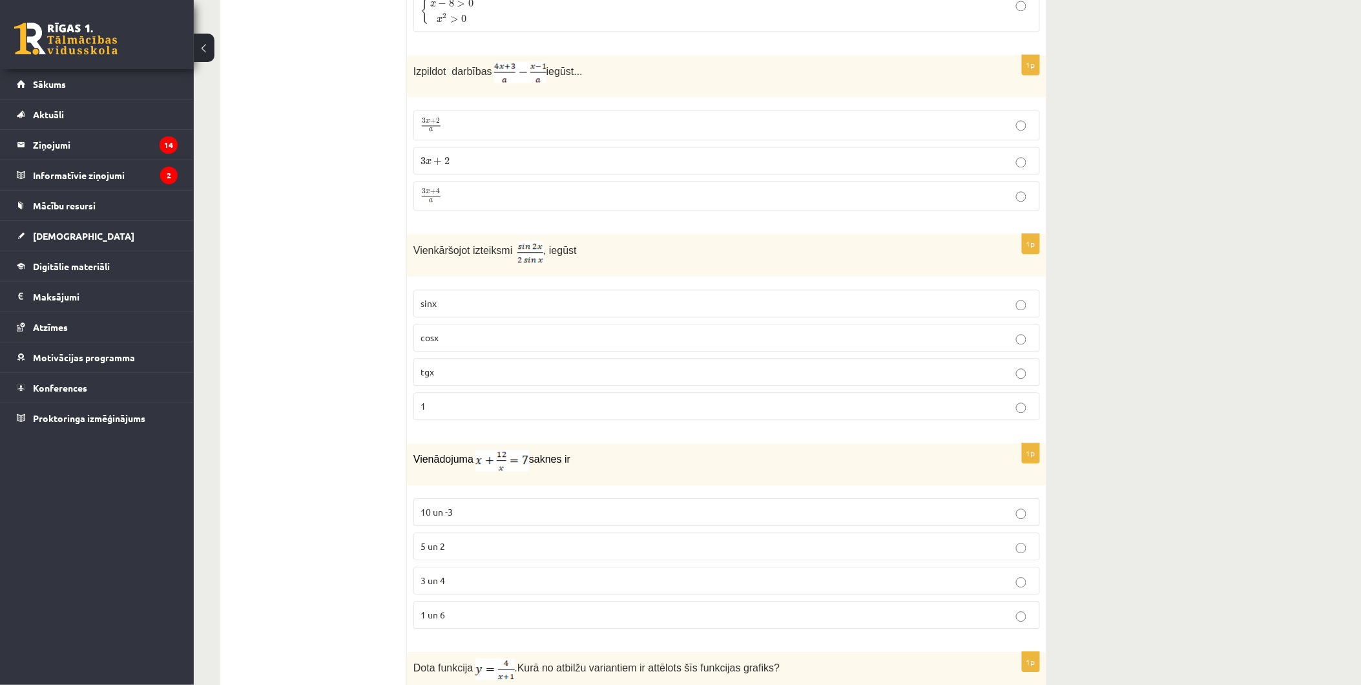
scroll to position [2728, 0]
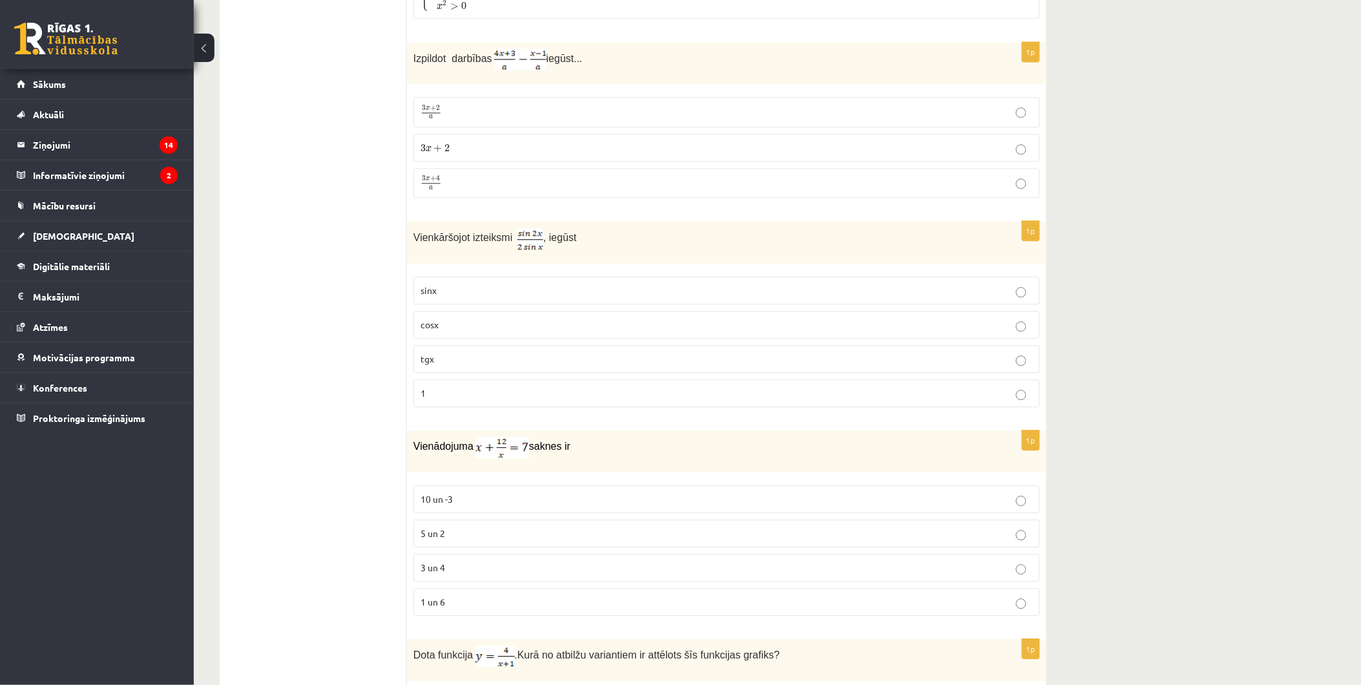
click at [449, 331] on p "cosx" at bounding box center [727, 325] width 612 height 14
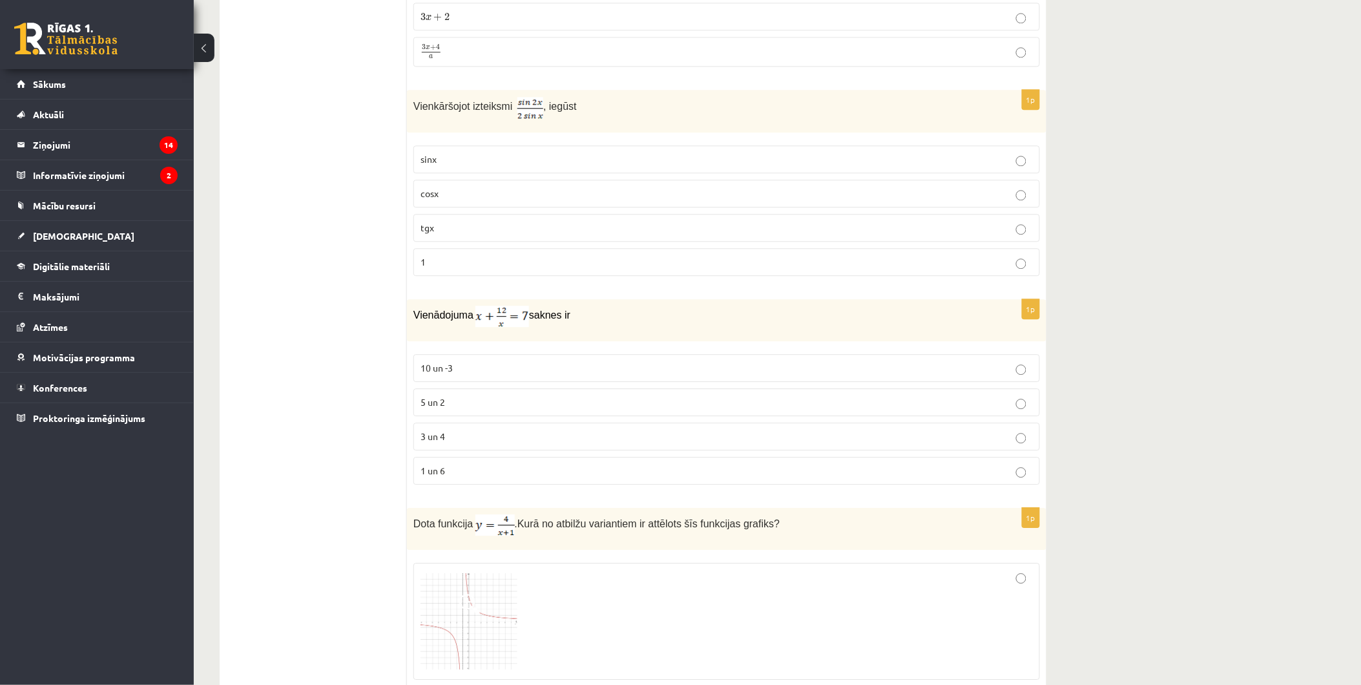
scroll to position [2871, 0]
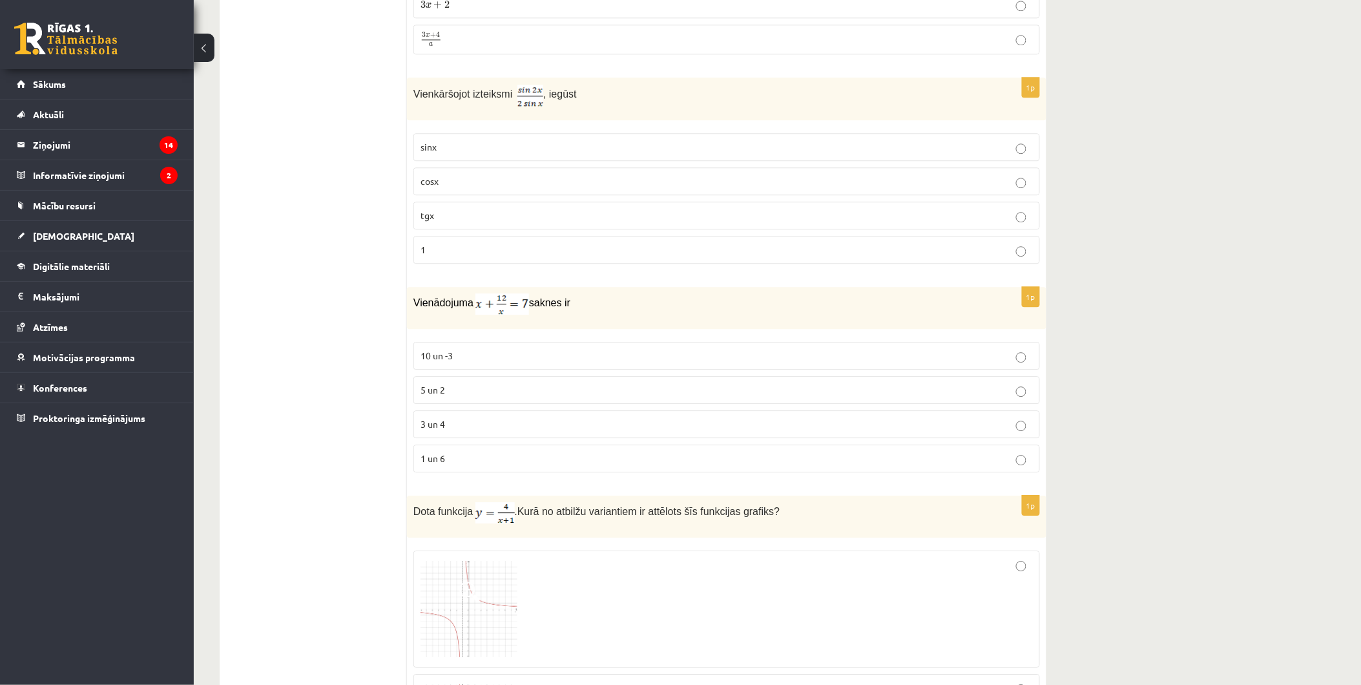
click at [459, 430] on p "3 un 4" at bounding box center [727, 424] width 612 height 14
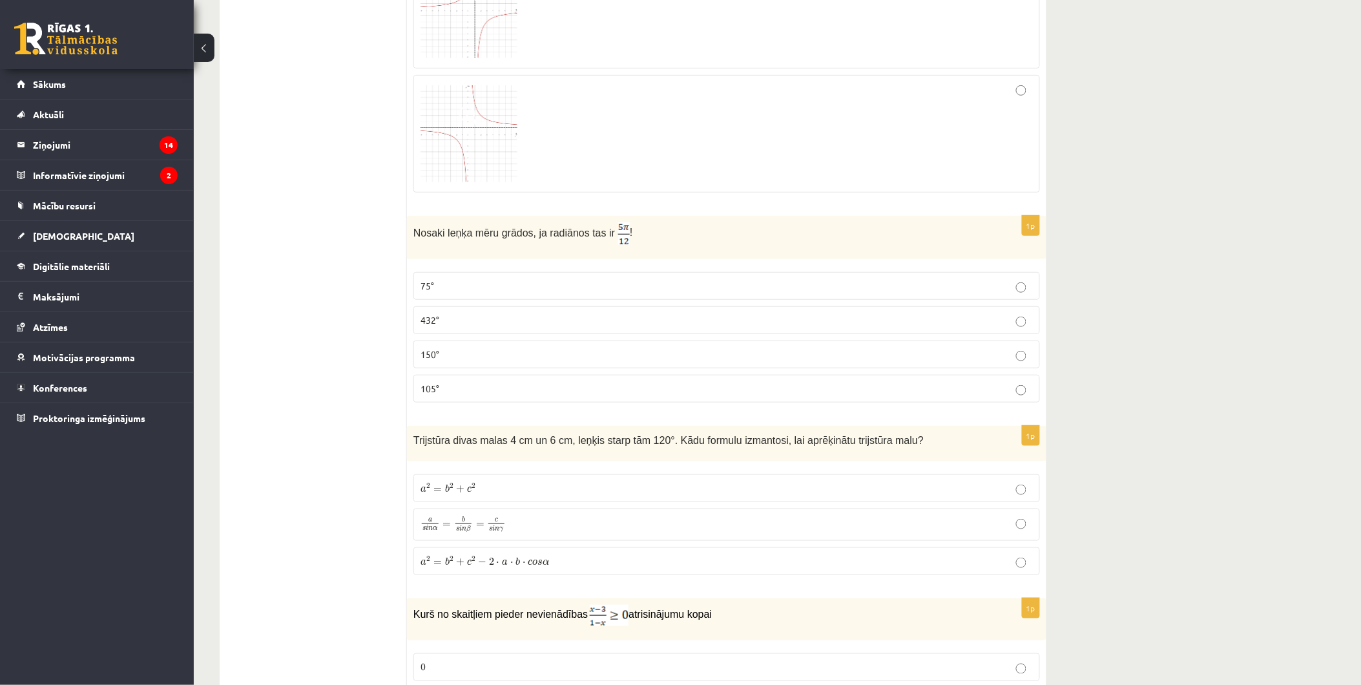
scroll to position [3732, 0]
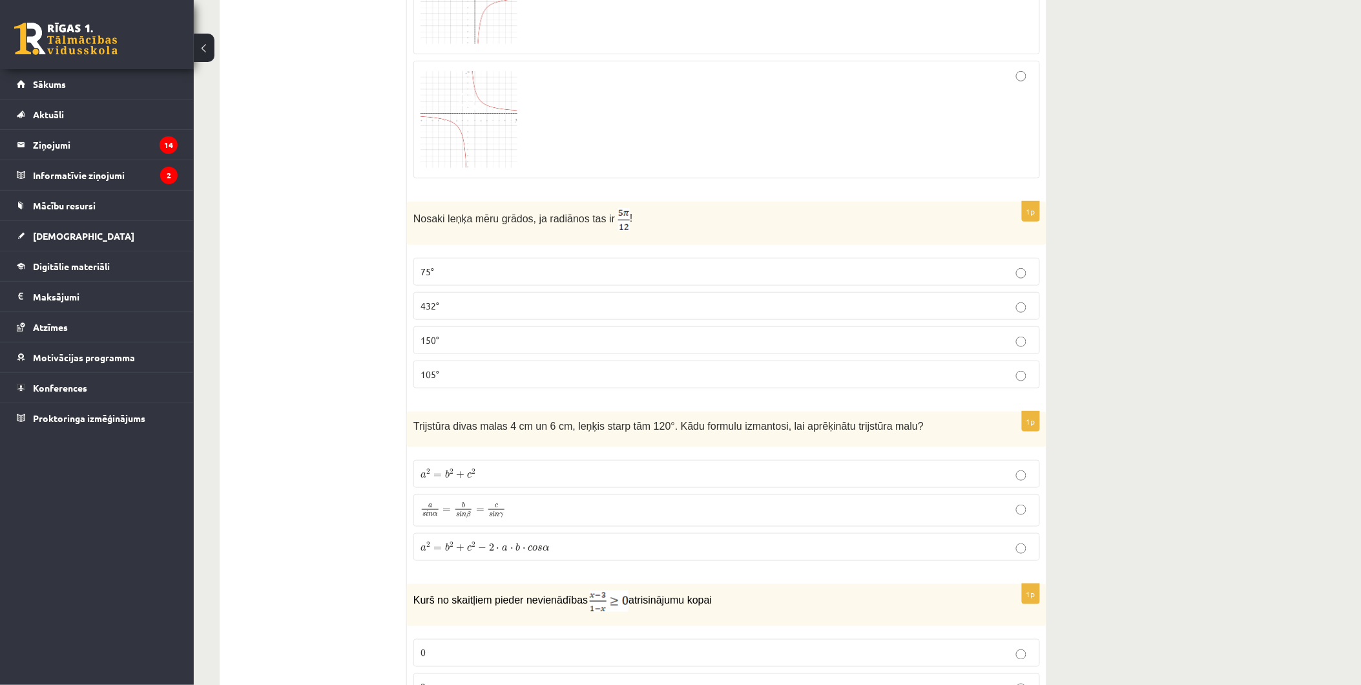
click at [466, 264] on label "75°" at bounding box center [726, 272] width 627 height 28
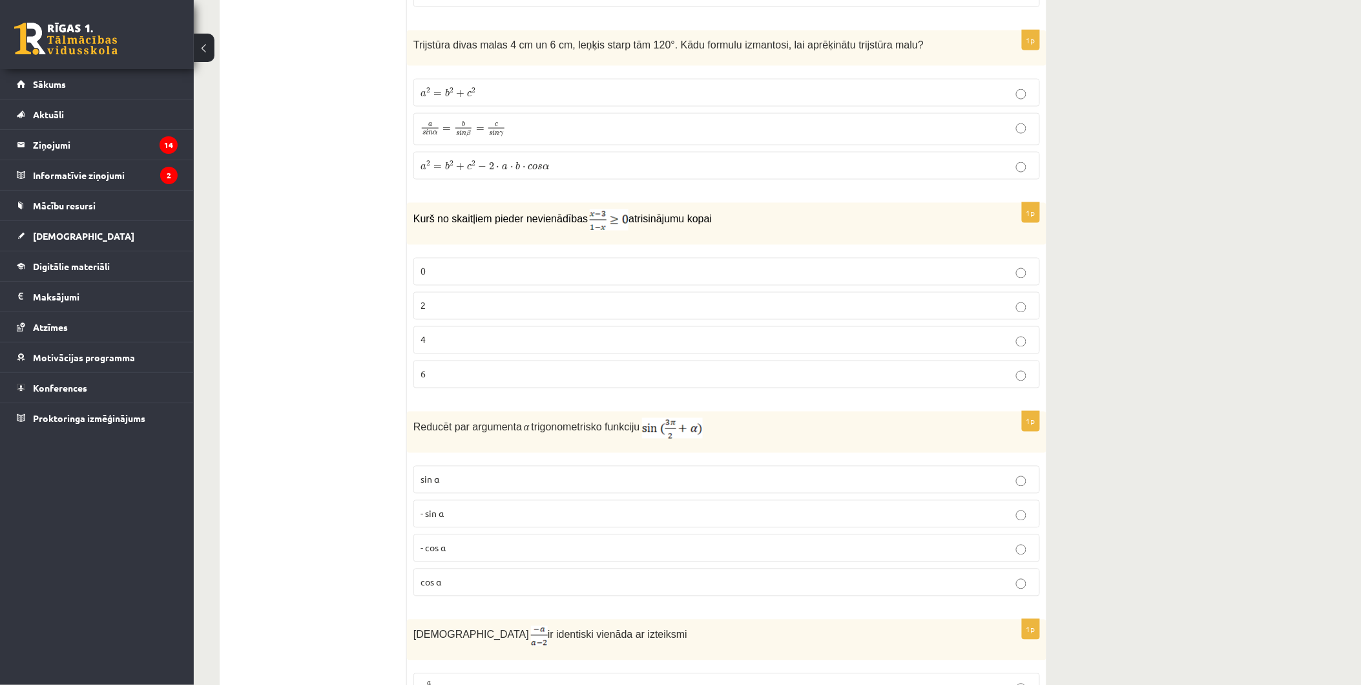
scroll to position [4163, 0]
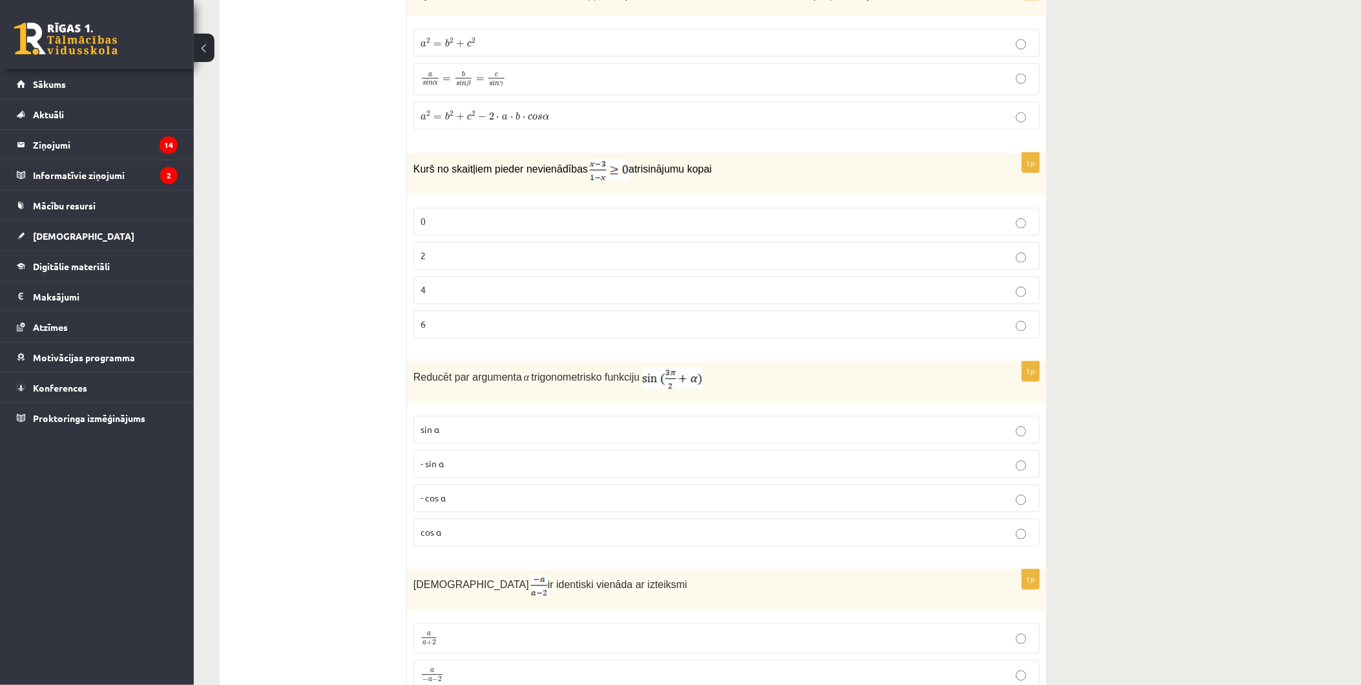
click at [832, 263] on p "2" at bounding box center [727, 256] width 612 height 14
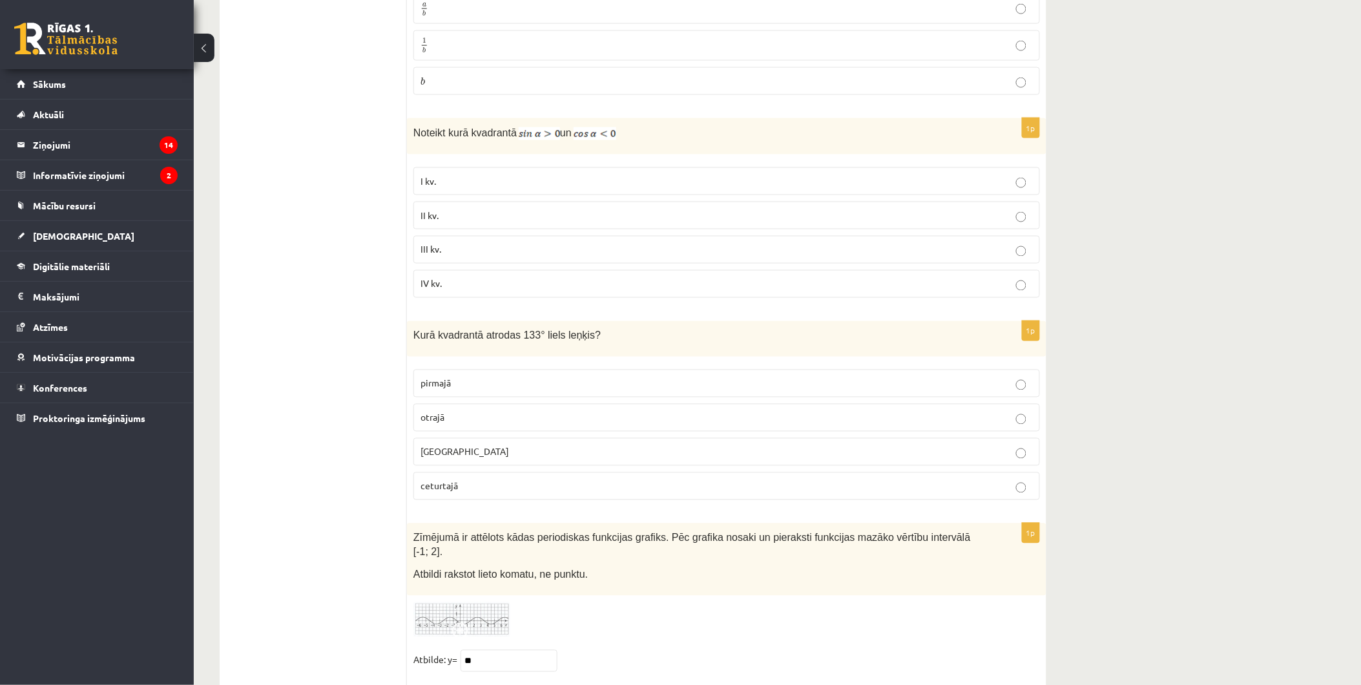
scroll to position [5887, 0]
click at [974, 225] on p "II kv." at bounding box center [727, 218] width 612 height 14
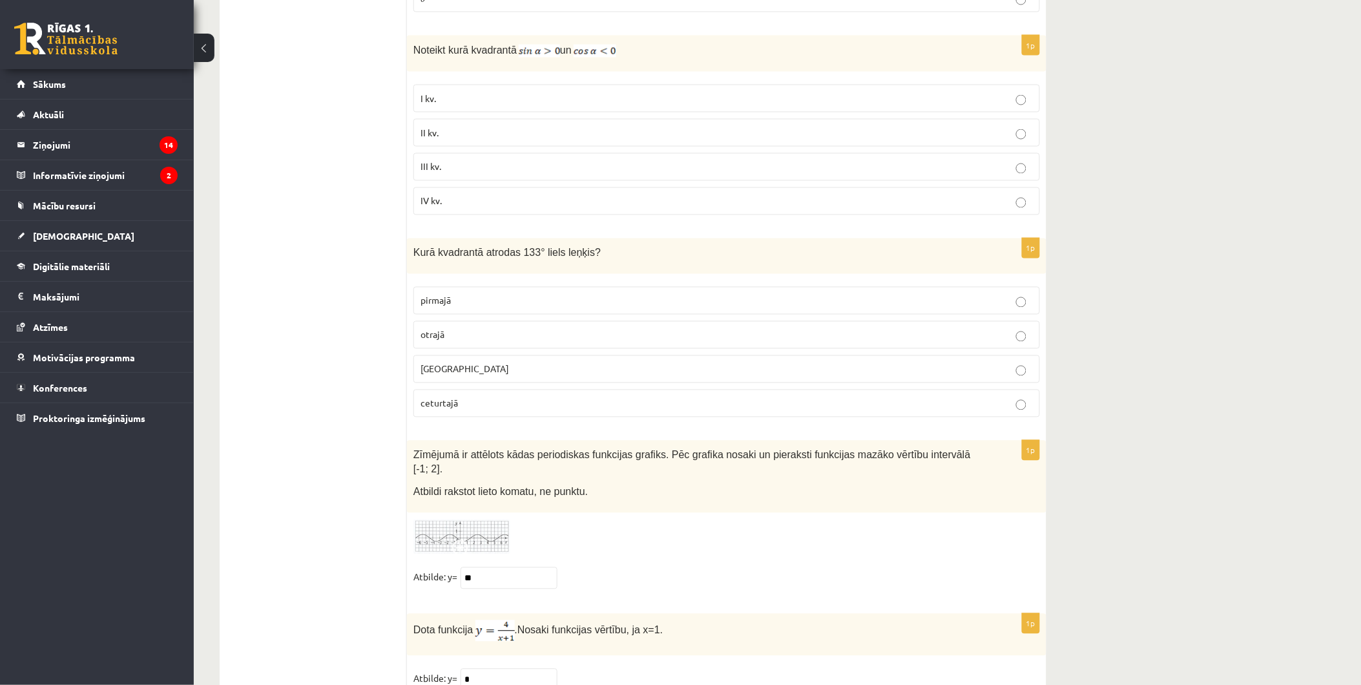
scroll to position [6030, 0]
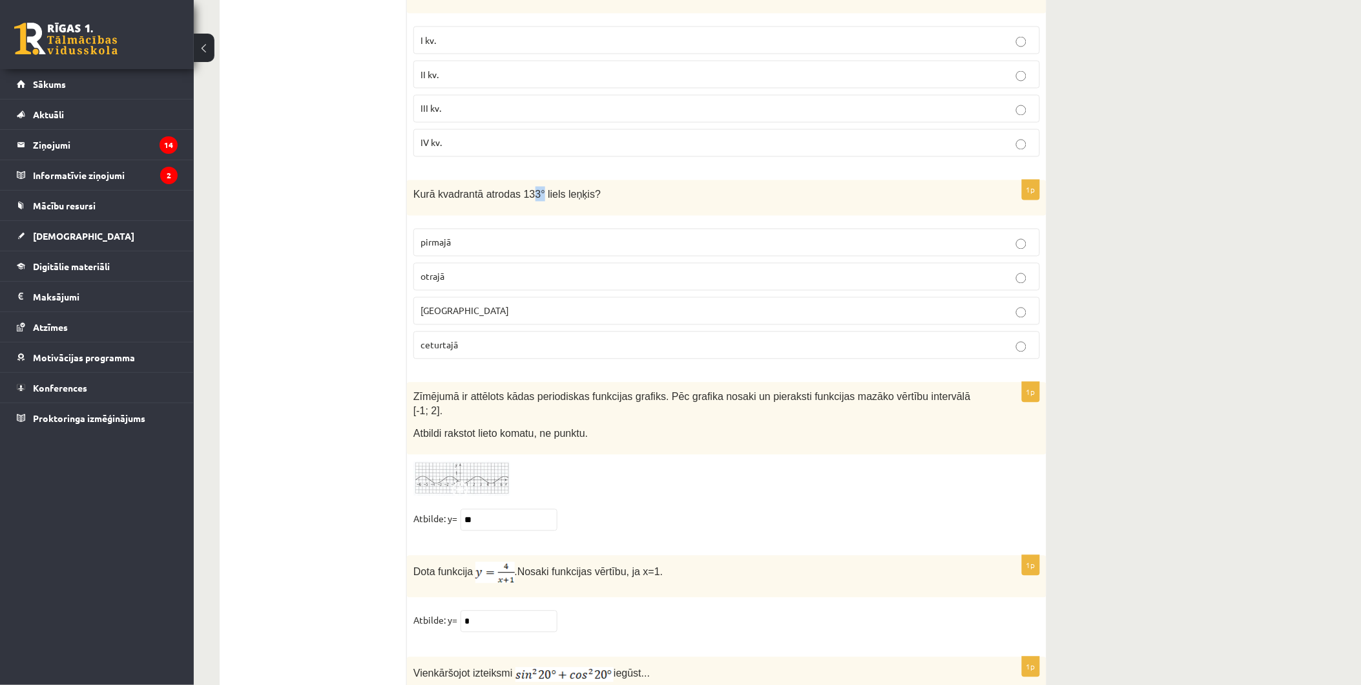
drag, startPoint x: 525, startPoint y: 204, endPoint x: 531, endPoint y: 203, distance: 6.6
click at [531, 200] on span "Kurā kvadrantā atrodas 133° liels leņķis?" at bounding box center [506, 194] width 187 height 11
click at [534, 200] on span "Kurā kvadrantā atrodas 133° liels leņķis?" at bounding box center [506, 194] width 187 height 11
drag, startPoint x: 526, startPoint y: 205, endPoint x: 512, endPoint y: 208, distance: 13.9
click at [513, 200] on span "Kurā kvadrantā atrodas 133° liels leņķis?" at bounding box center [506, 194] width 187 height 11
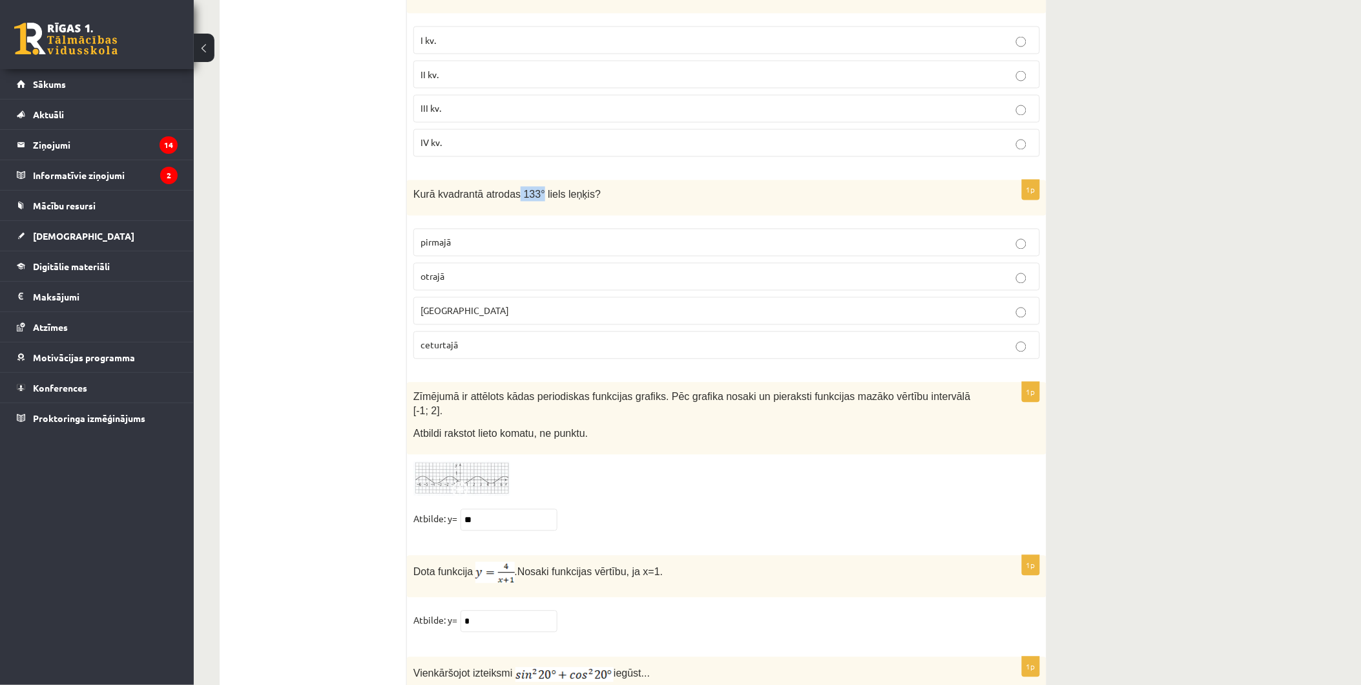
drag, startPoint x: 512, startPoint y: 208, endPoint x: 531, endPoint y: 207, distance: 18.7
click at [531, 200] on span "Kurā kvadrantā atrodas 133° liels leņķis?" at bounding box center [506, 194] width 187 height 11
drag, startPoint x: 531, startPoint y: 207, endPoint x: 532, endPoint y: 215, distance: 7.1
click at [532, 214] on div "Kurā kvadrantā atrodas 133° liels leņķis?" at bounding box center [727, 198] width 640 height 36
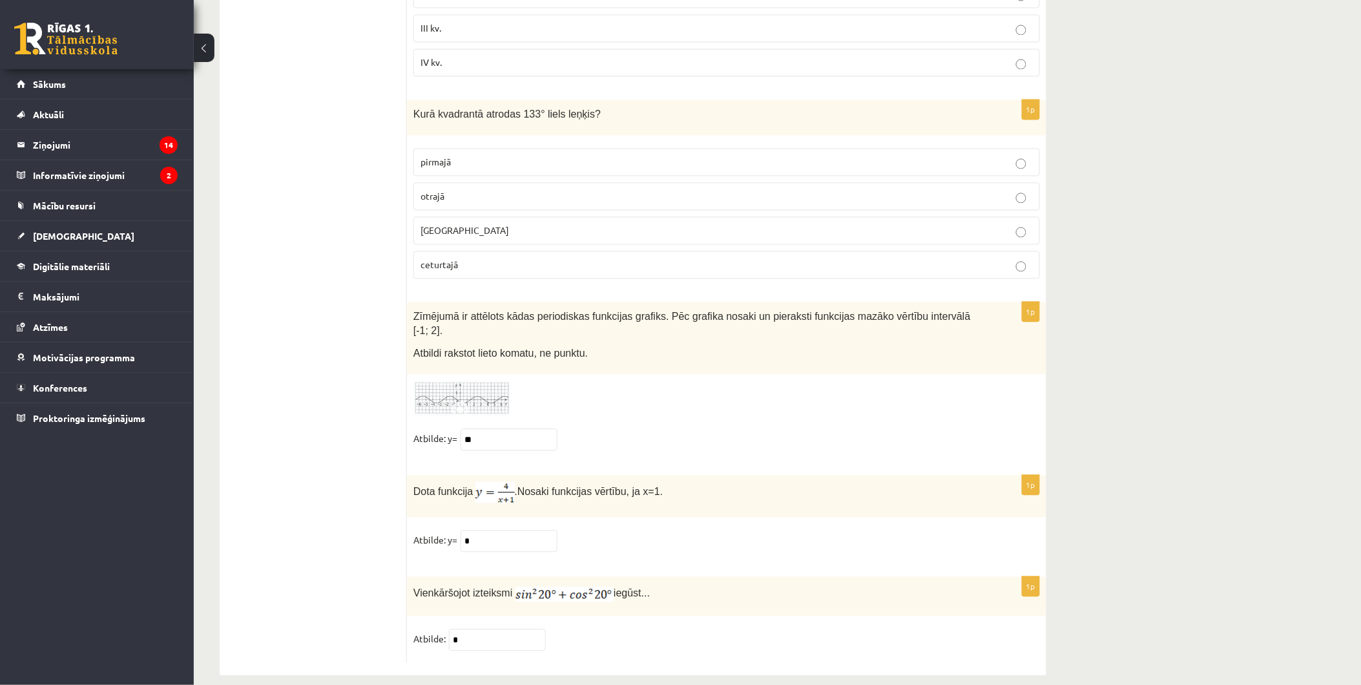
scroll to position [6126, 0]
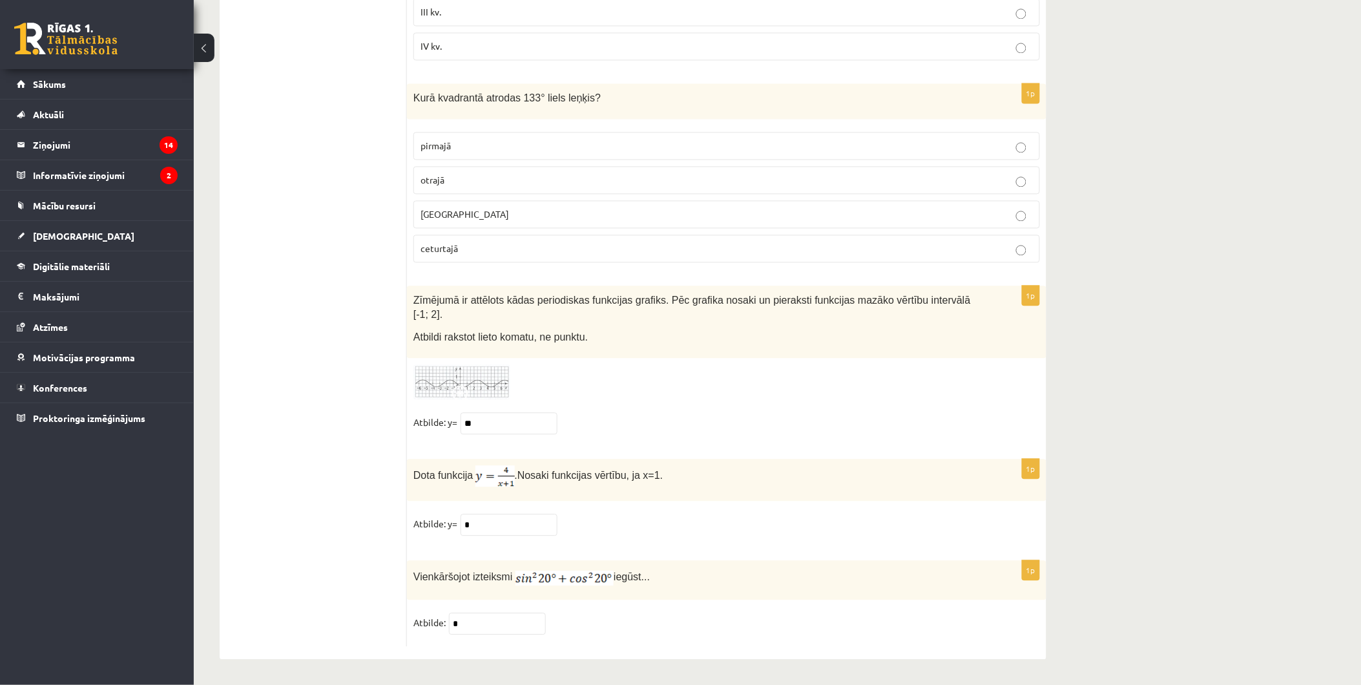
click at [476, 393] on img at bounding box center [461, 383] width 97 height 36
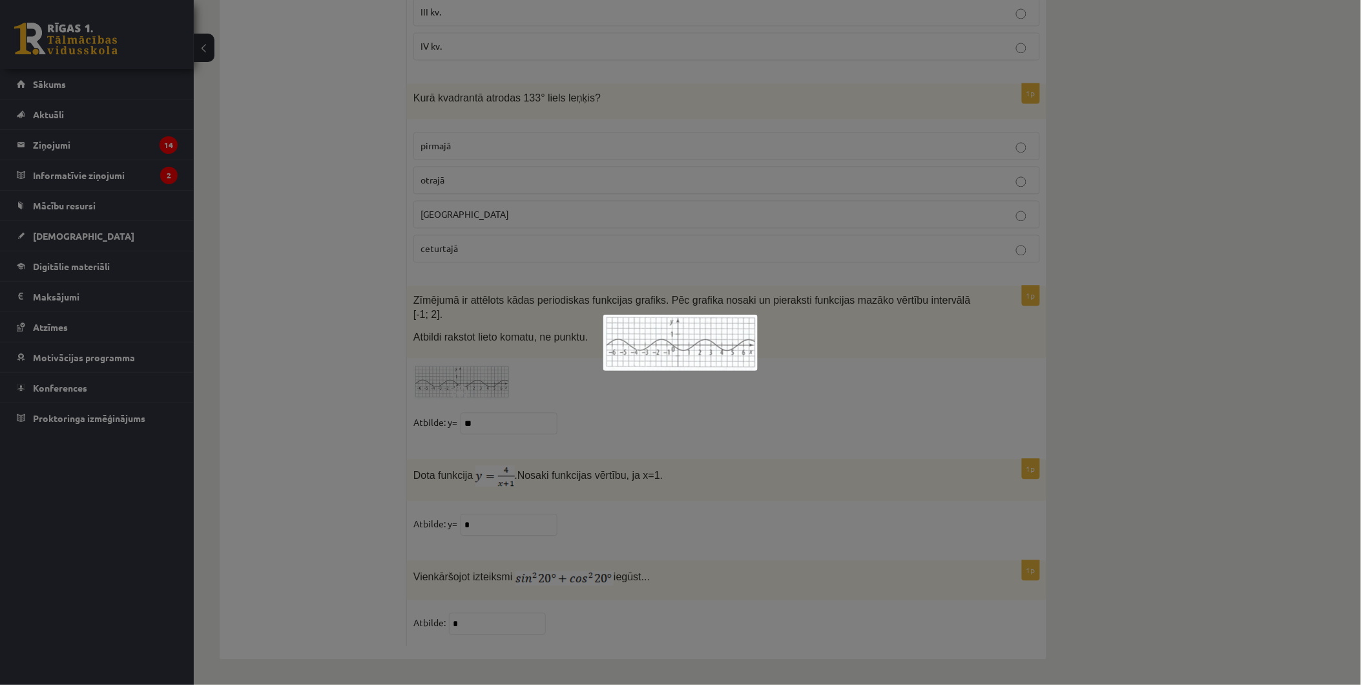
click at [485, 423] on div at bounding box center [680, 342] width 1361 height 685
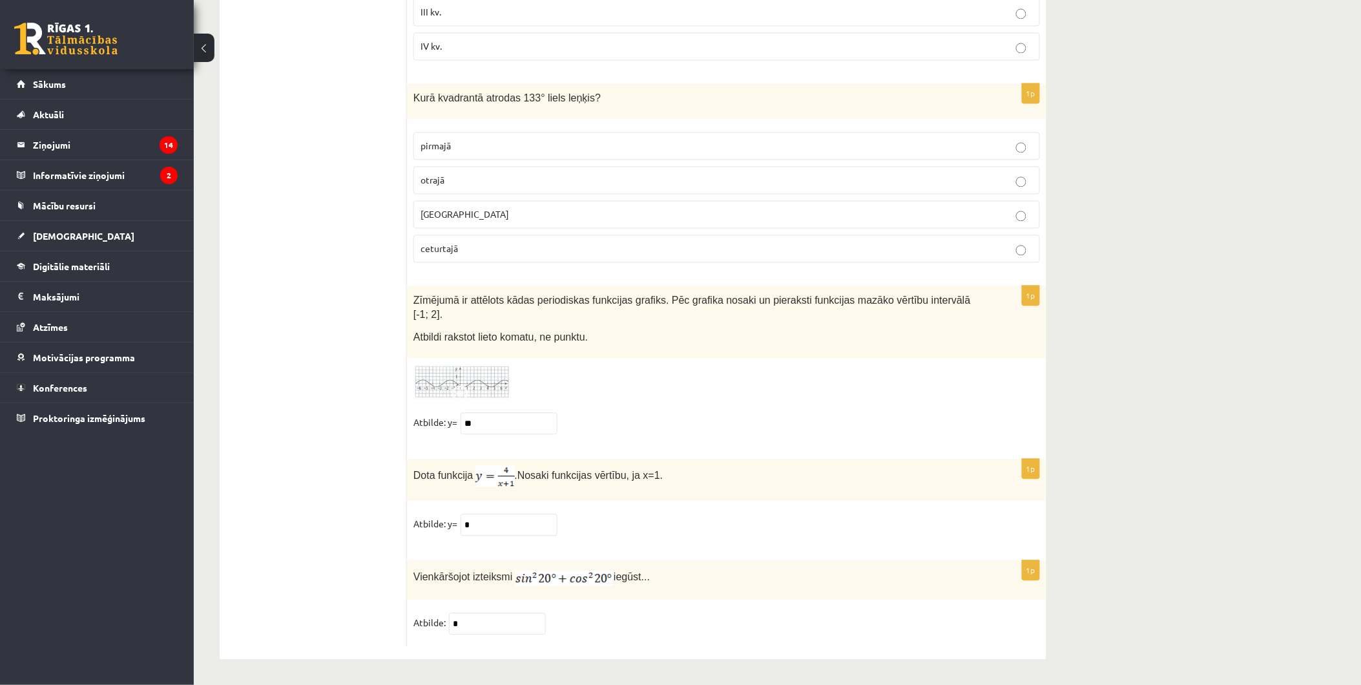
click at [468, 367] on img at bounding box center [461, 383] width 97 height 36
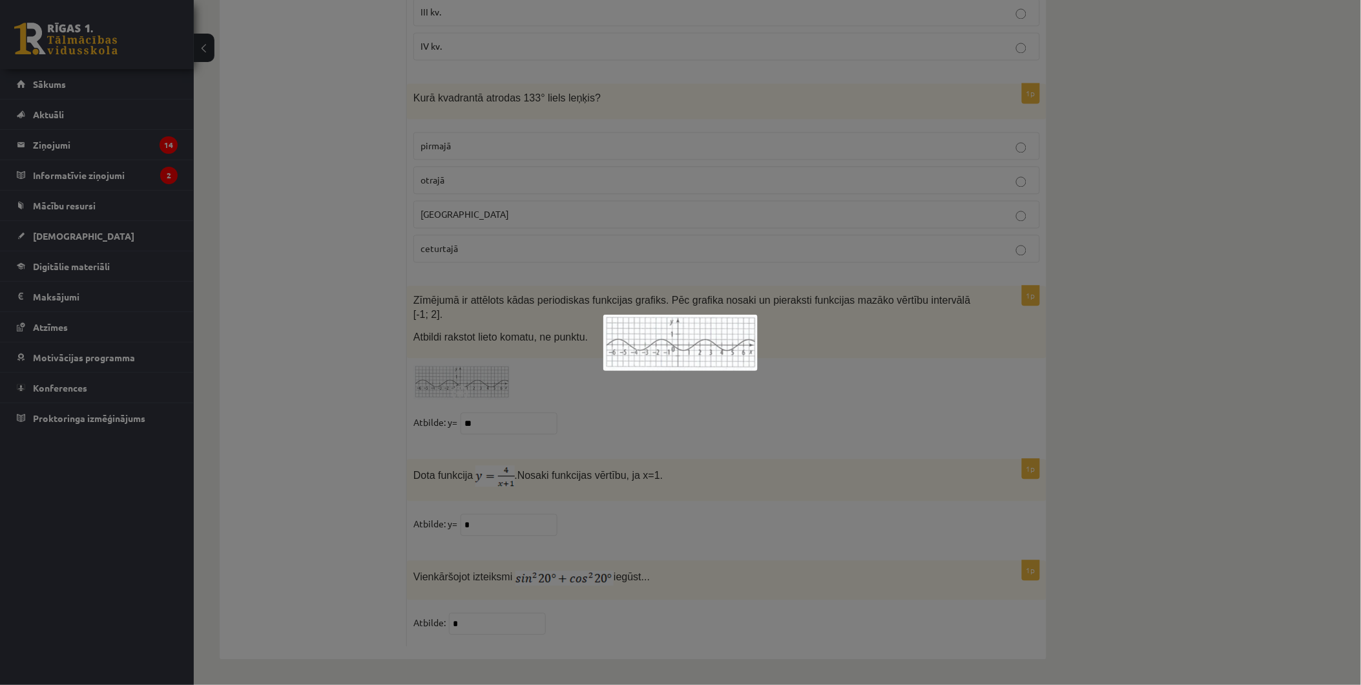
click at [507, 378] on div at bounding box center [680, 342] width 1361 height 685
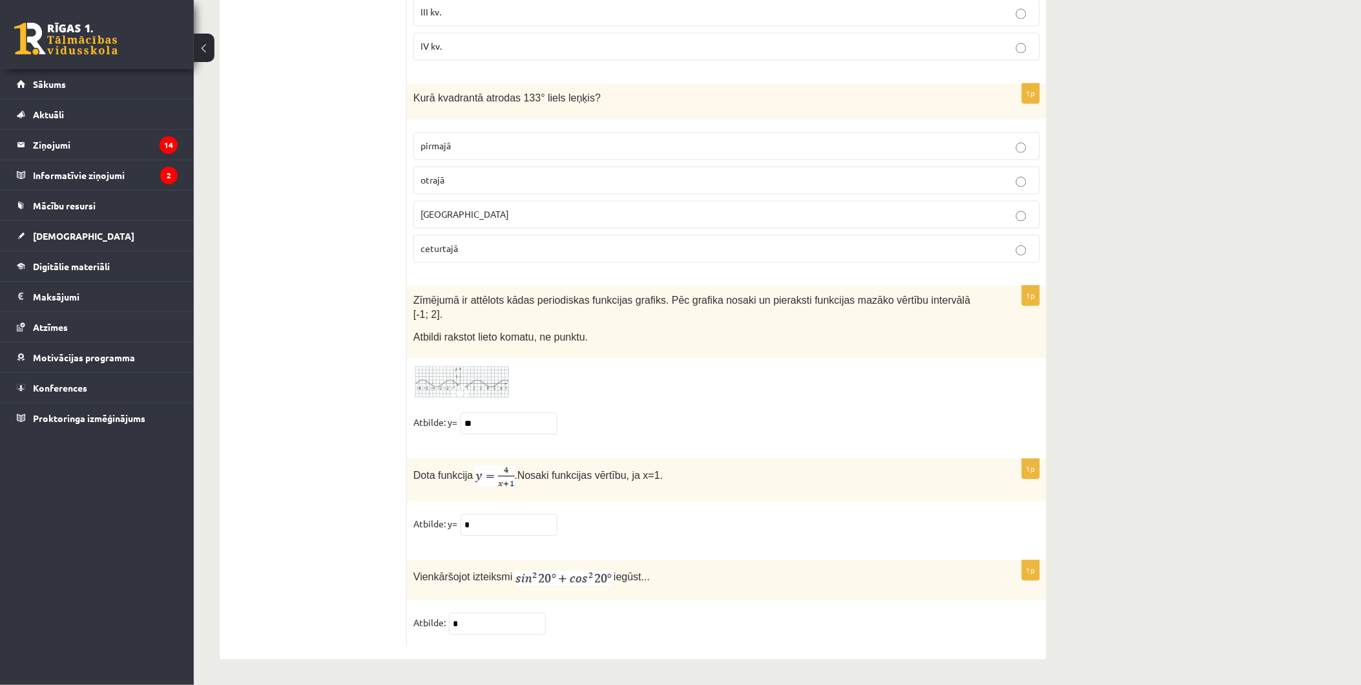
click at [496, 377] on img at bounding box center [461, 383] width 97 height 36
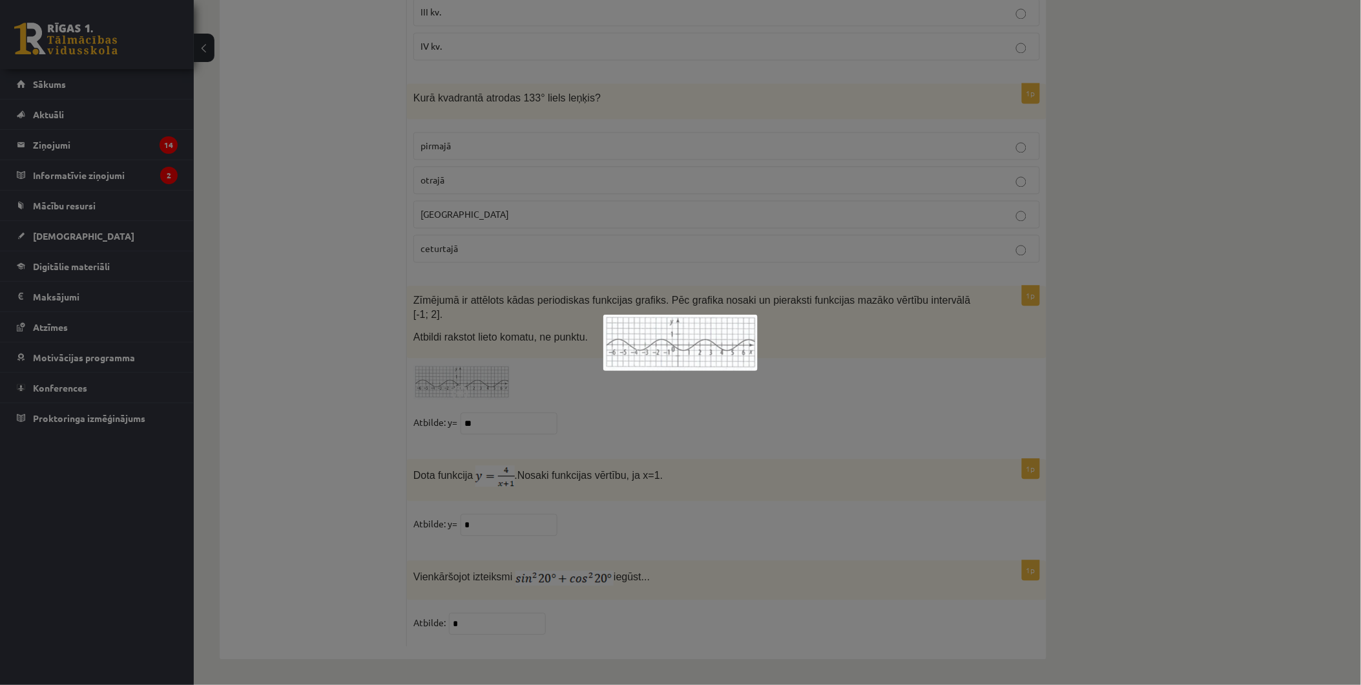
click at [823, 394] on div at bounding box center [680, 342] width 1361 height 685
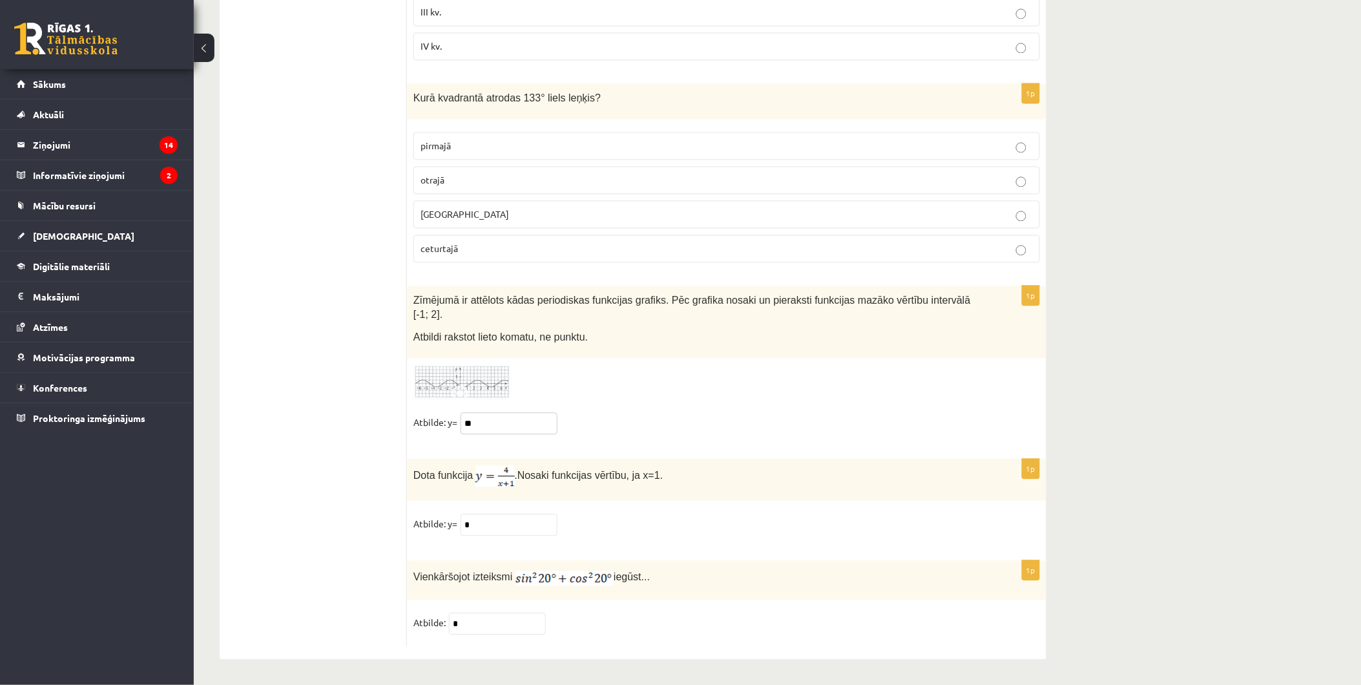
click at [521, 426] on input "**" at bounding box center [509, 424] width 97 height 22
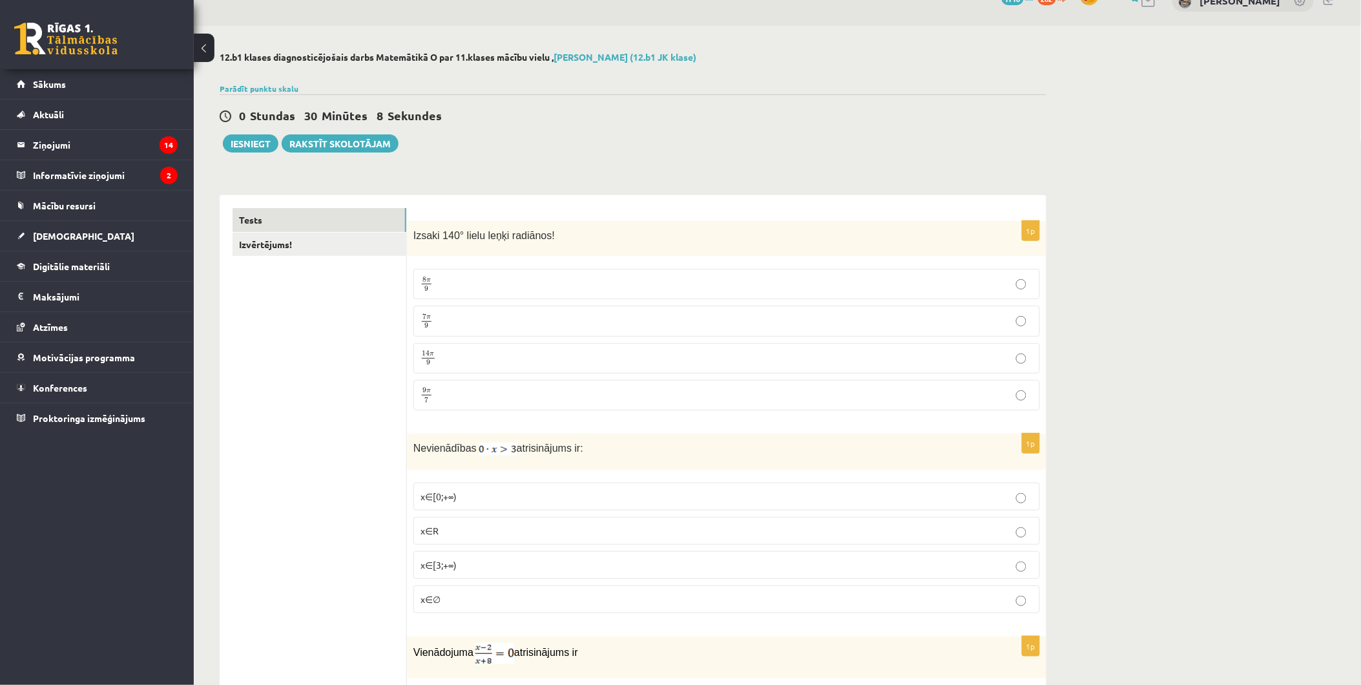
scroll to position [0, 0]
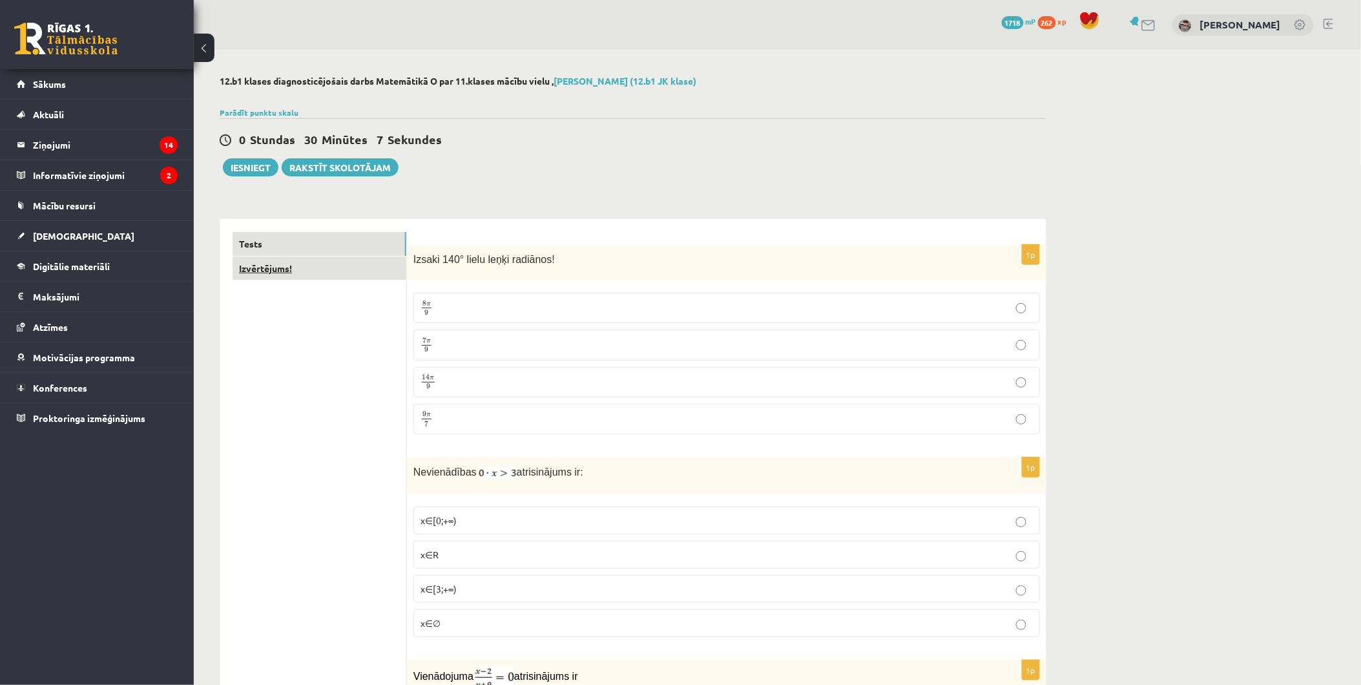
type input "****"
click at [272, 260] on link "Izvērtējums!" at bounding box center [320, 268] width 174 height 24
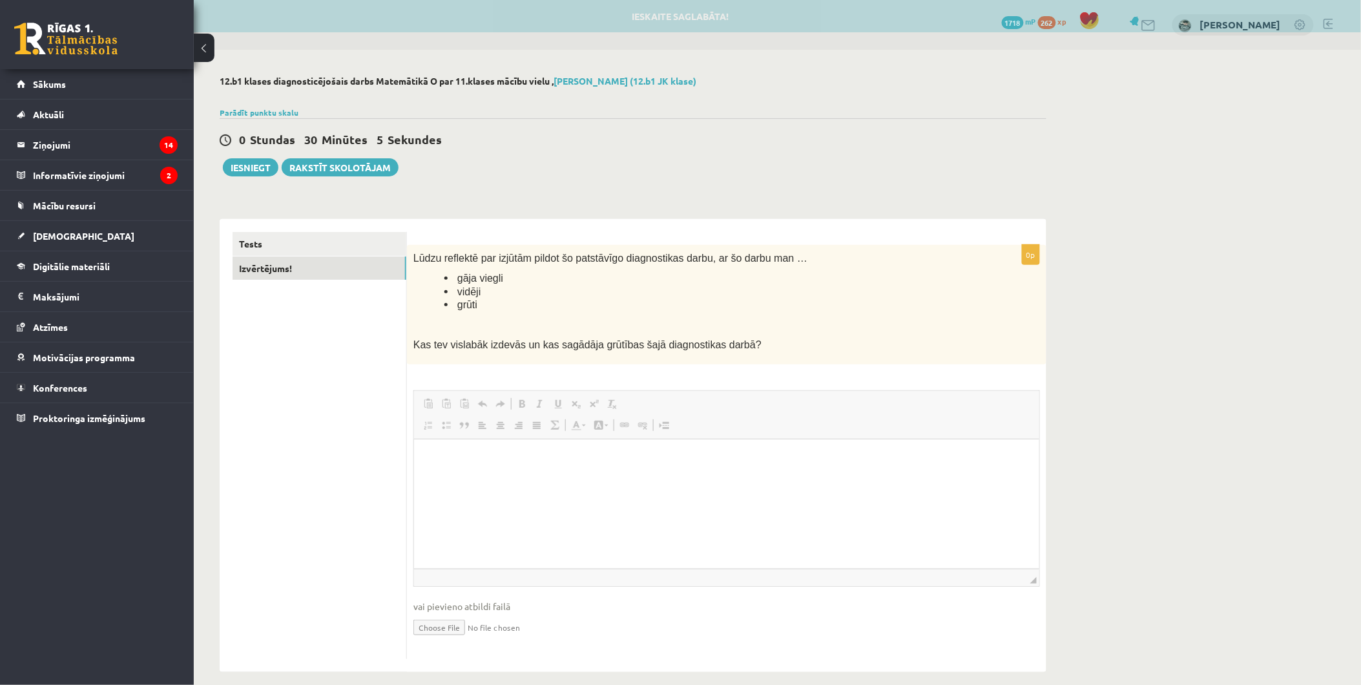
click at [253, 178] on div "**********" at bounding box center [633, 374] width 879 height 648
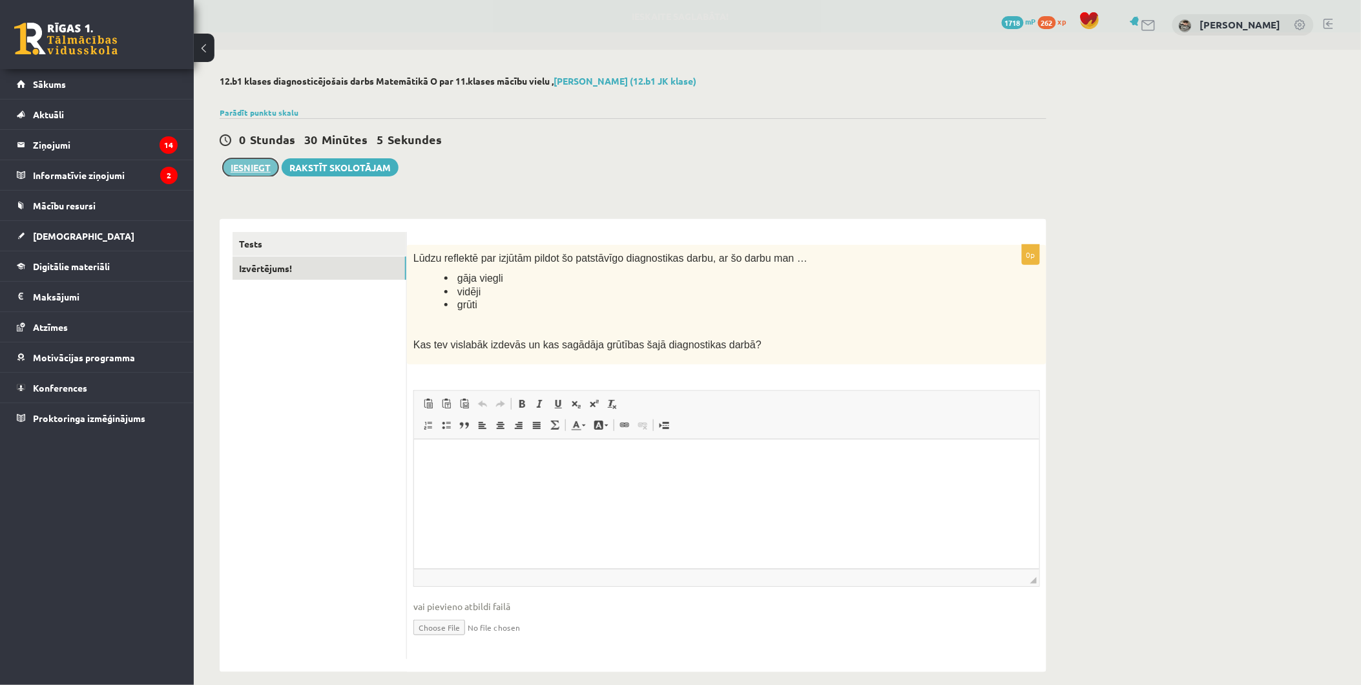
click at [255, 163] on button "Iesniegt" at bounding box center [251, 167] width 56 height 18
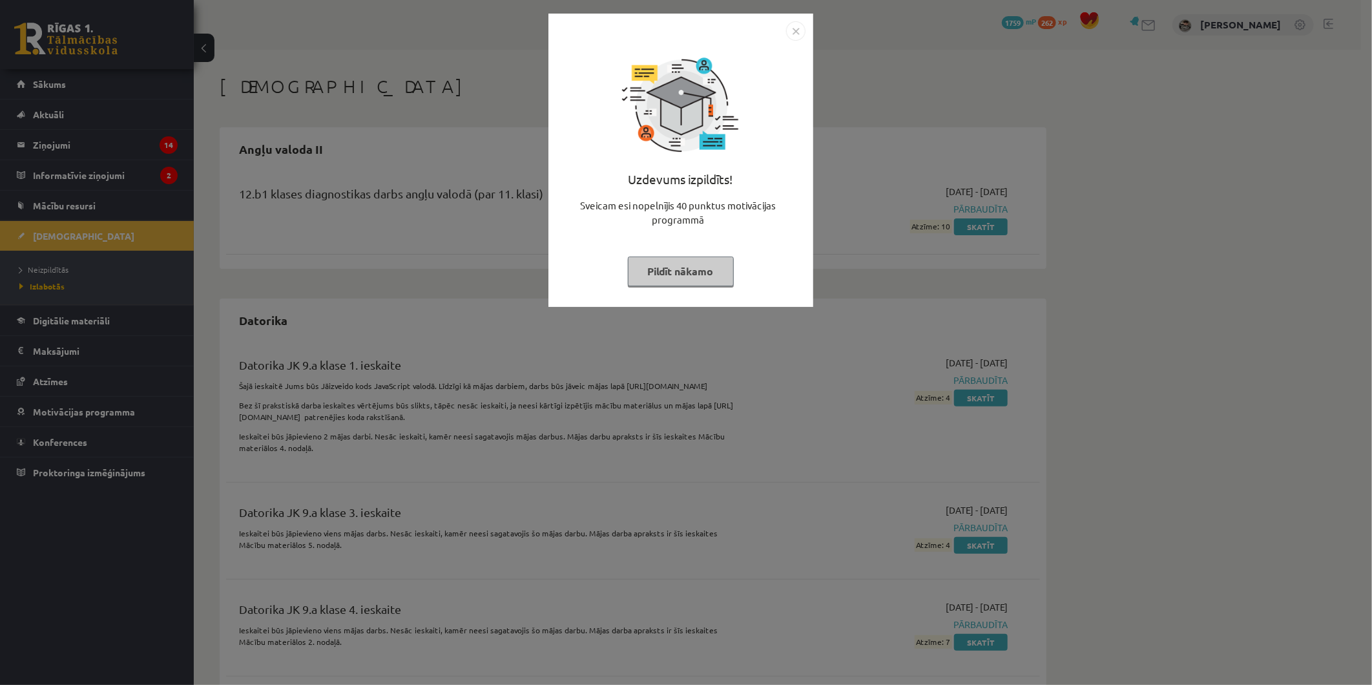
click at [711, 265] on button "Pildīt nākamo" at bounding box center [681, 271] width 106 height 30
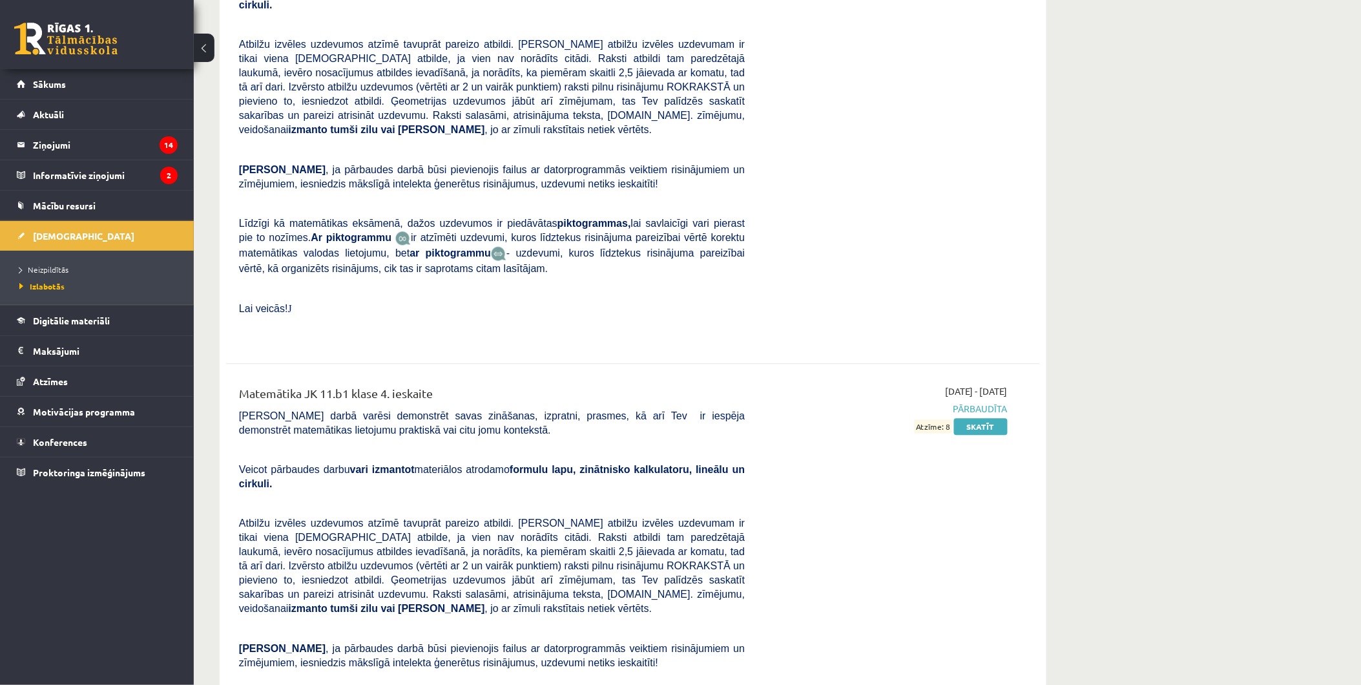
scroll to position [7896, 0]
